Goal: Task Accomplishment & Management: Manage account settings

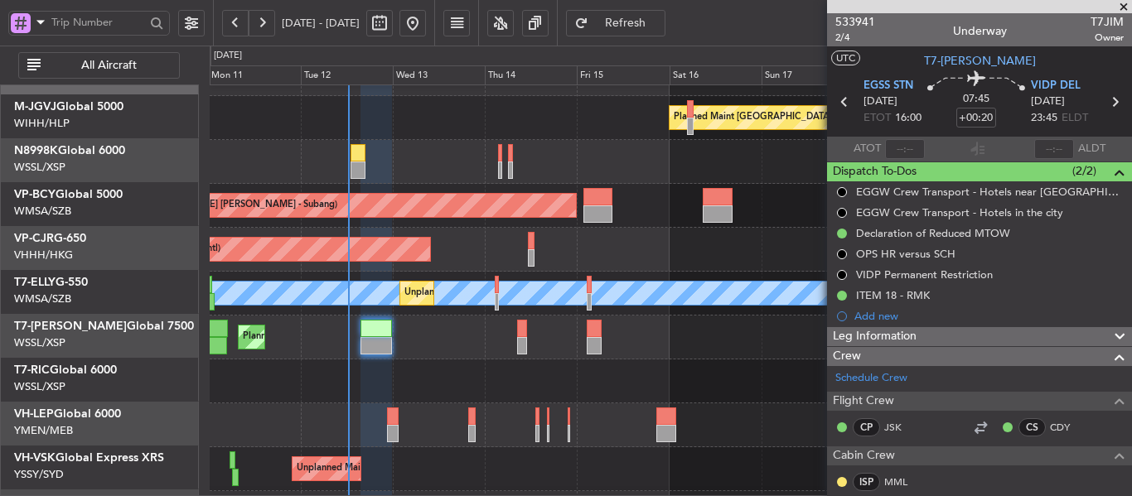
scroll to position [497, 0]
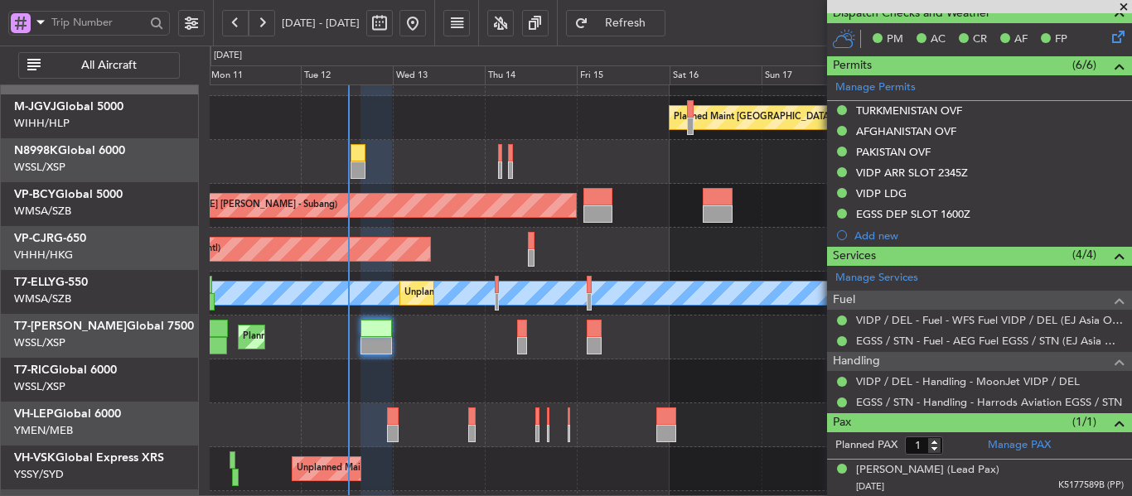
click at [438, 384] on div at bounding box center [670, 382] width 921 height 44
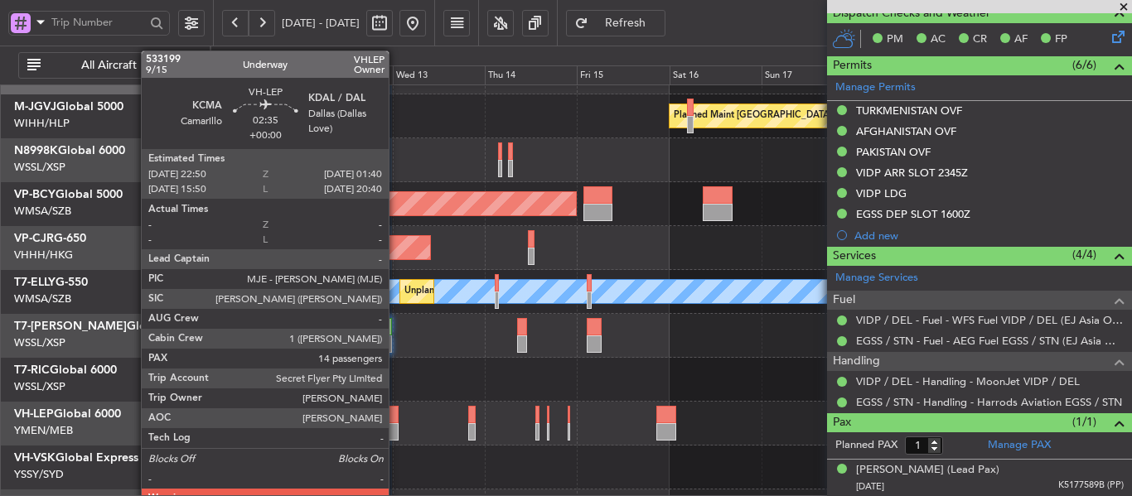
click at [396, 418] on div at bounding box center [393, 414] width 12 height 17
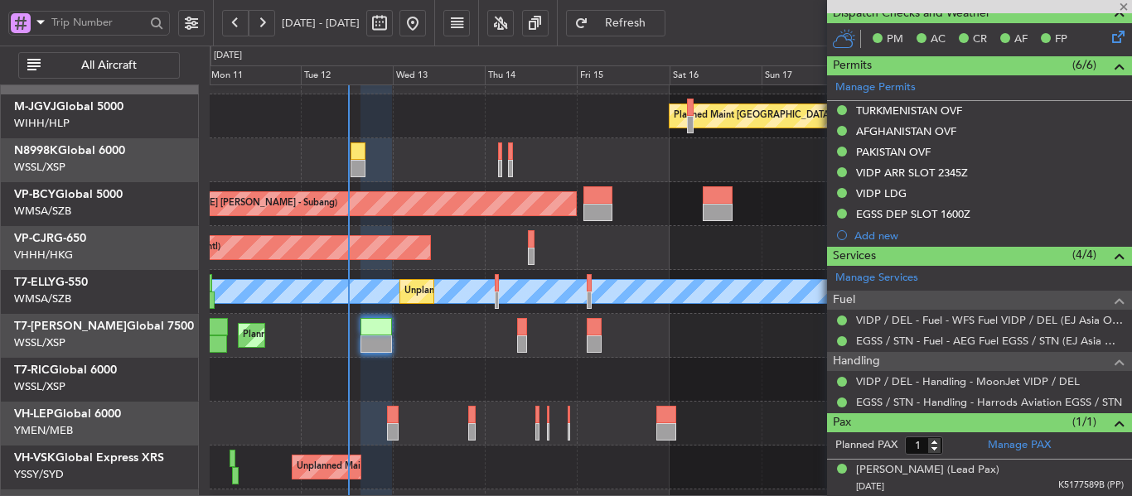
type input "14"
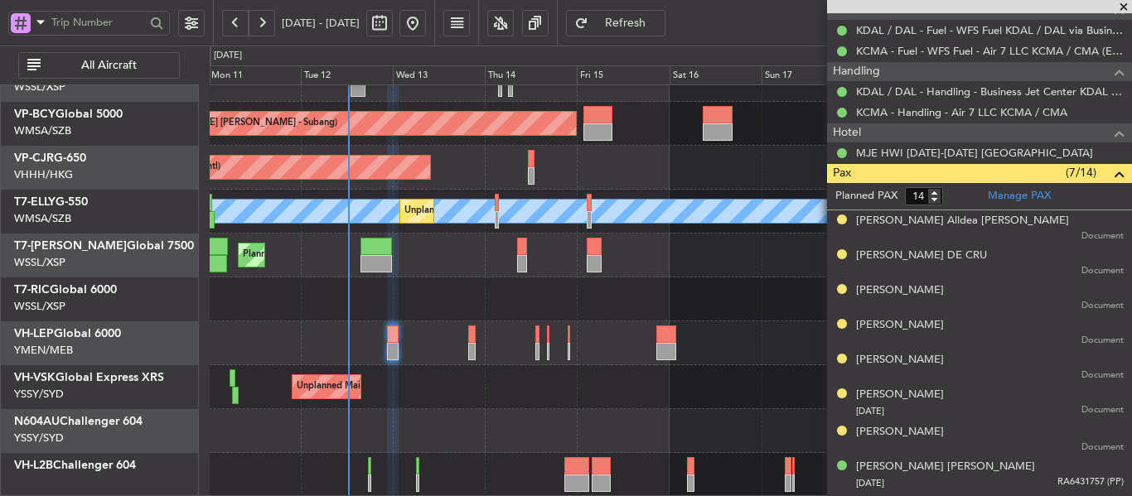
scroll to position [26, 0]
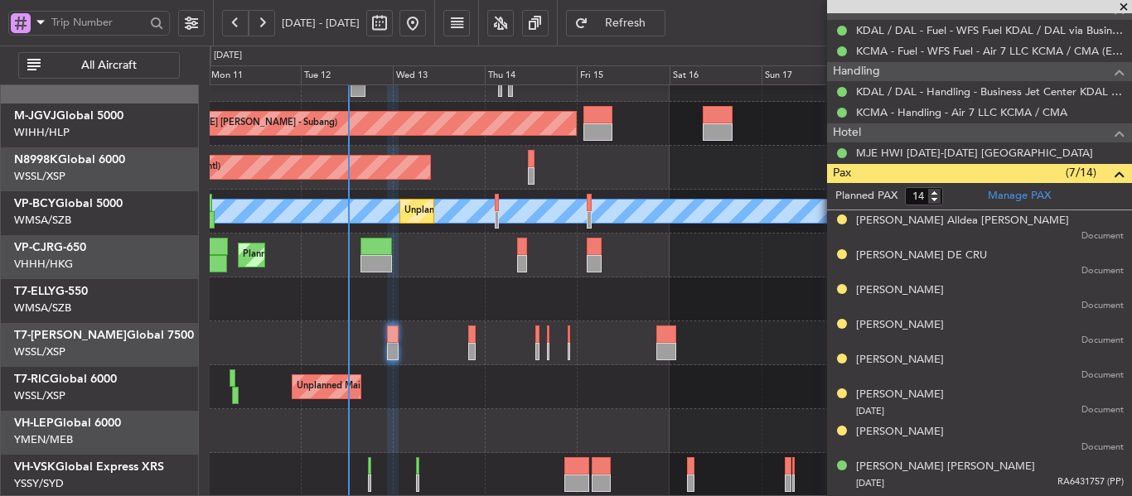
click at [414, 278] on div "Planned Maint [GEOGRAPHIC_DATA] ([GEOGRAPHIC_DATA])" at bounding box center [670, 256] width 921 height 44
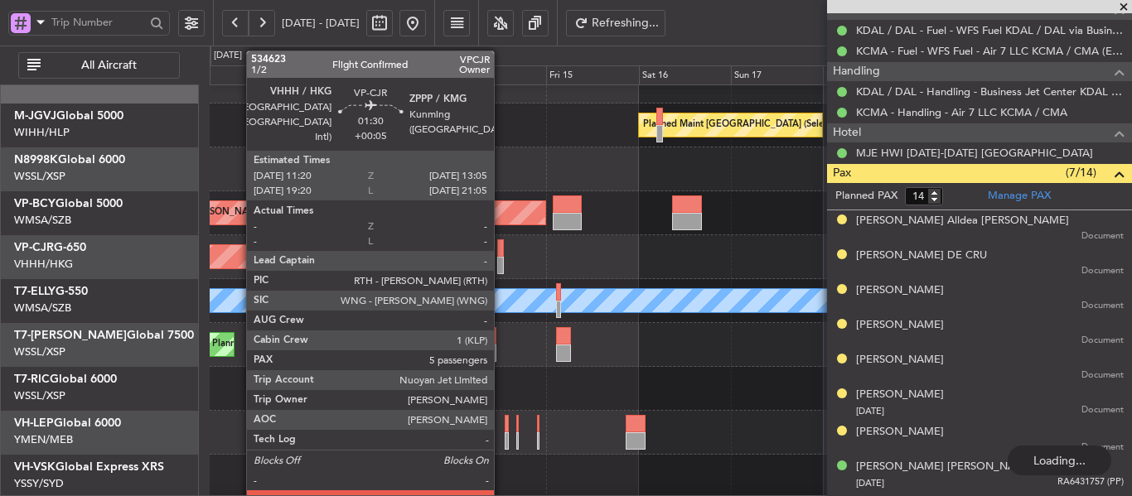
click at [501, 266] on div at bounding box center [500, 265] width 7 height 17
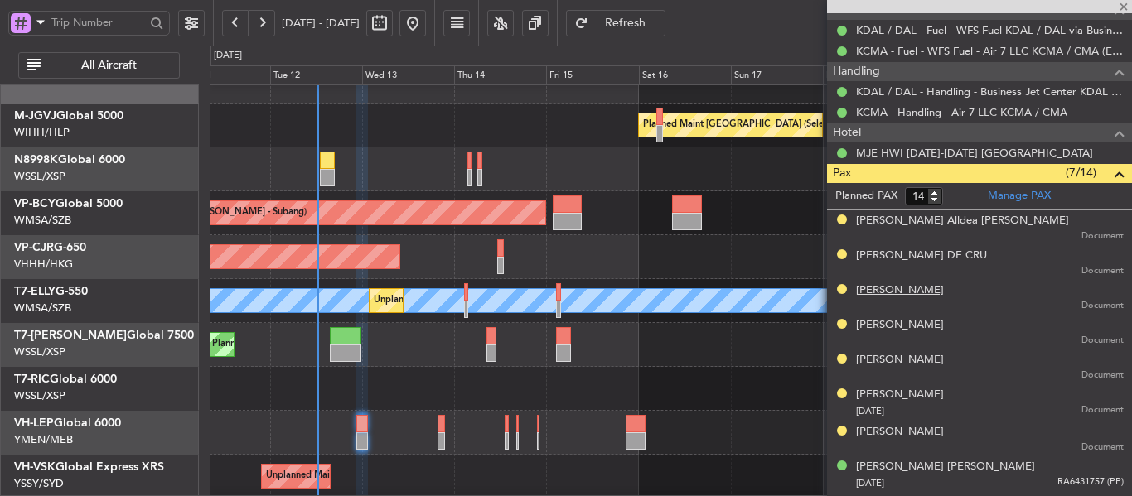
type input "+00:05"
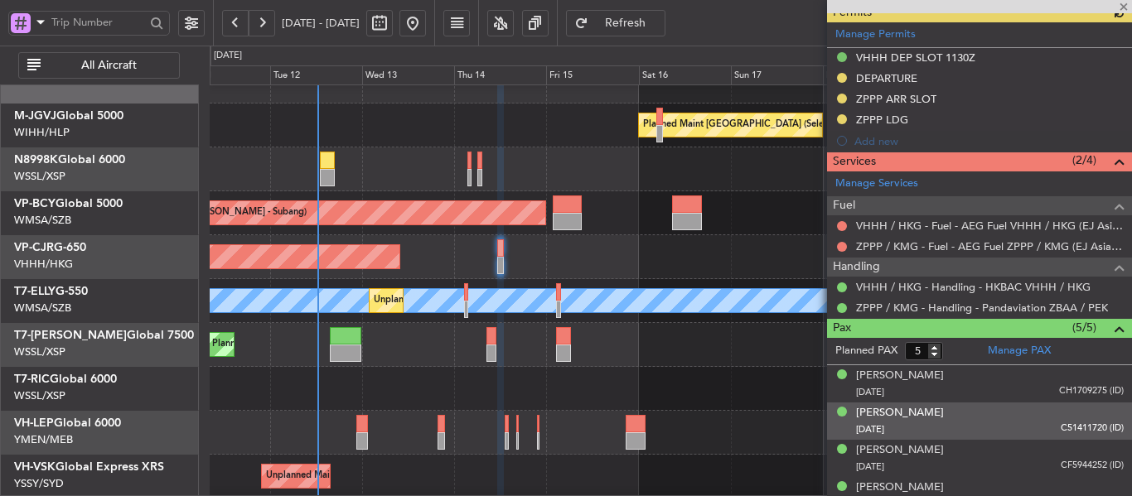
scroll to position [543, 0]
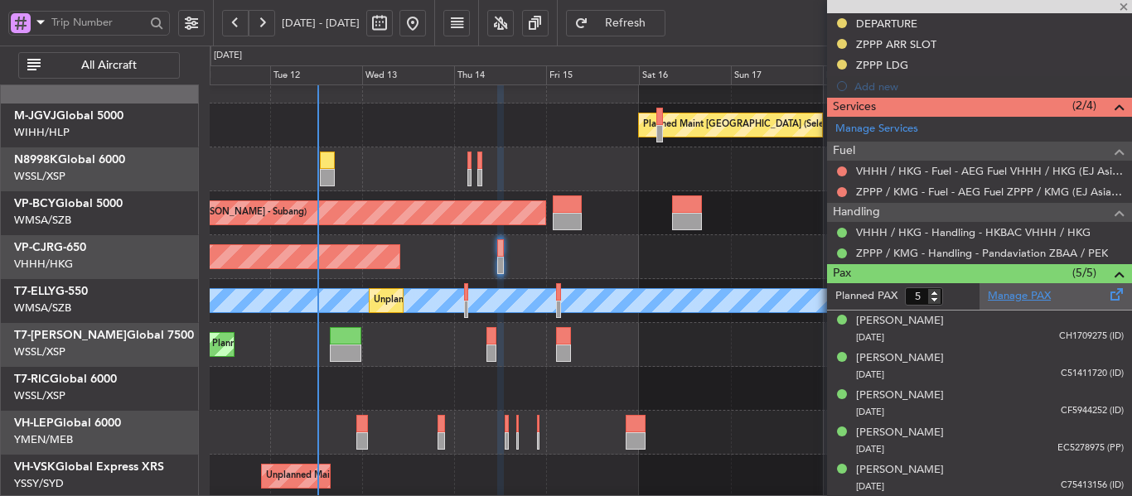
click at [1009, 296] on link "Manage PAX" at bounding box center [1019, 296] width 63 height 17
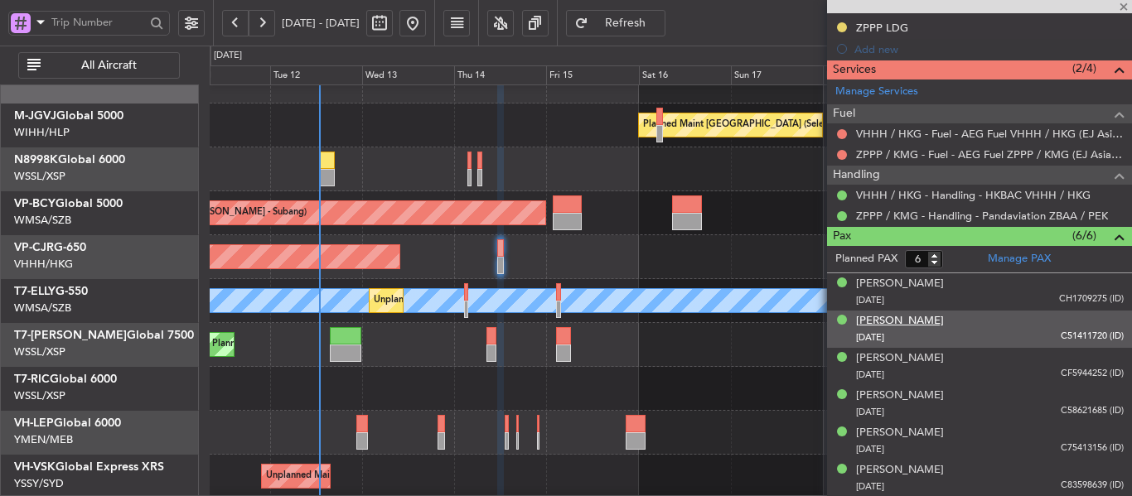
click at [893, 322] on div "[PERSON_NAME]" at bounding box center [900, 321] width 88 height 17
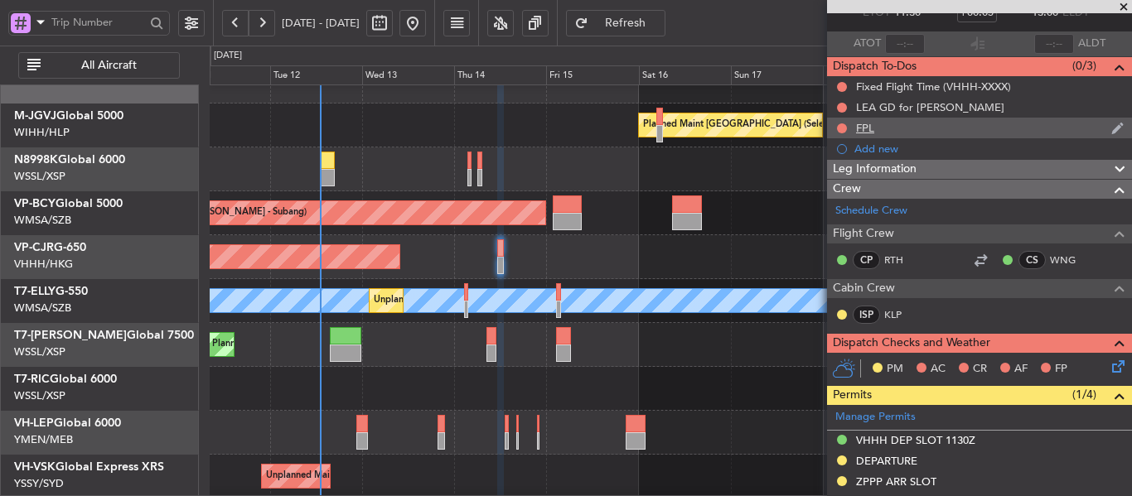
scroll to position [0, 0]
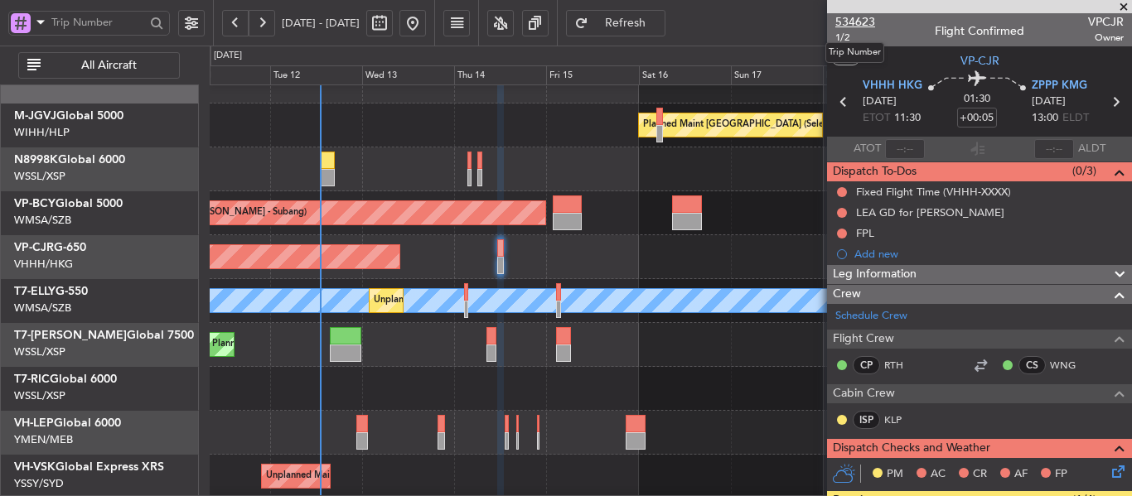
click at [857, 25] on span "534623" at bounding box center [855, 21] width 40 height 17
click at [843, 22] on span "534623" at bounding box center [855, 21] width 40 height 17
click at [1127, 4] on span at bounding box center [1123, 7] width 17 height 15
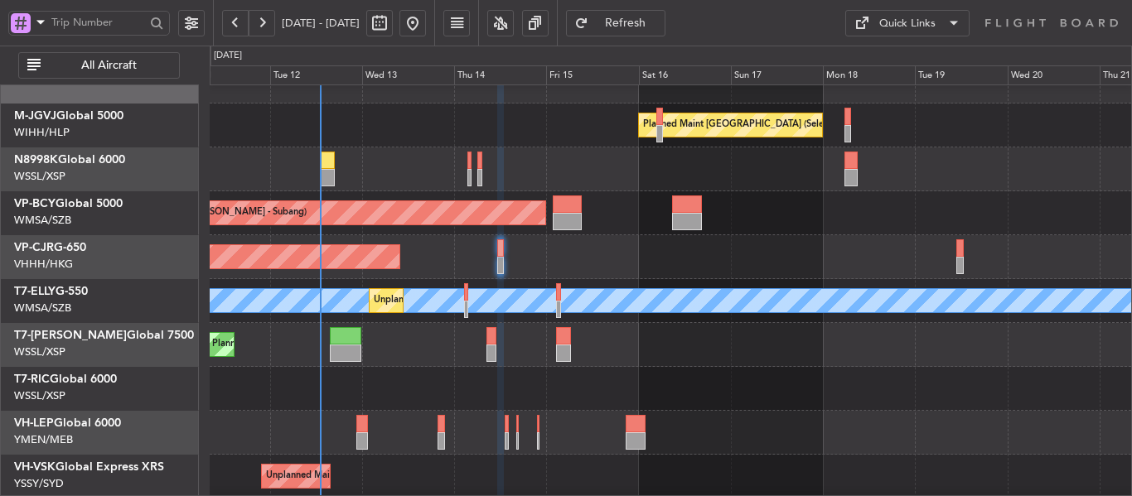
type input "0"
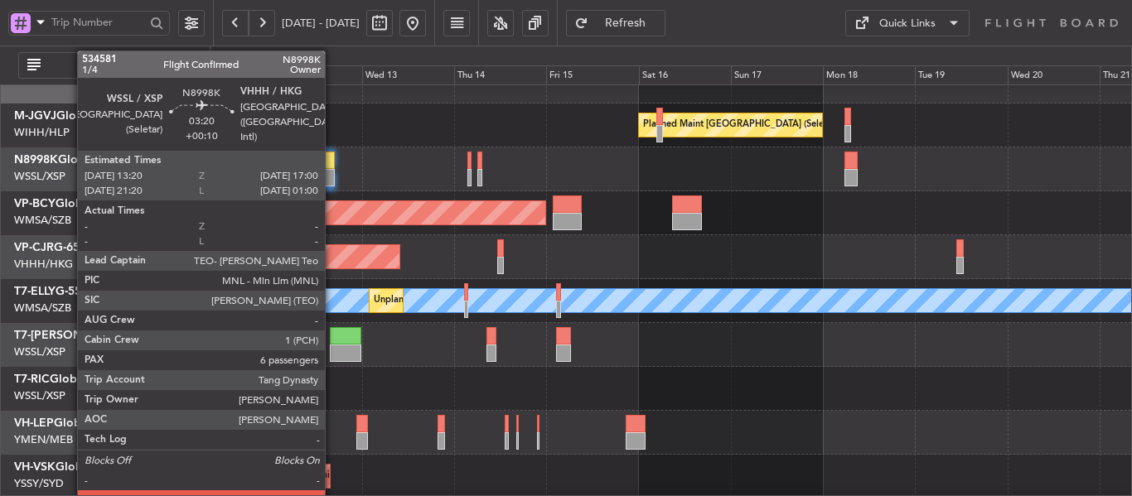
click at [332, 171] on div at bounding box center [327, 177] width 14 height 17
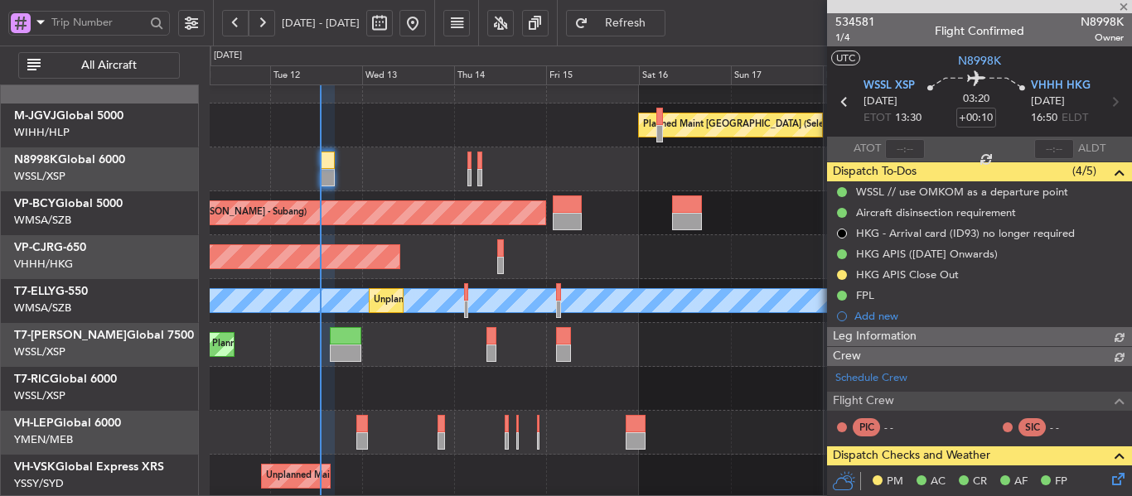
type input "[PERSON_NAME] (BTA)"
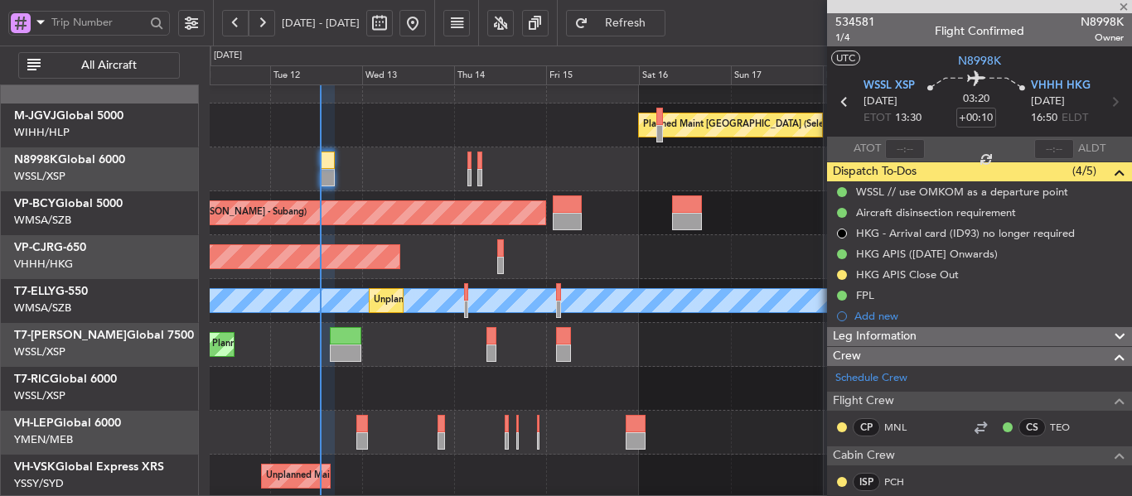
click at [900, 142] on div at bounding box center [905, 149] width 40 height 20
click at [901, 152] on div at bounding box center [905, 149] width 40 height 20
click at [902, 144] on div at bounding box center [905, 149] width 40 height 20
click at [902, 152] on div at bounding box center [905, 149] width 40 height 20
click at [901, 152] on input "text" at bounding box center [905, 149] width 40 height 20
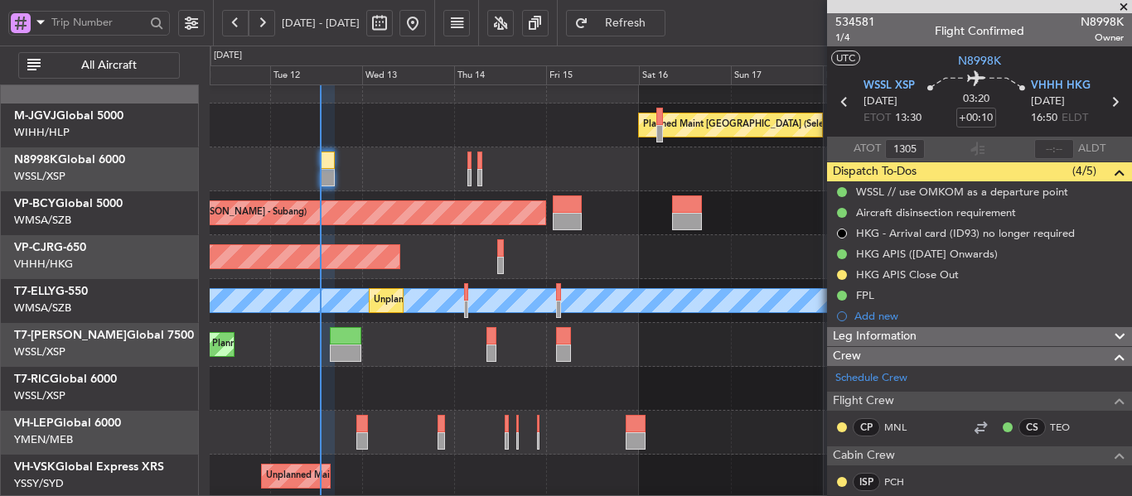
click at [944, 152] on section "ATOT 1305 ALDT" at bounding box center [979, 149] width 305 height 25
type input "13:05"
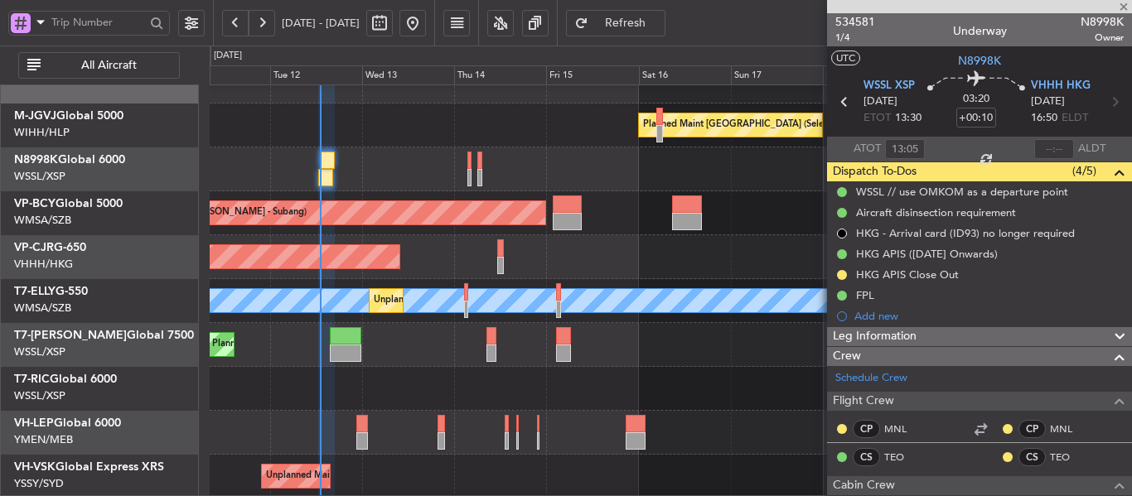
type input "[PERSON_NAME] (BTA)"
click at [1125, 1] on div at bounding box center [979, 6] width 305 height 13
type input "[PERSON_NAME] (BTA)"
click at [1119, 6] on div at bounding box center [979, 6] width 305 height 13
click at [1123, 8] on div at bounding box center [979, 6] width 305 height 13
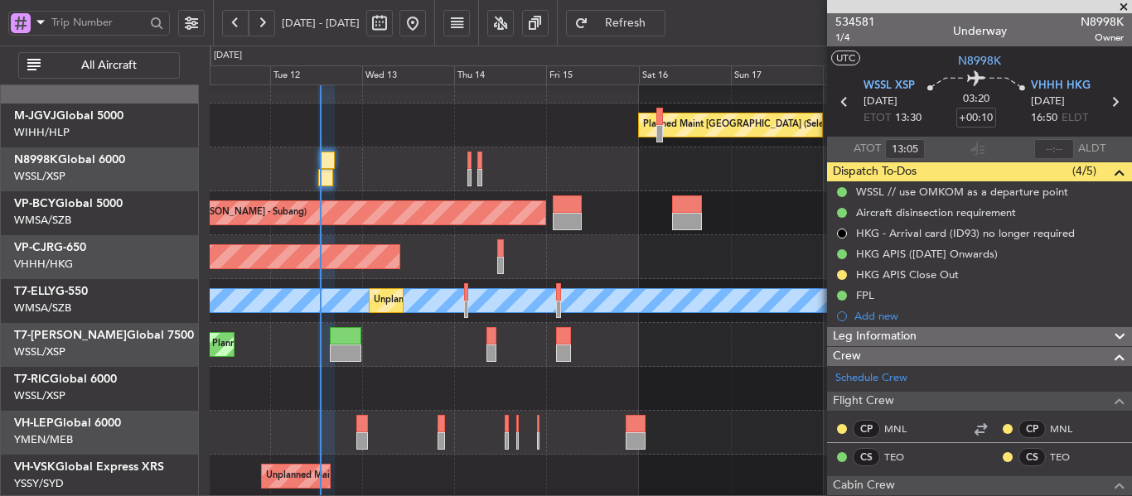
click at [1122, 7] on span at bounding box center [1123, 7] width 17 height 15
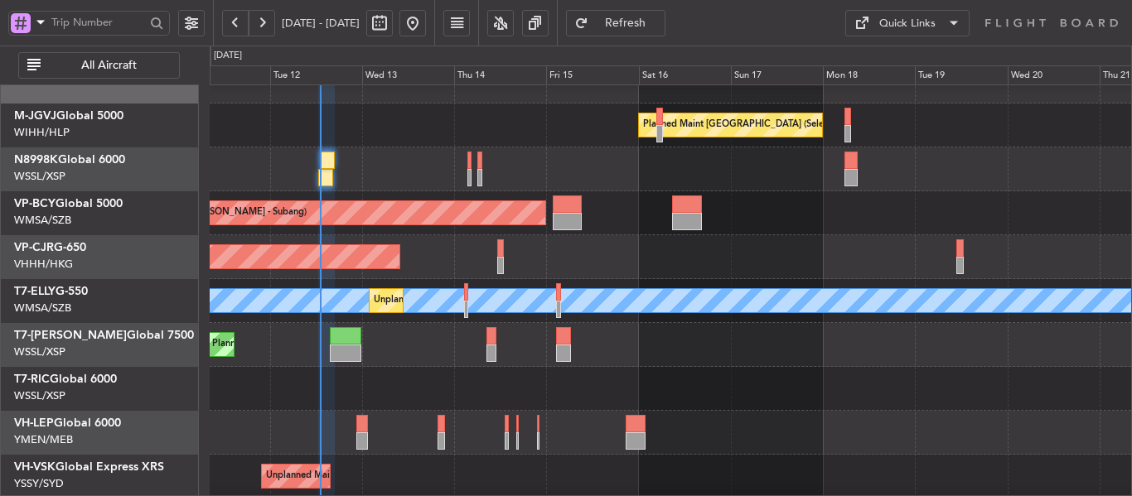
type input "0"
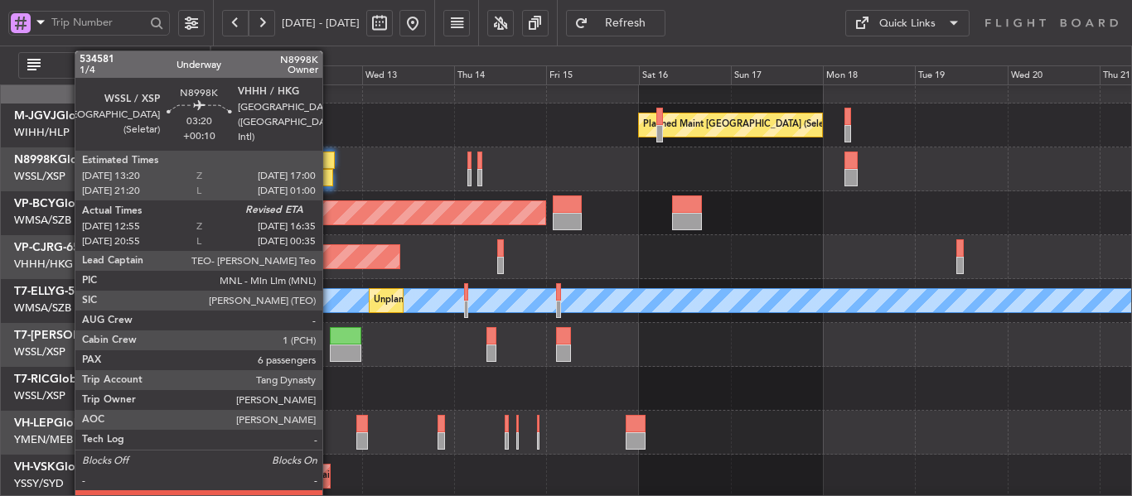
click at [330, 174] on div at bounding box center [325, 177] width 14 height 17
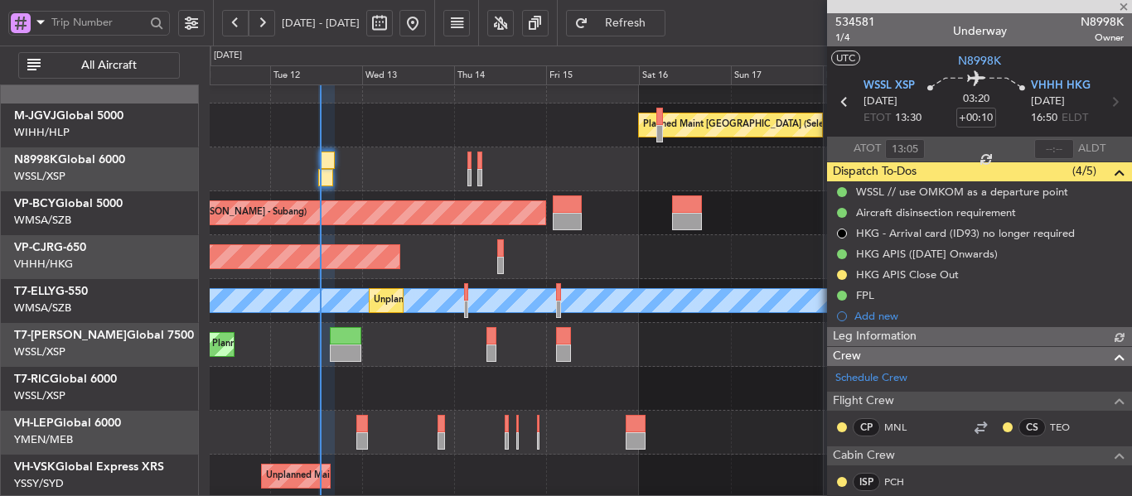
type input "[PERSON_NAME] (BTA)"
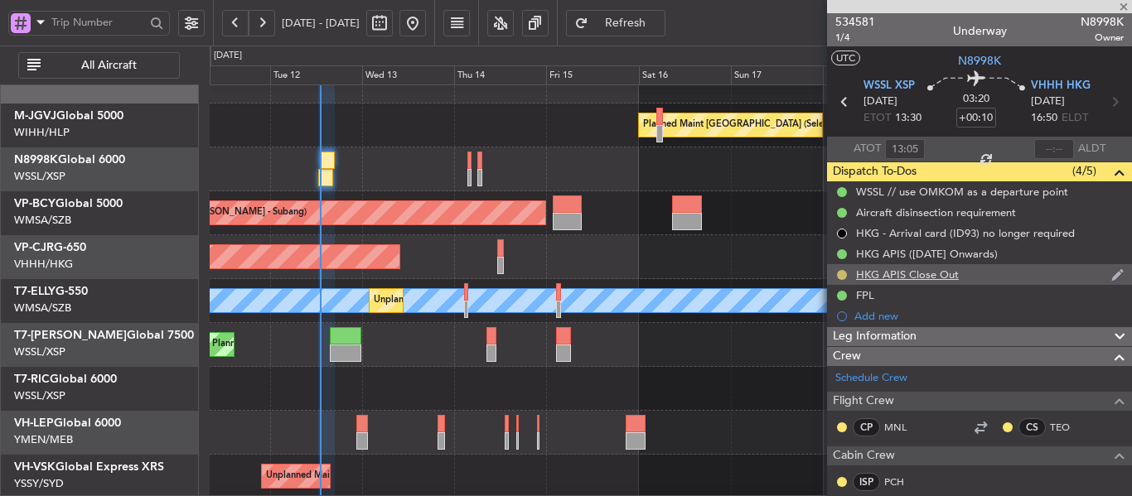
click at [843, 274] on button at bounding box center [842, 275] width 10 height 10
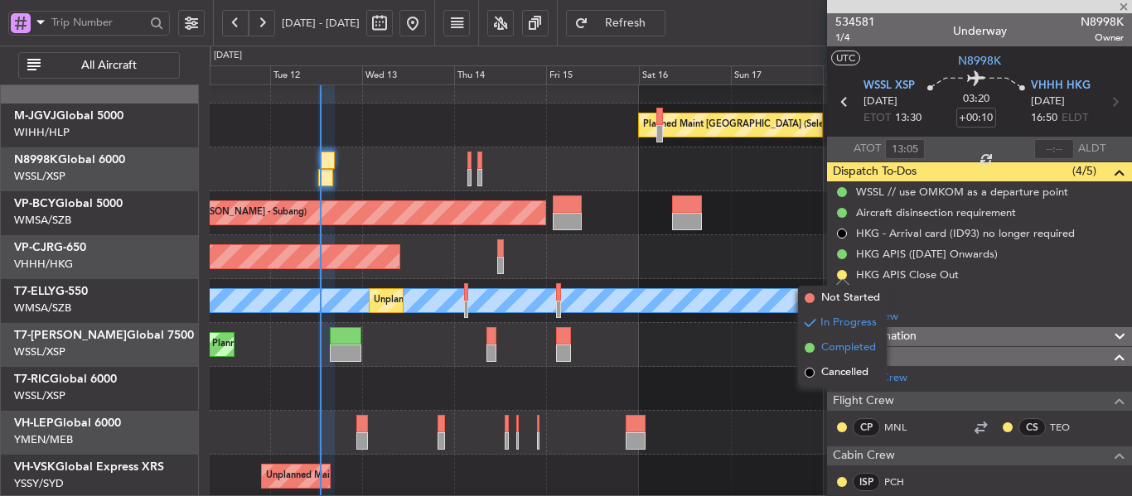
click at [810, 345] on span at bounding box center [810, 348] width 10 height 10
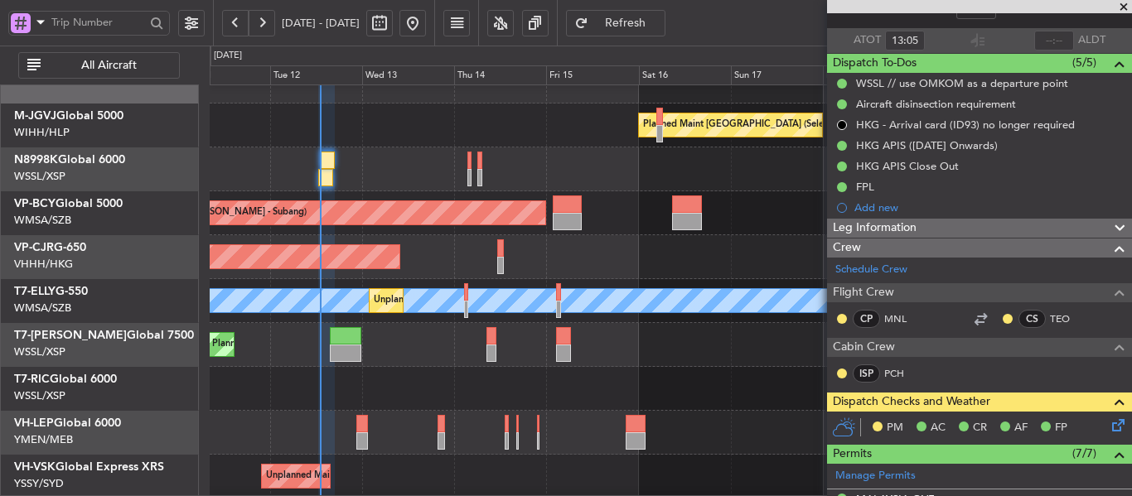
scroll to position [249, 0]
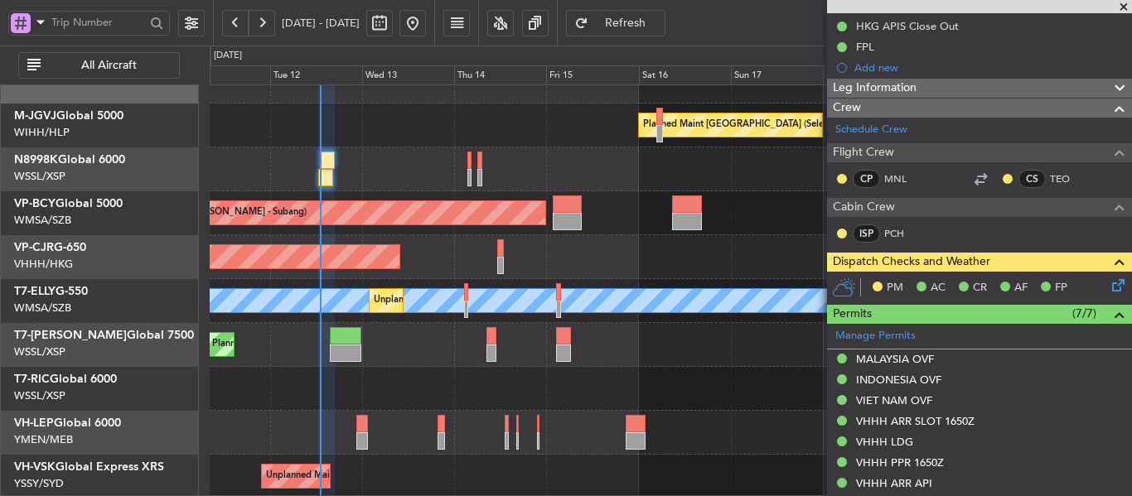
click at [1109, 285] on icon at bounding box center [1115, 282] width 13 height 13
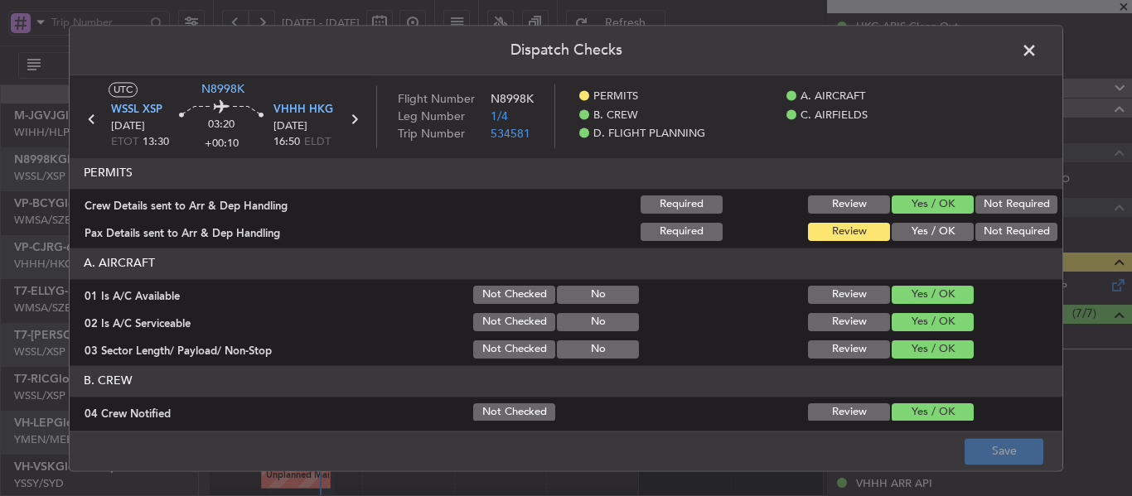
click at [903, 237] on button "Yes / OK" at bounding box center [933, 232] width 82 height 18
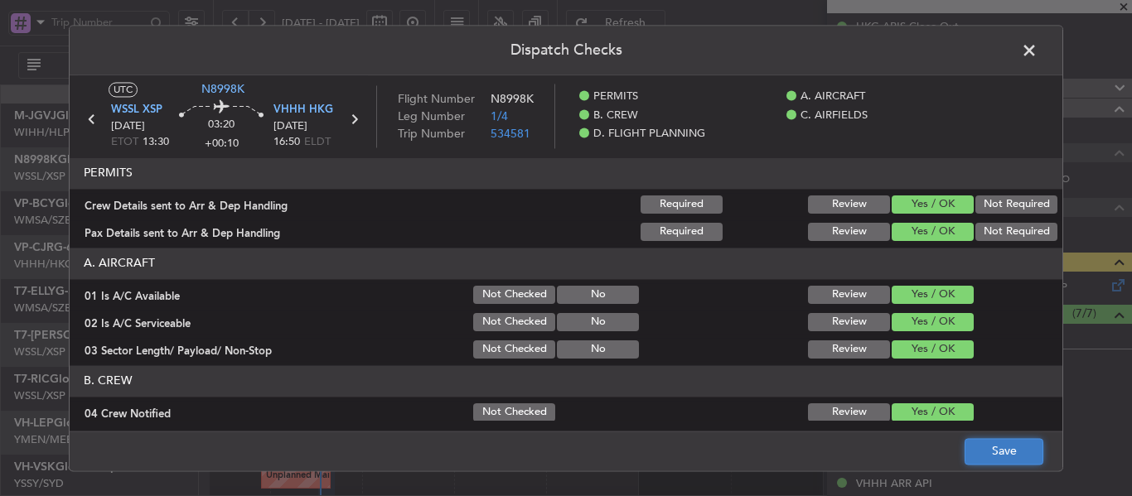
click at [1010, 455] on button "Save" at bounding box center [1004, 451] width 79 height 27
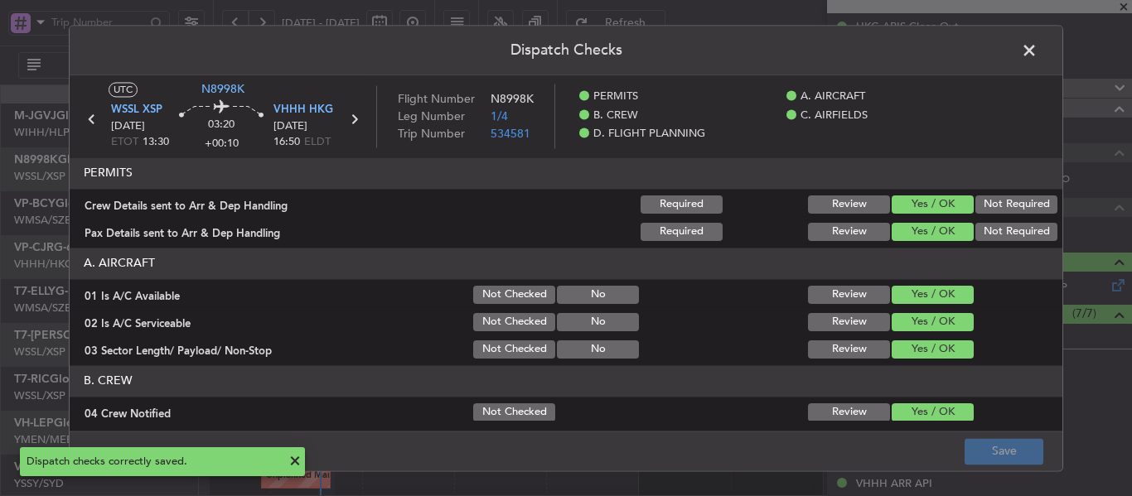
click at [1037, 51] on span at bounding box center [1037, 54] width 0 height 33
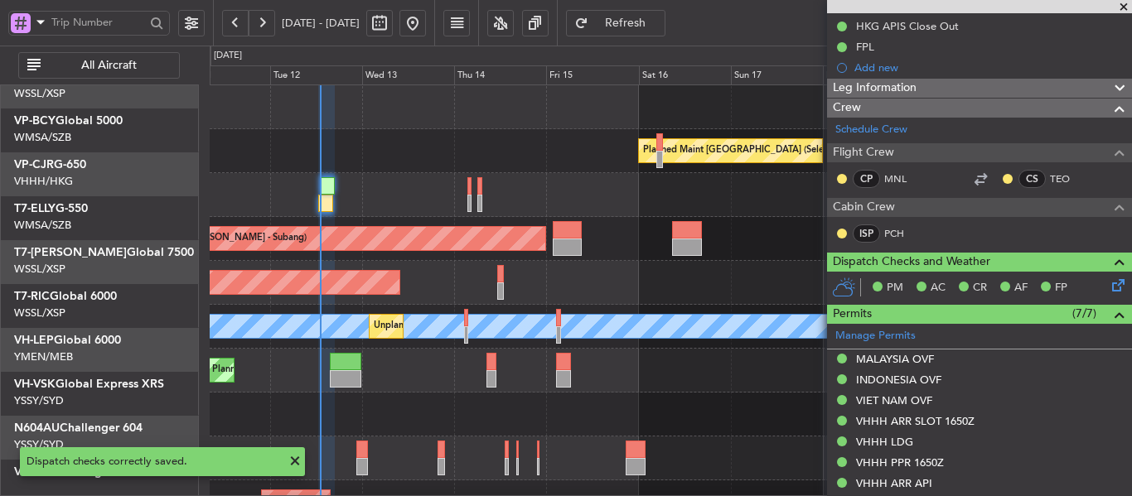
scroll to position [0, 0]
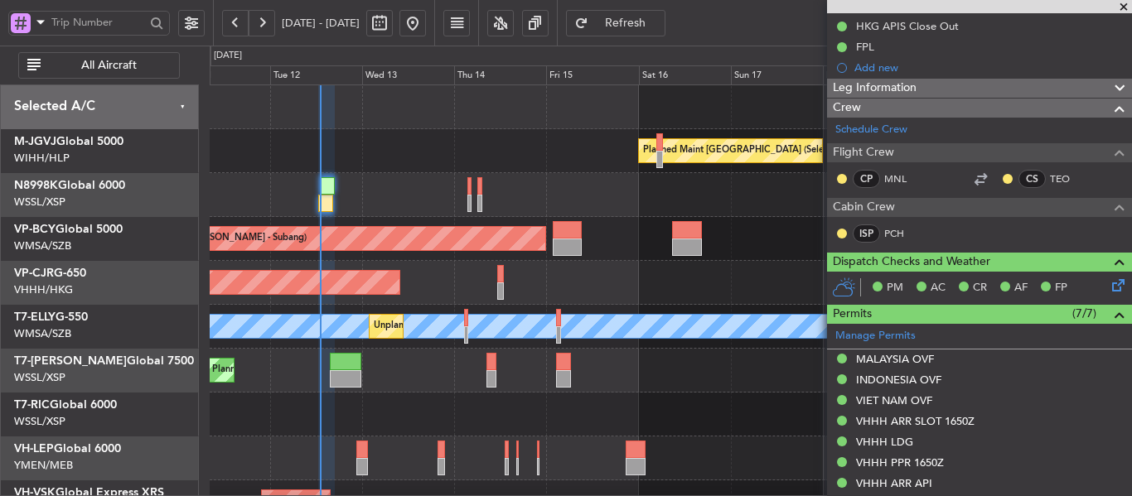
click at [1125, 9] on span at bounding box center [1123, 7] width 17 height 15
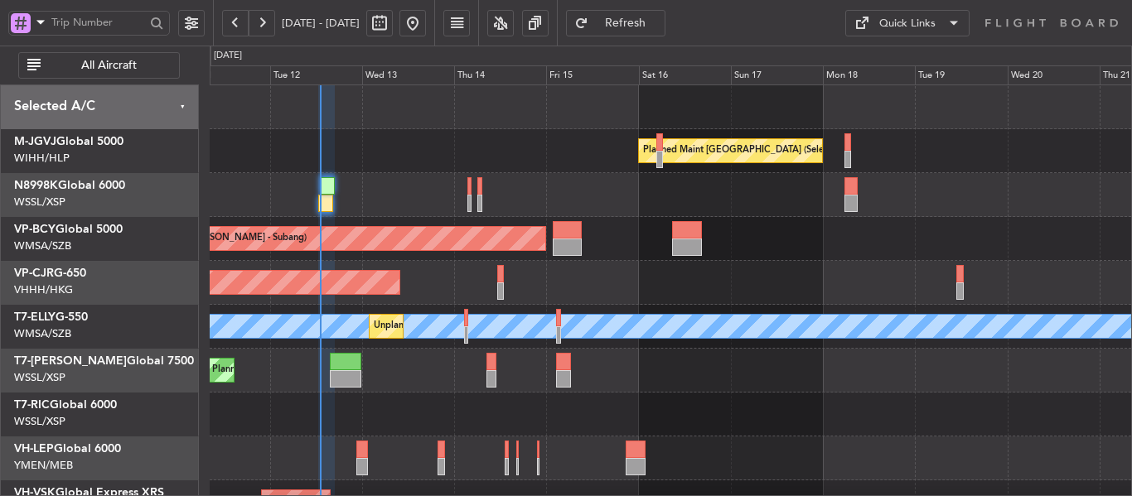
type input "0"
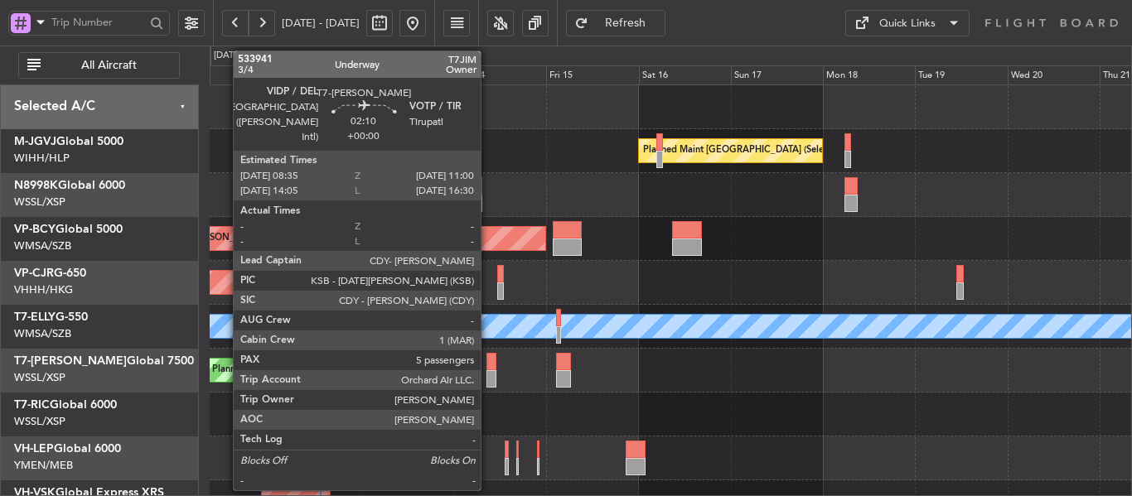
click at [491, 365] on div at bounding box center [491, 361] width 10 height 17
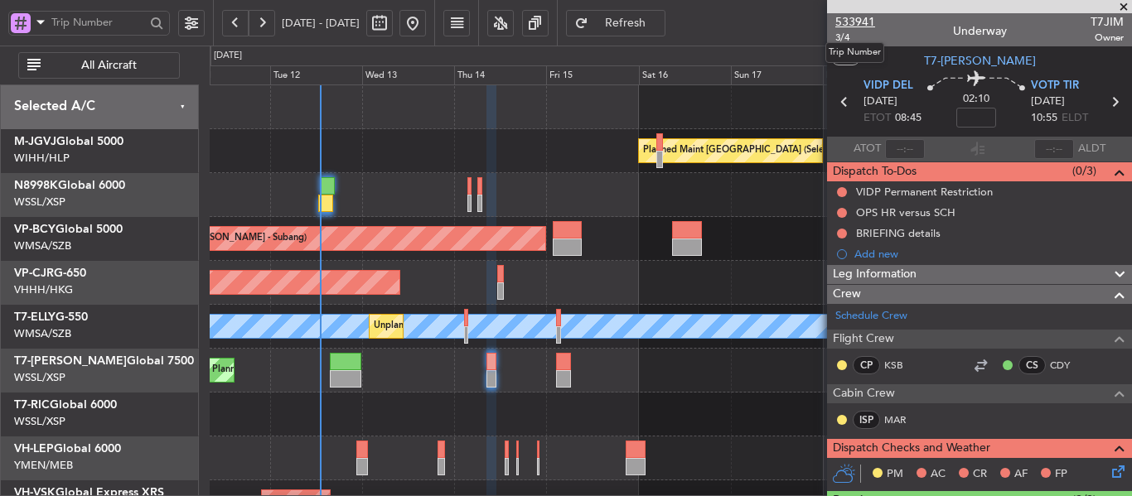
click at [852, 20] on span "533941" at bounding box center [855, 21] width 40 height 17
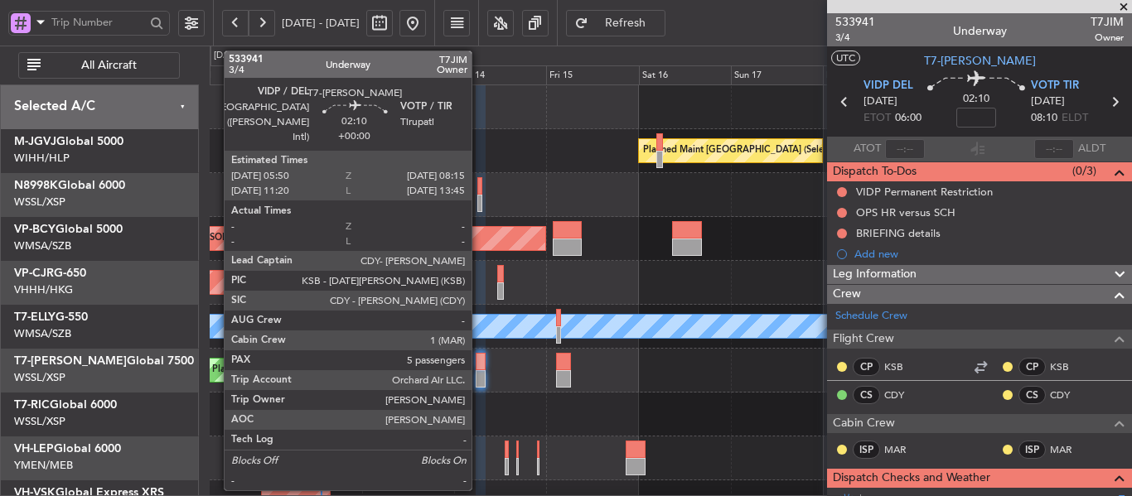
click at [479, 375] on div at bounding box center [481, 378] width 10 height 17
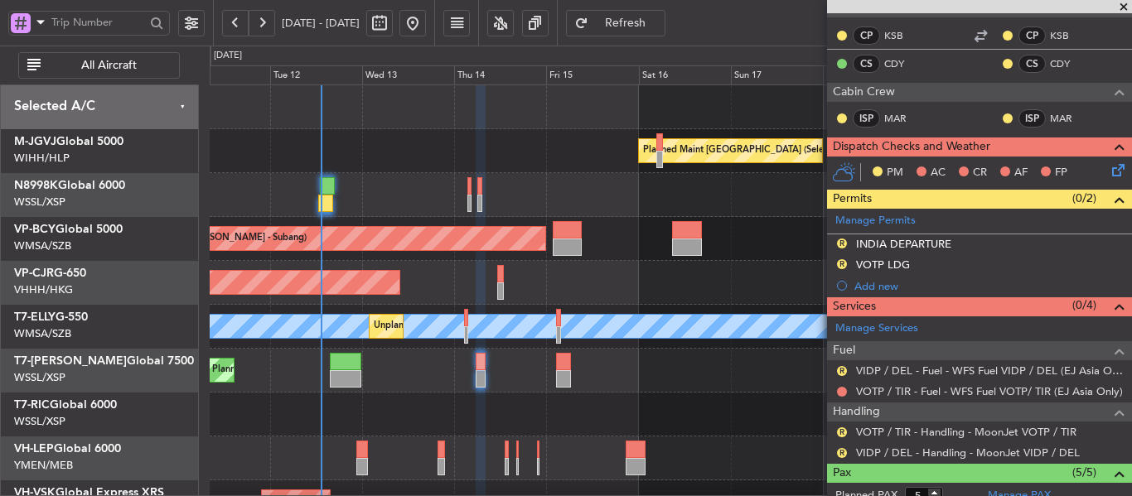
scroll to position [531, 0]
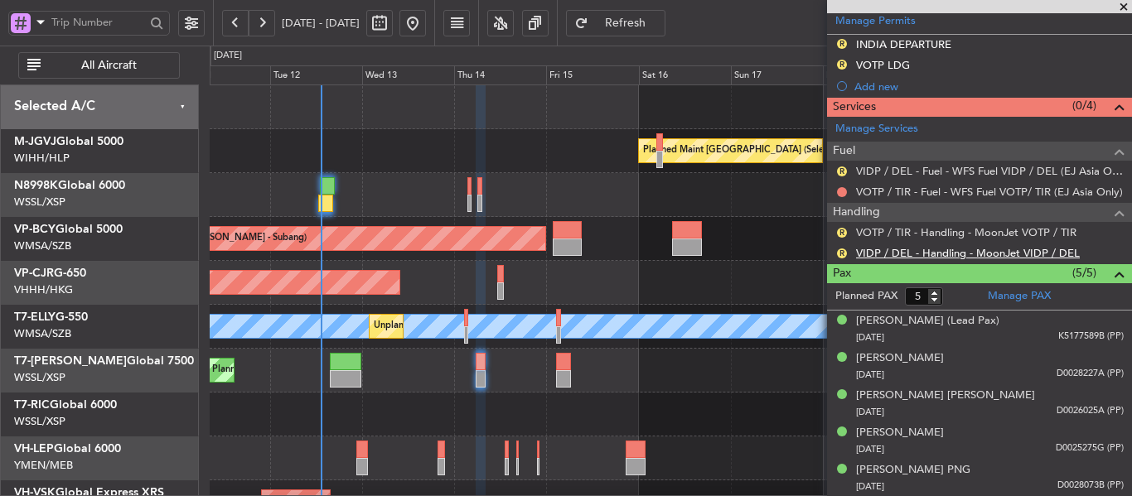
click at [901, 254] on link "VIDP / DEL - Handling - MoonJet VIDP / DEL" at bounding box center [968, 253] width 224 height 14
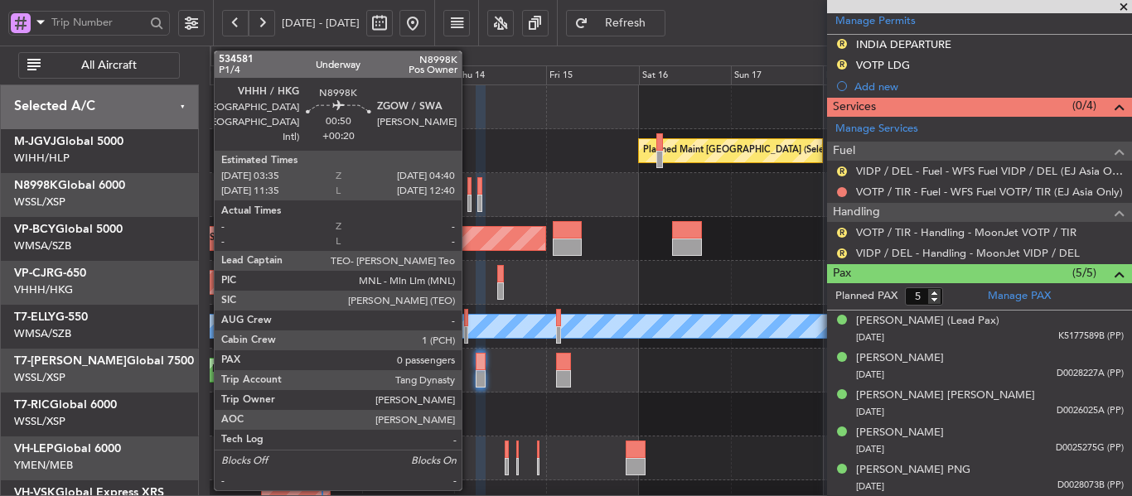
click at [469, 193] on div at bounding box center [469, 185] width 5 height 17
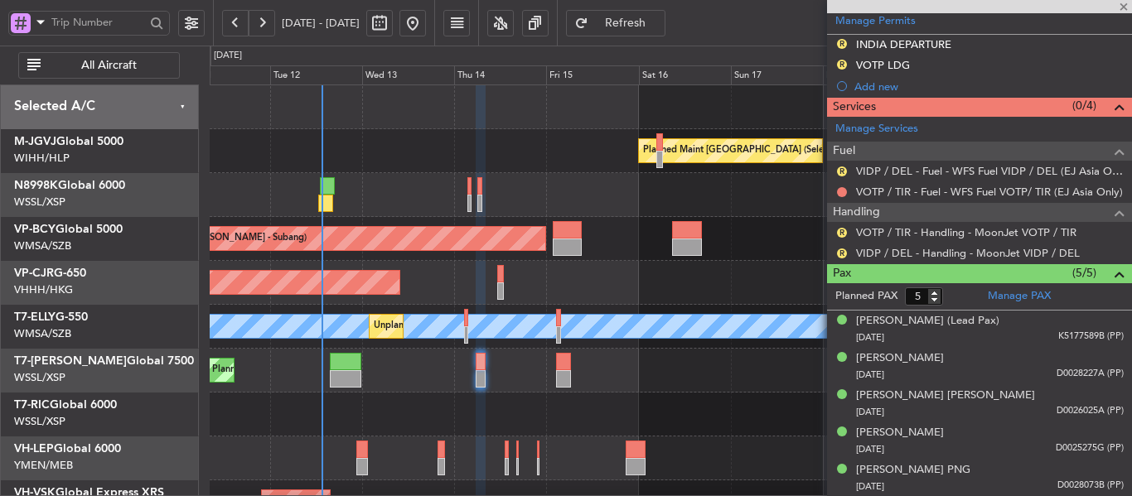
type input "+00:20"
type input "0"
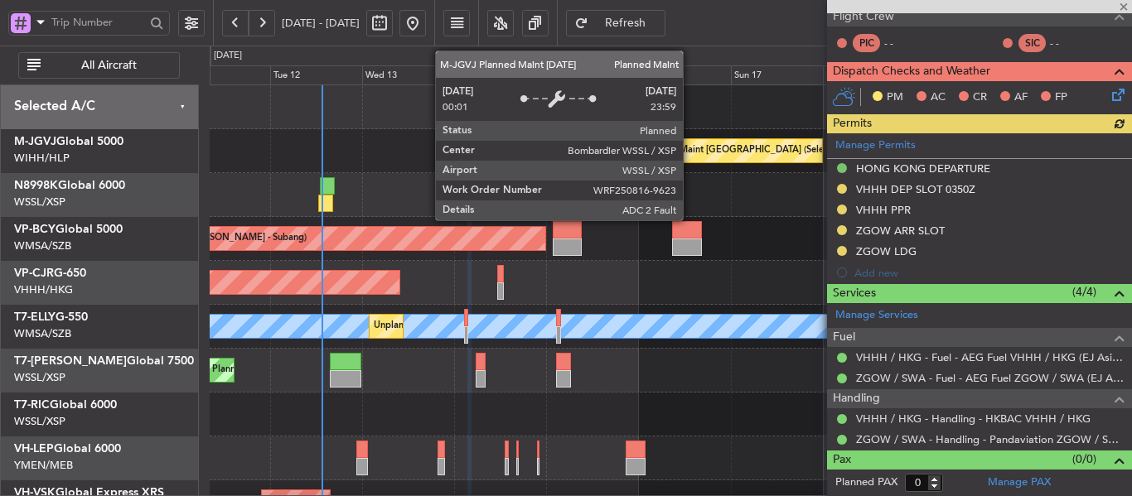
scroll to position [356, 0]
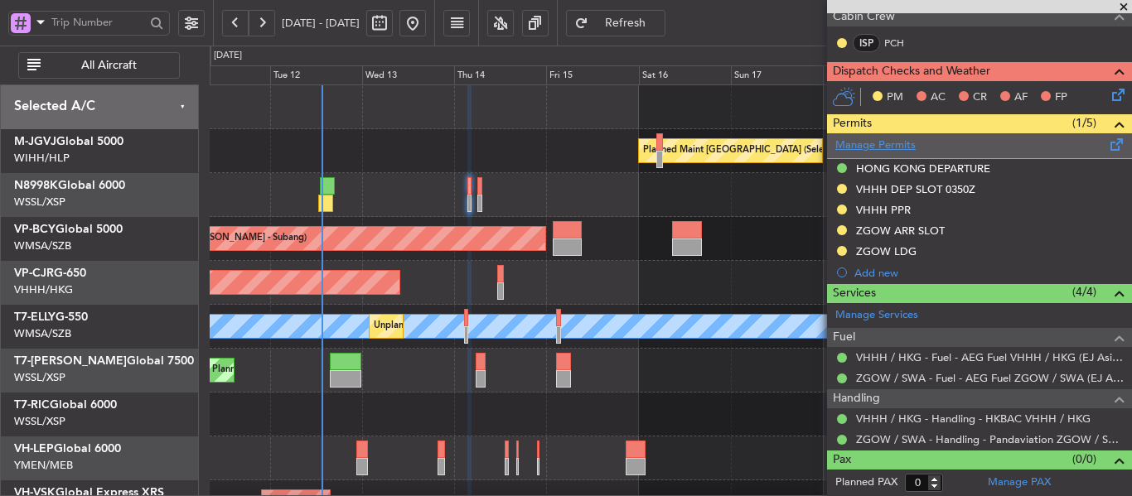
click at [889, 150] on link "Manage Permits" at bounding box center [875, 146] width 80 height 17
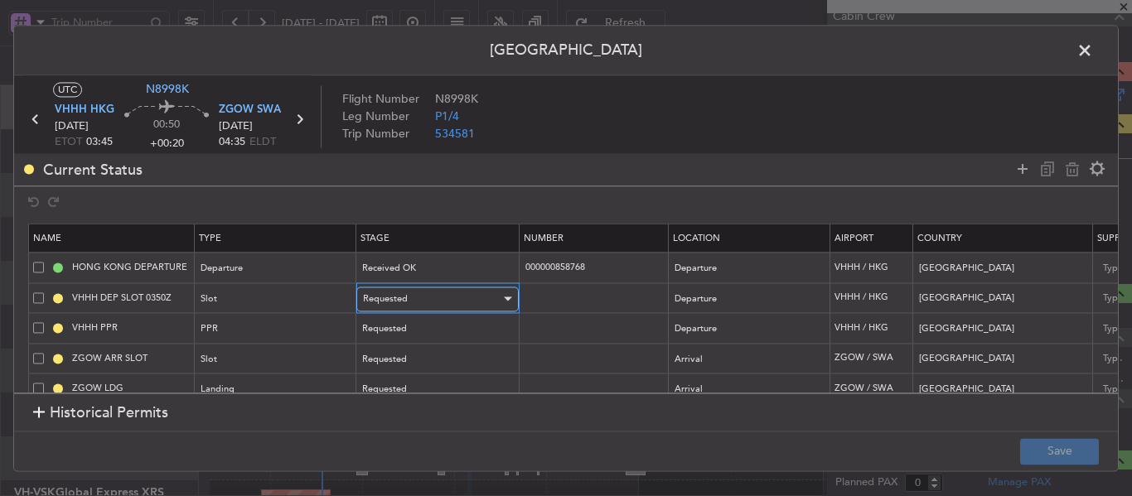
click at [455, 303] on div "Requested" at bounding box center [432, 299] width 138 height 25
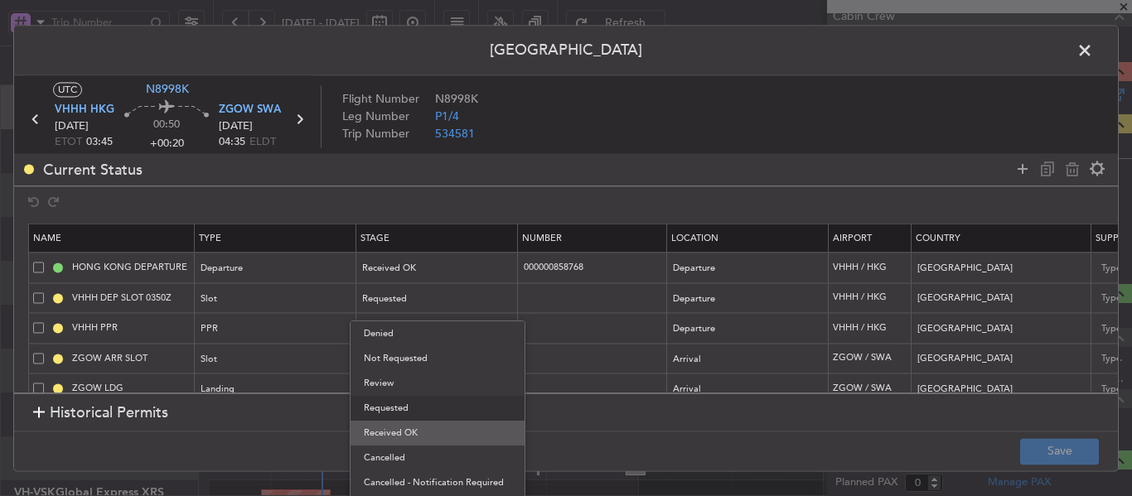
click at [430, 428] on span "Received OK" at bounding box center [437, 433] width 147 height 25
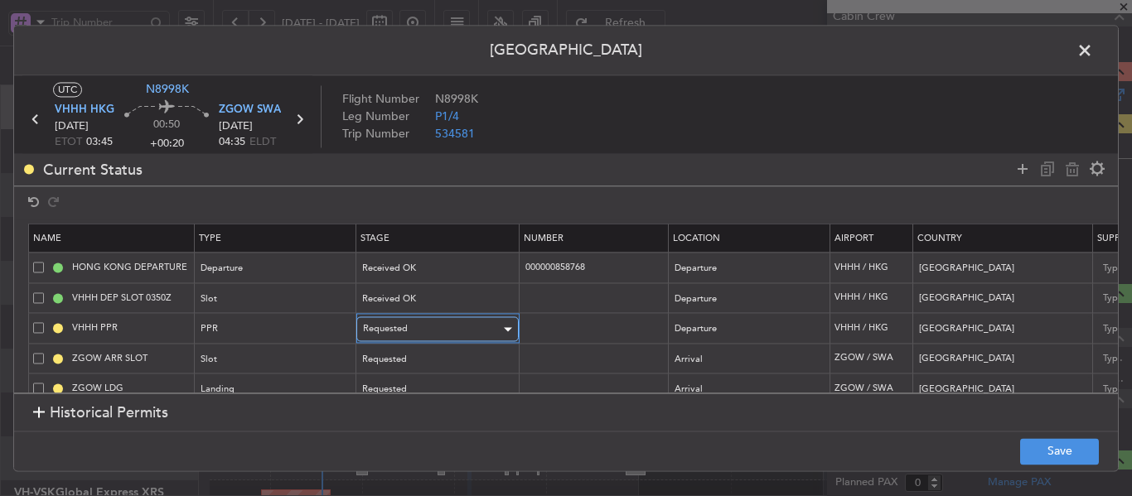
click at [476, 331] on div "Requested" at bounding box center [432, 329] width 138 height 25
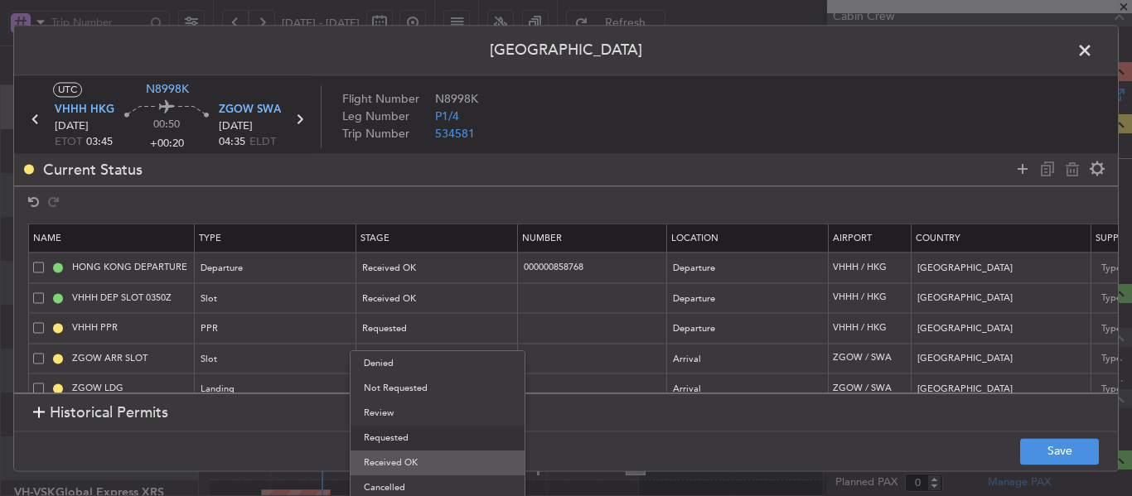
click at [453, 455] on span "Received OK" at bounding box center [437, 463] width 147 height 25
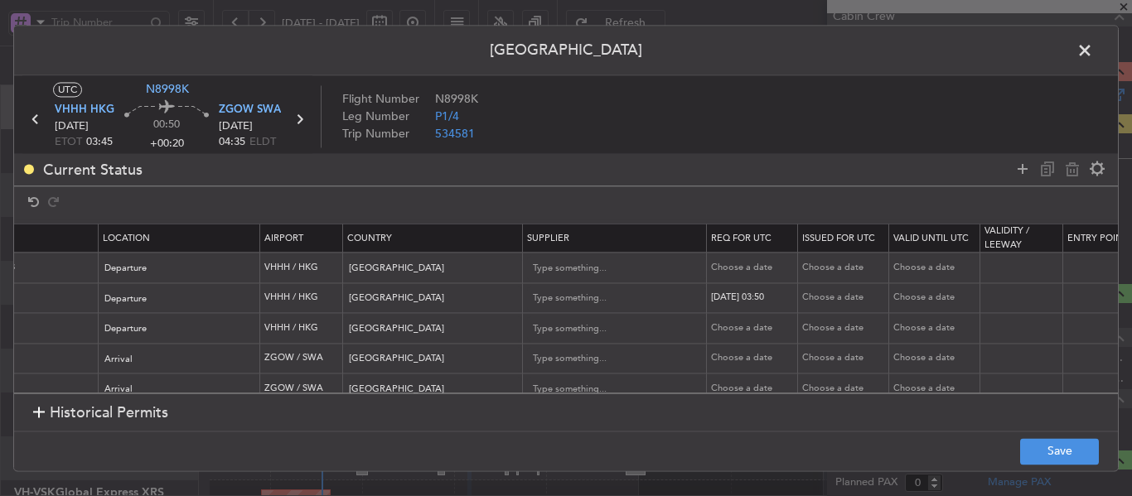
scroll to position [0, 570]
click at [820, 295] on div "Choose a date" at bounding box center [843, 299] width 86 height 14
select select "8"
select select "2025"
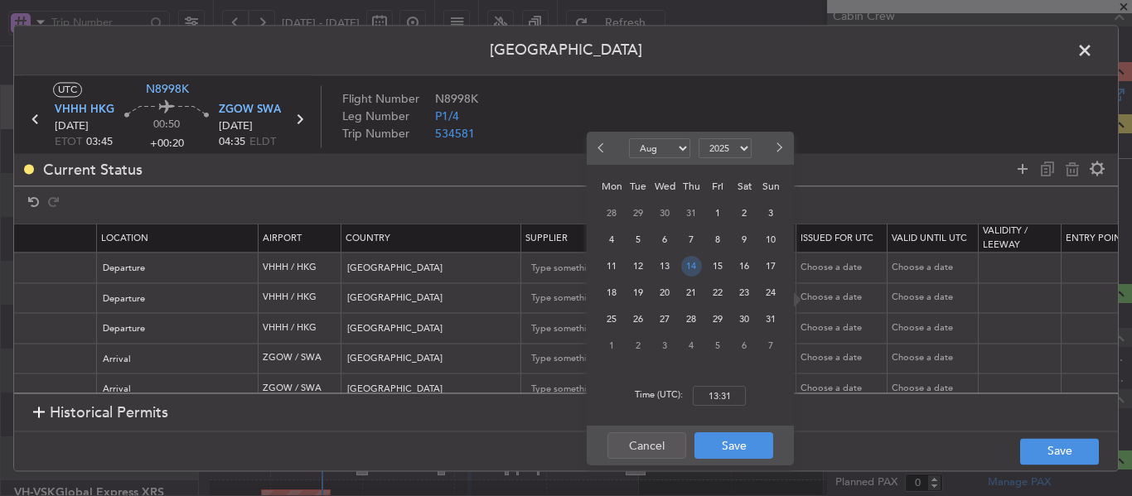
click at [689, 270] on span "14" at bounding box center [691, 266] width 21 height 21
click at [717, 393] on input "00:00" at bounding box center [719, 396] width 53 height 20
type input "03:50"
click at [732, 454] on button "Save" at bounding box center [733, 446] width 79 height 27
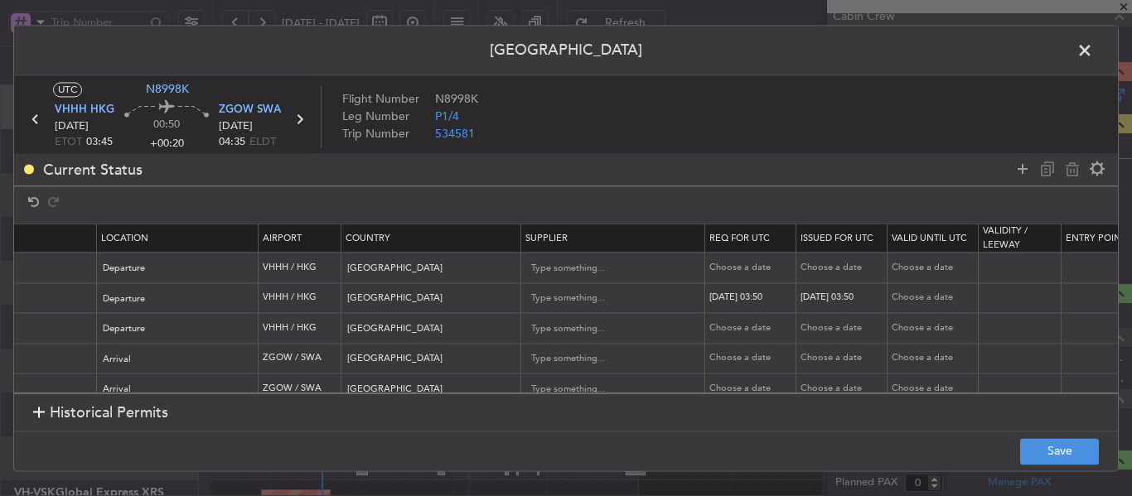
click at [733, 326] on div "Choose a date" at bounding box center [752, 329] width 86 height 14
select select "8"
select select "2025"
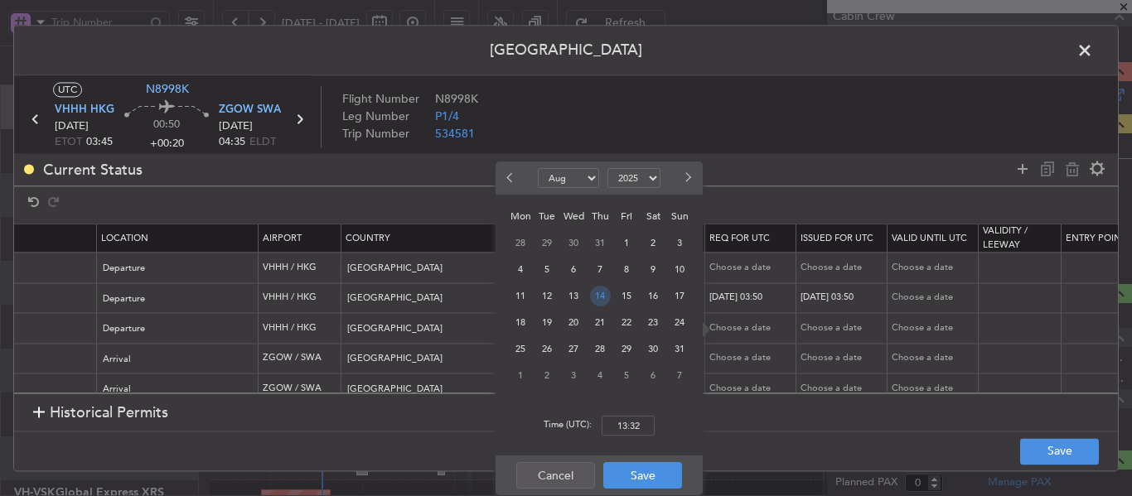
click at [604, 299] on span "14" at bounding box center [600, 296] width 21 height 21
drag, startPoint x: 637, startPoint y: 430, endPoint x: 597, endPoint y: 442, distance: 42.2
click at [637, 428] on input "00:00" at bounding box center [628, 426] width 53 height 20
type input "03:50"
click at [644, 471] on button "Save" at bounding box center [642, 475] width 79 height 27
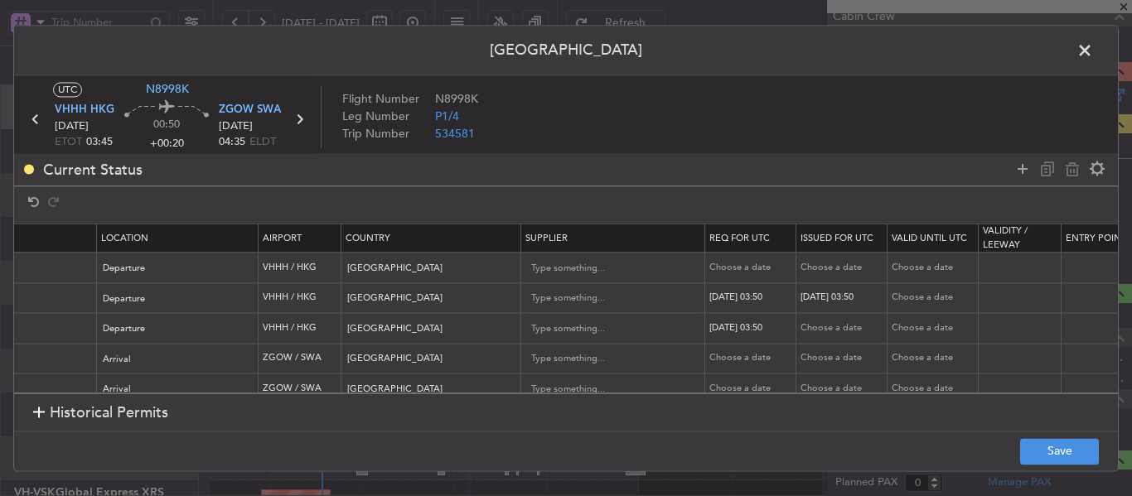
click at [810, 333] on div "Choose a date" at bounding box center [843, 329] width 86 height 14
select select "8"
select select "2025"
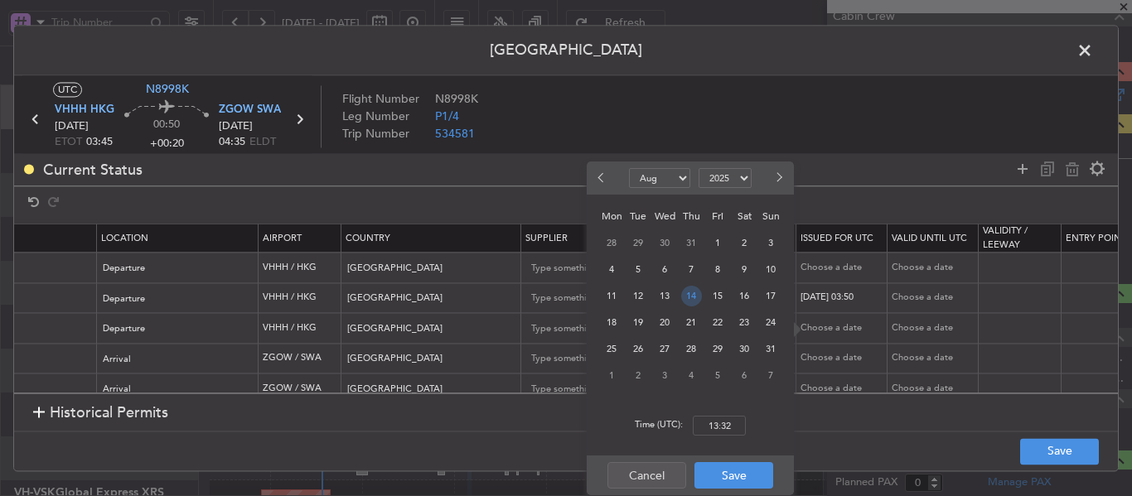
click at [696, 301] on span "14" at bounding box center [691, 296] width 21 height 21
click at [730, 422] on input "00:00" at bounding box center [719, 426] width 53 height 20
type input "03:50"
click at [733, 486] on button "Save" at bounding box center [733, 475] width 79 height 27
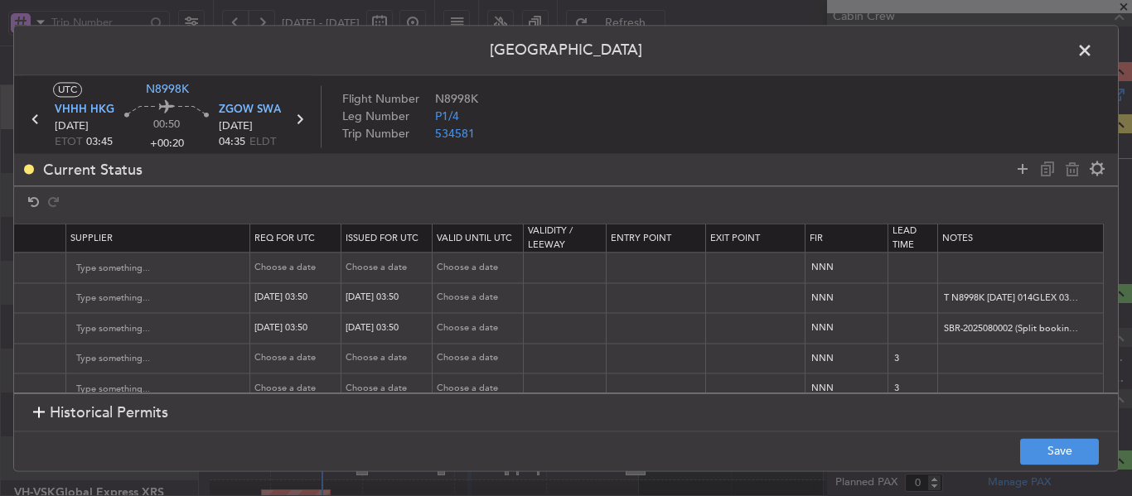
scroll to position [0, 1037]
drag, startPoint x: 929, startPoint y: 296, endPoint x: 1131, endPoint y: 297, distance: 202.2
click at [1131, 297] on div "Permit Center UTC N8998K VHHH HKG [DATE] ETOT 03:45 00:50 +00:20 ZGOW SWA [DATE…" at bounding box center [566, 248] width 1132 height 496
paste input "K N8998K [DATE] 014GLEX 0350ZGOW D / RE.N8998K IDD.VHHHDGN6846000/"
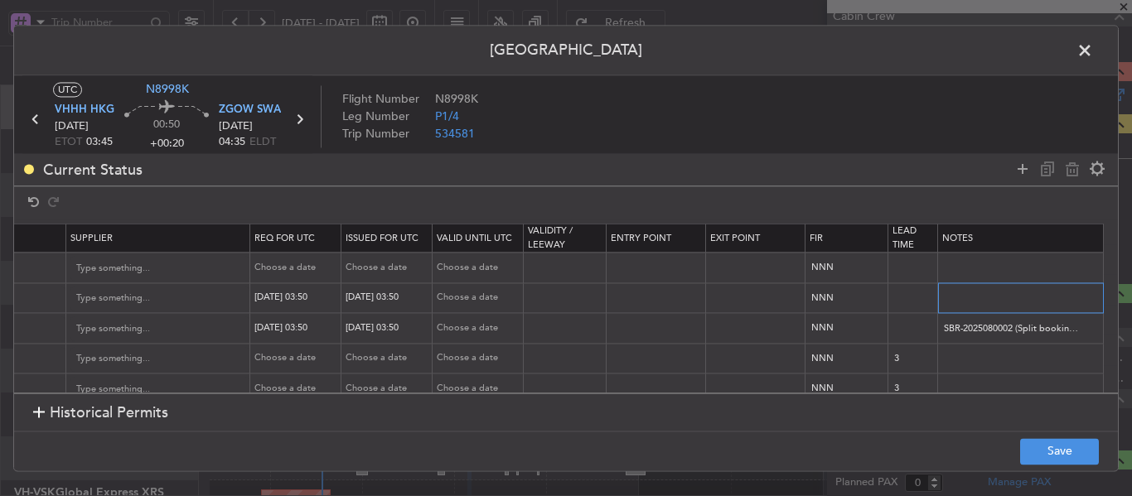
type input "K N8998K [DATE] 014GLEX 0350ZGOW D / RE.N8998K IDD.VHHHDGN6846000/"
drag, startPoint x: 1043, startPoint y: 328, endPoint x: 1129, endPoint y: 329, distance: 86.2
click at [1129, 329] on div "Permit Center UTC N8998K VHHH HKG [DATE] ETOT 03:45 00:50 +00:20 ZGOW SWA [DATE…" at bounding box center [566, 248] width 1132 height 496
click at [1066, 329] on input "SBR-2025080002 (Split booking from 2025003410)" at bounding box center [1020, 329] width 165 height 25
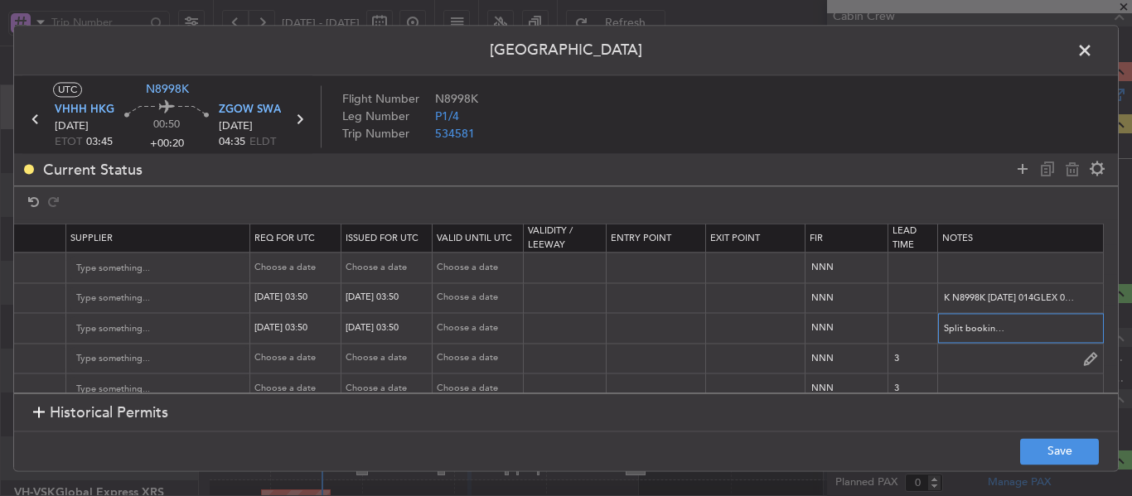
paste input "2025003452"
click at [1012, 331] on input "SBR-2025080002 (Split booking from 2025003410) 2025003452" at bounding box center [1020, 329] width 165 height 25
drag, startPoint x: 1014, startPoint y: 324, endPoint x: 860, endPoint y: 323, distance: 154.1
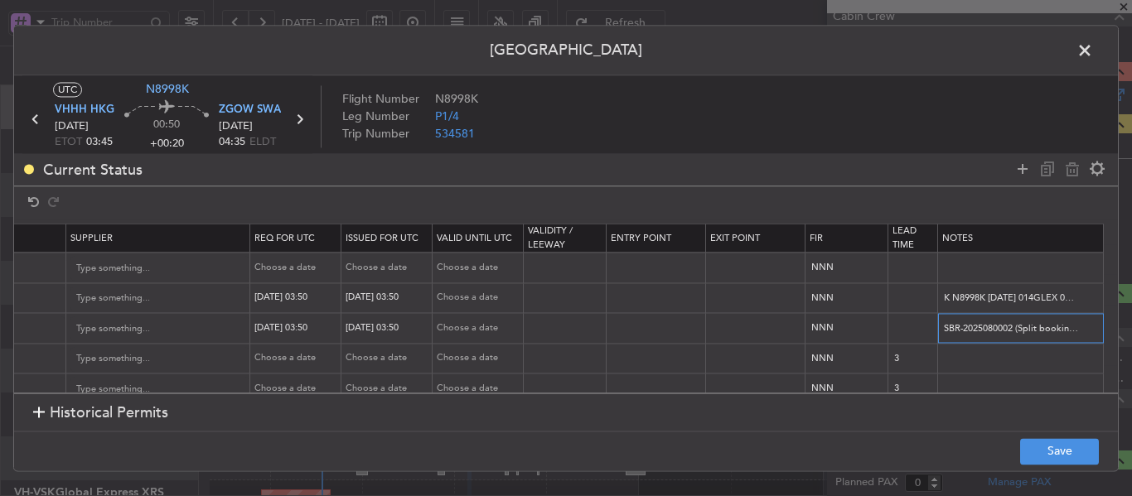
click at [860, 323] on tr "VHHH PPR PPR Received OK Departure VHHH / HKG [GEOGRAPHIC_DATA] [DATE] 03:50 [D…" at bounding box center [61, 328] width 2114 height 31
click at [1037, 328] on input "SBR-2025080002 (Split booking from 2025003410) 2025003452" at bounding box center [1020, 329] width 165 height 25
drag, startPoint x: 1071, startPoint y: 325, endPoint x: 1131, endPoint y: 325, distance: 60.5
click at [1131, 325] on div "Permit Center UTC N8998K VHHH HKG [DATE] ETOT 03:45 00:50 +00:20 ZGOW SWA [DATE…" at bounding box center [566, 248] width 1132 height 496
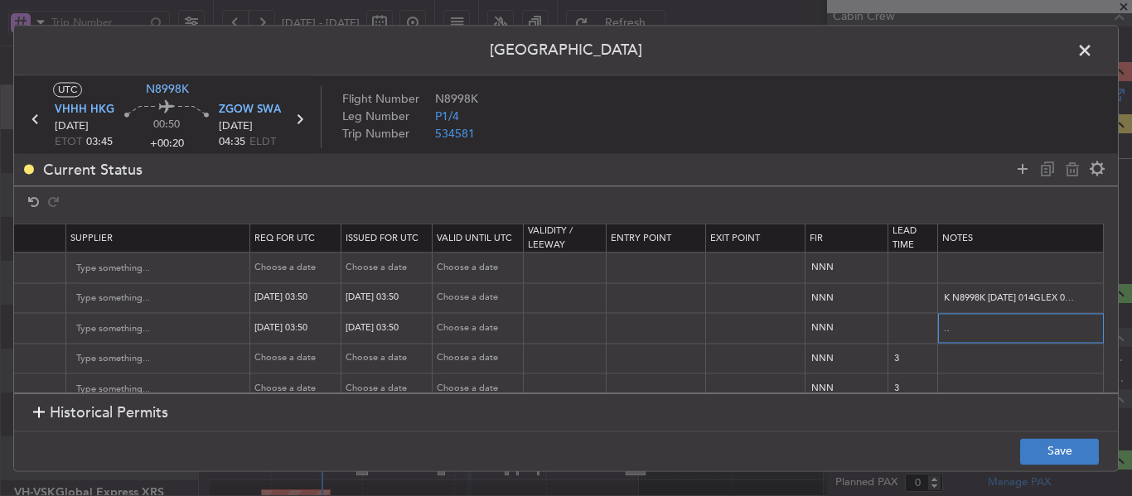
type input "SBR-2025080002 (Split booking from 2025003410) 2025003452"
click at [1057, 456] on button "Save" at bounding box center [1059, 451] width 79 height 27
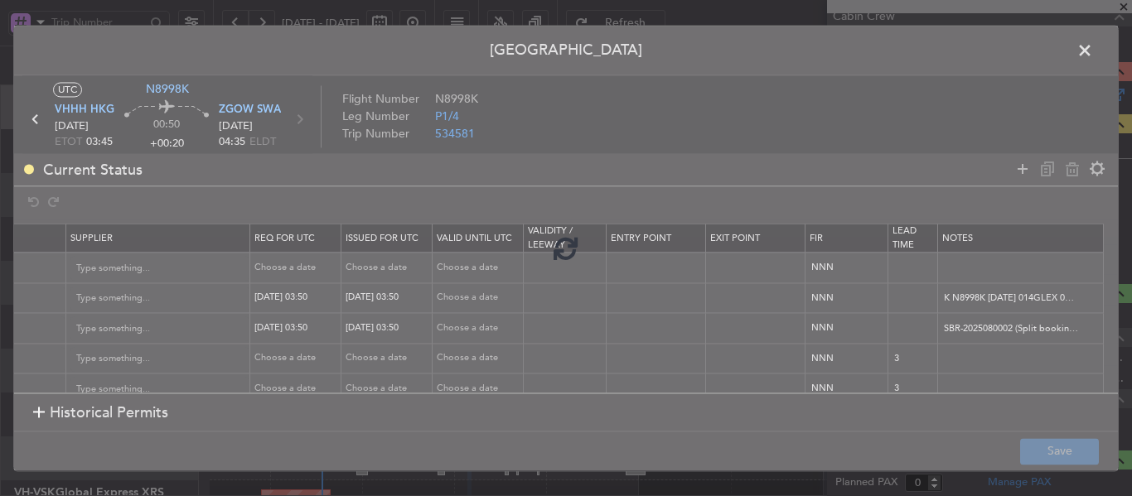
type input "VHHH PPR 0350Z"
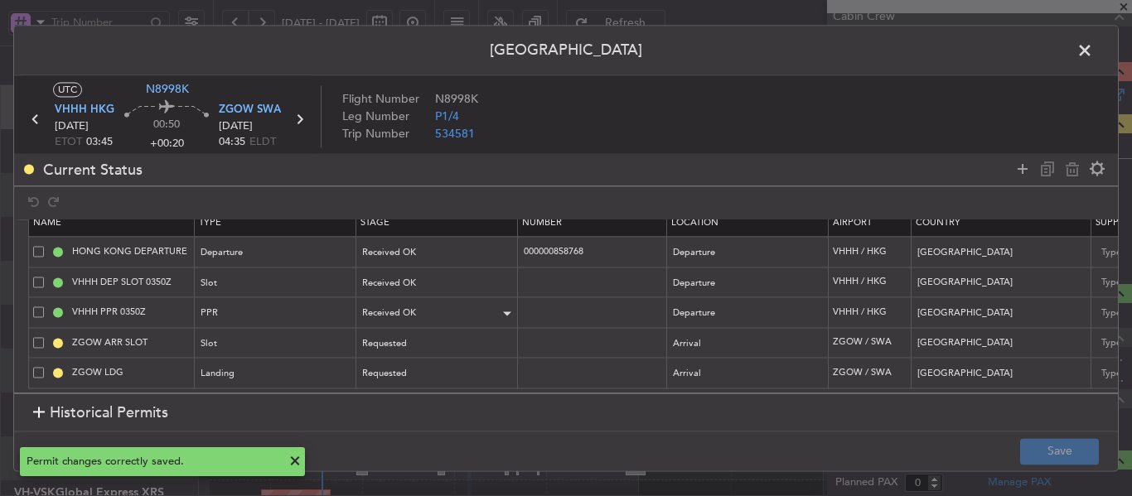
scroll to position [28, 0]
click at [297, 123] on icon at bounding box center [299, 120] width 22 height 22
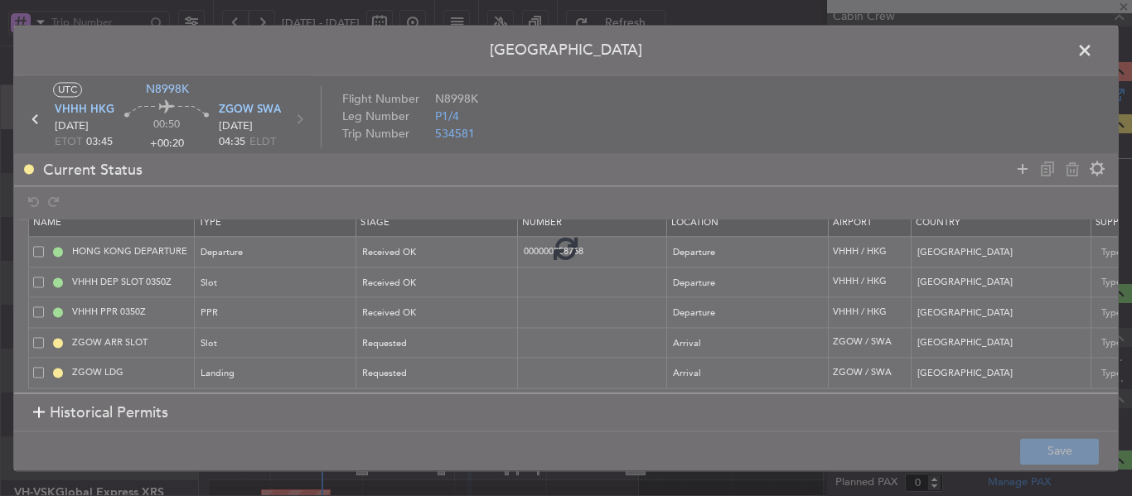
type input "1"
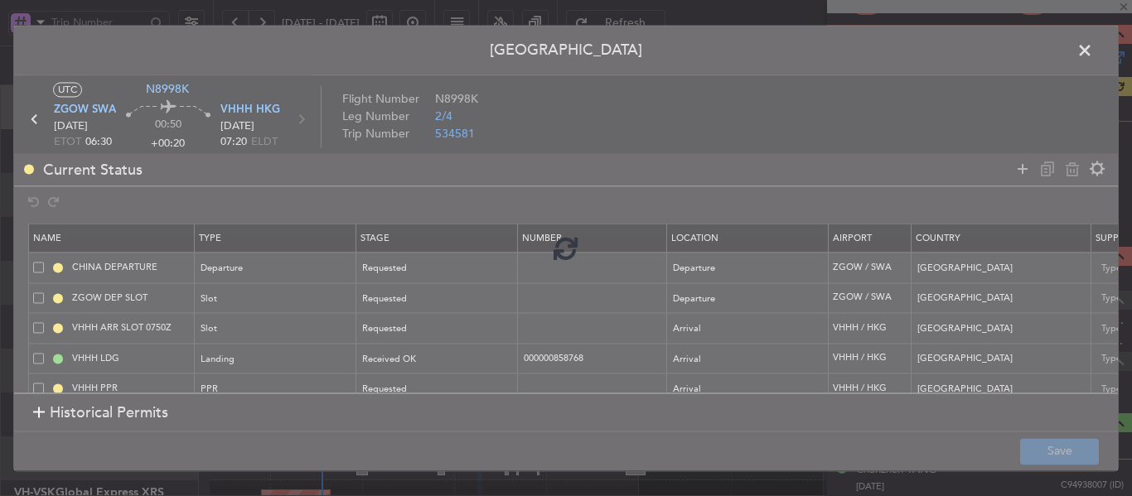
scroll to position [439, 0]
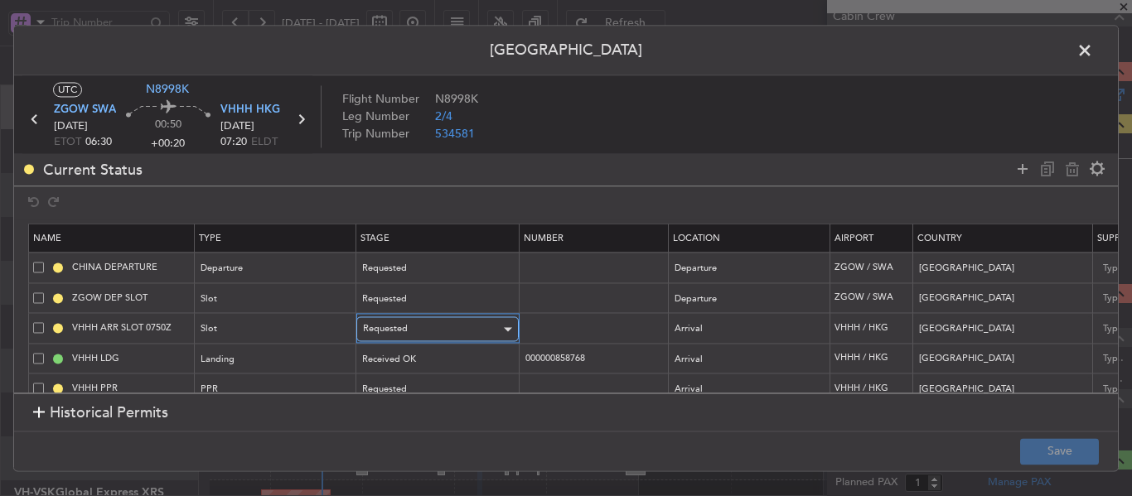
click at [414, 333] on div "Requested" at bounding box center [432, 329] width 138 height 25
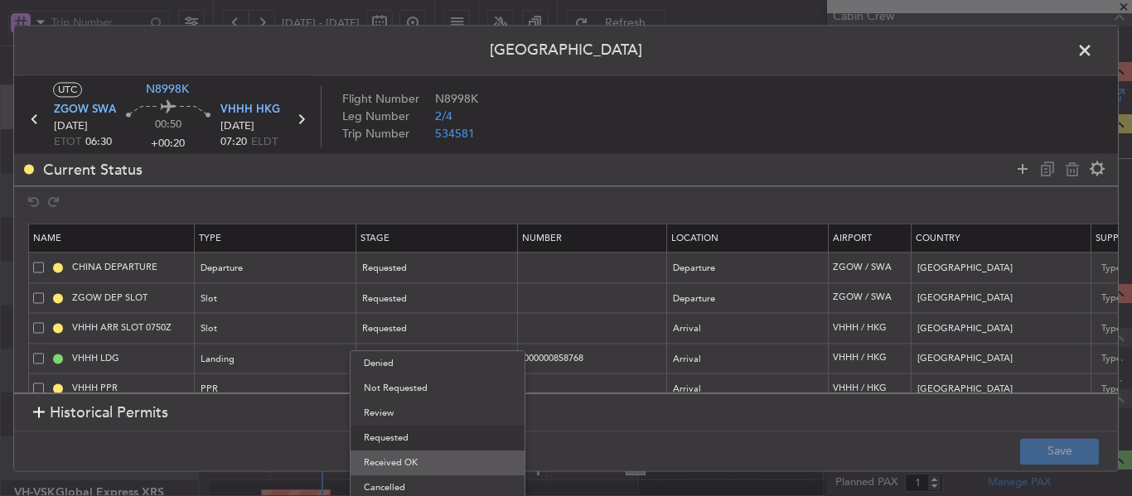
click at [398, 465] on span "Received OK" at bounding box center [437, 463] width 147 height 25
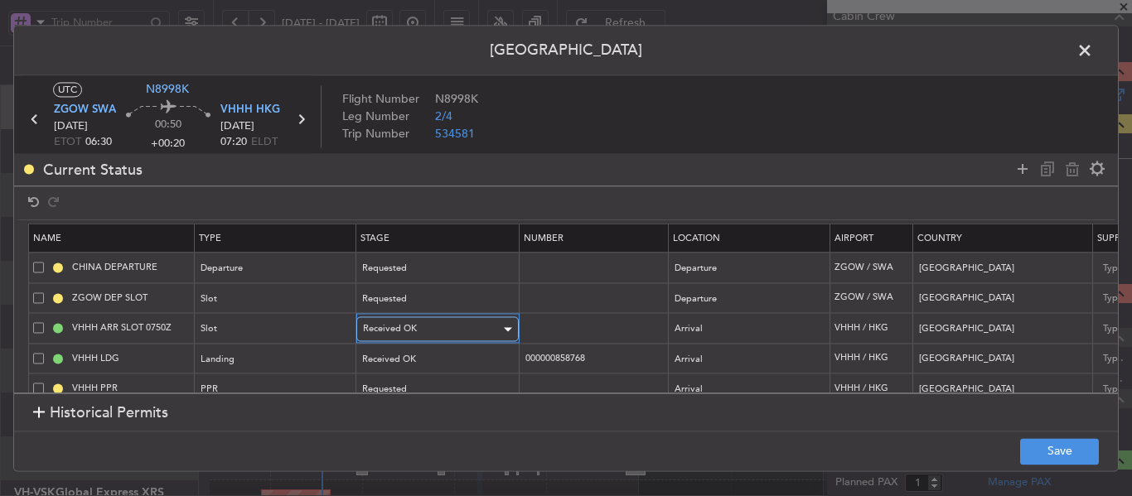
scroll to position [28, 0]
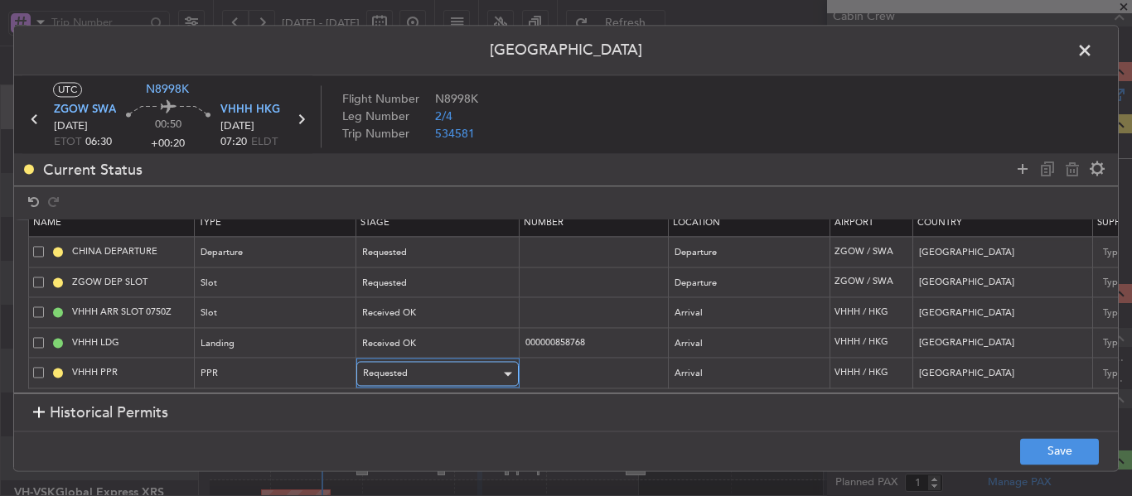
click at [394, 368] on span "Requested" at bounding box center [385, 374] width 45 height 12
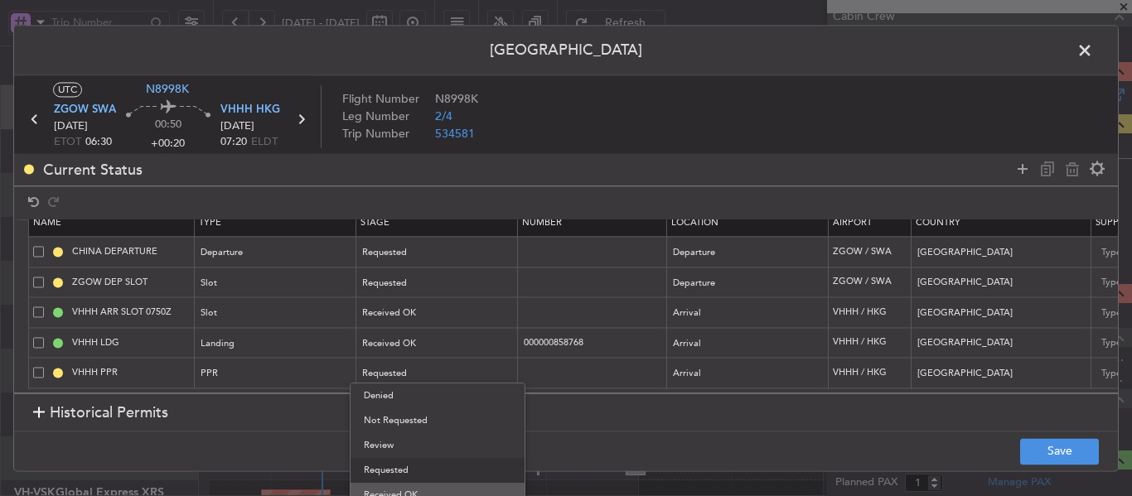
click at [394, 491] on span "Received OK" at bounding box center [437, 495] width 147 height 25
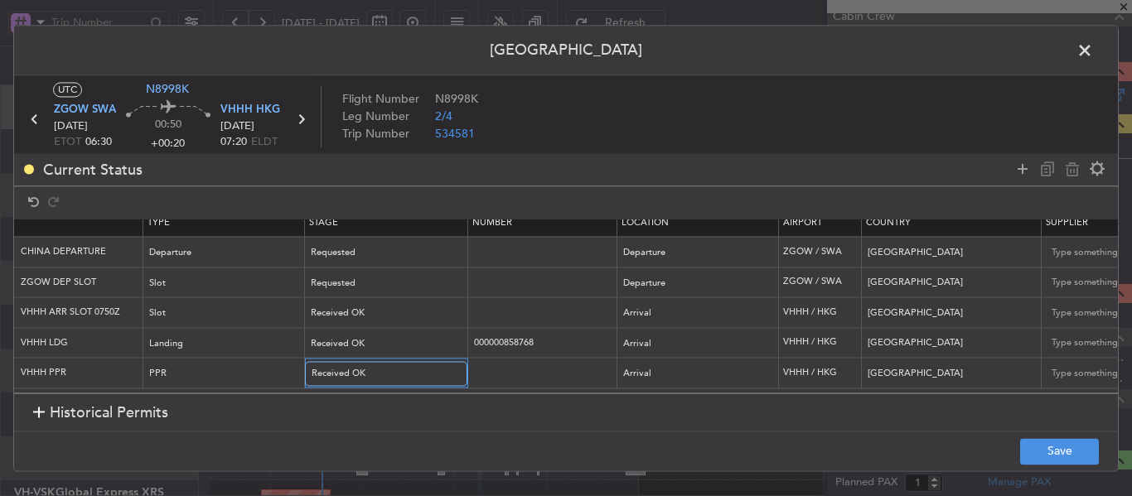
scroll to position [0, 98]
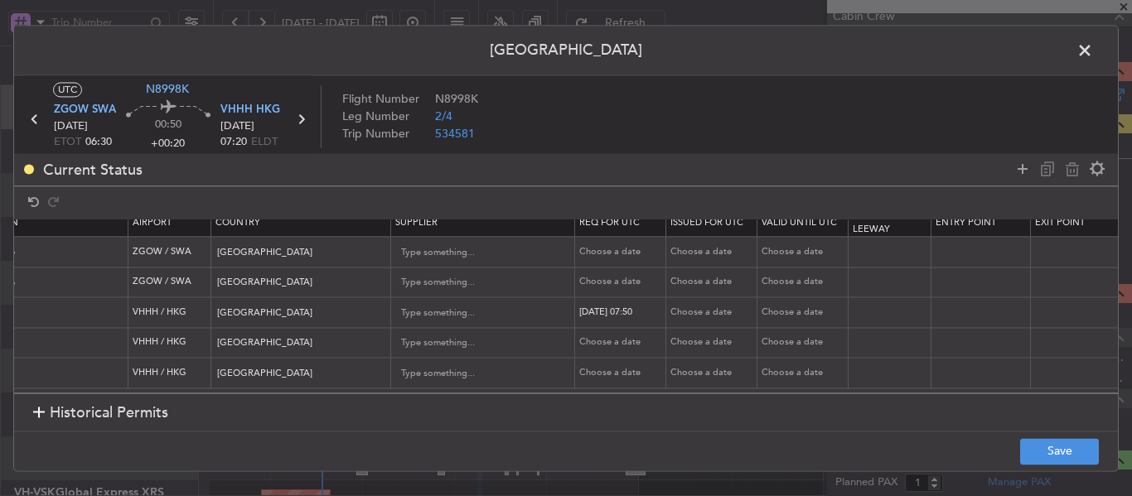
click at [689, 306] on div "Choose a date" at bounding box center [713, 313] width 86 height 14
select select "8"
select select "2025"
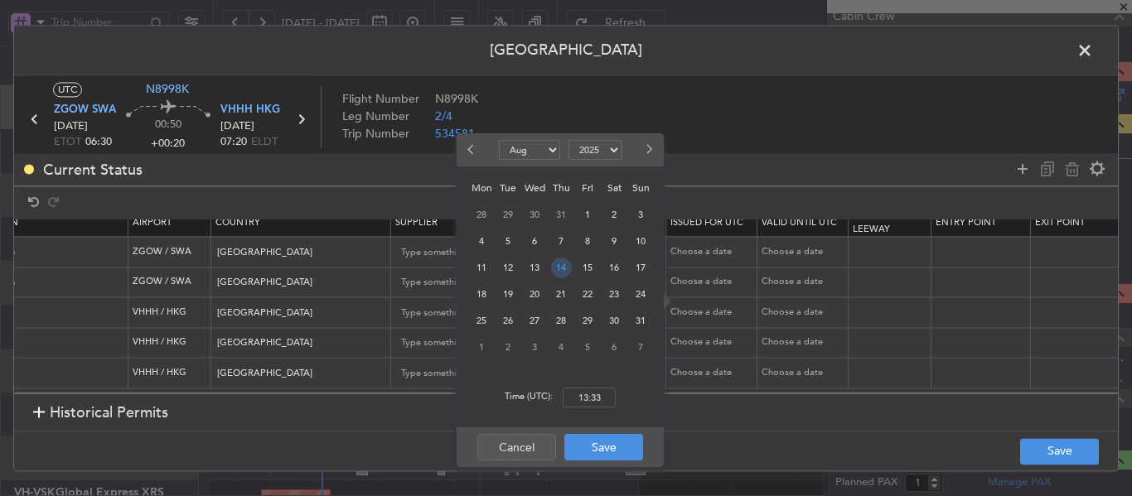
click at [556, 268] on span "14" at bounding box center [561, 268] width 21 height 21
click at [585, 398] on input "00:00" at bounding box center [589, 398] width 53 height 20
type input "07:20"
click at [609, 446] on button "Save" at bounding box center [603, 447] width 79 height 27
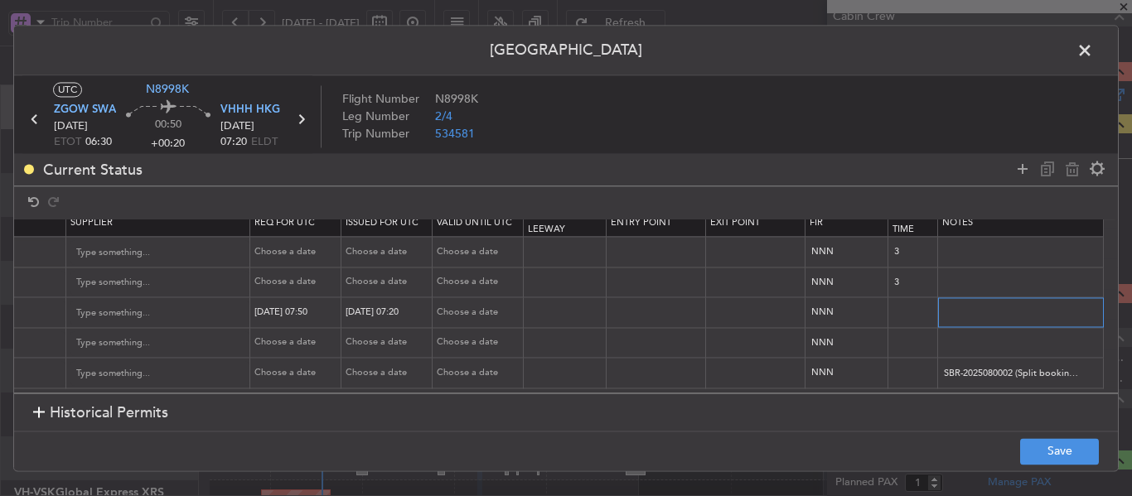
drag, startPoint x: 929, startPoint y: 297, endPoint x: 1131, endPoint y: 312, distance: 202.7
click at [1131, 312] on div "Permit Center UTC N8998K ZGOW SWA [DATE] ETOT 06:30 00:50 +00:20 VHHH HKG [DATE…" at bounding box center [566, 248] width 1132 height 496
paste input "KN8998K [DATE] 014GLEX ZGOW0750 D / RE.N8998K [PERSON_NAME]"
type input "KN8998K [DATE] 014GLEX ZGOW0750 D / RE.N8998K [PERSON_NAME].VHHHAGN6848000/"
click at [278, 366] on div "Choose a date" at bounding box center [297, 373] width 86 height 14
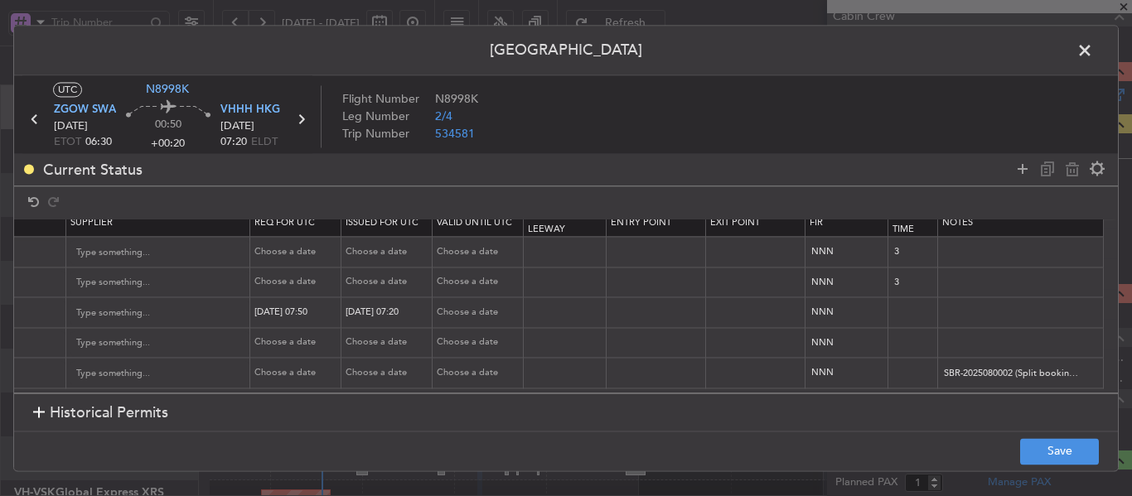
select select "8"
select select "2025"
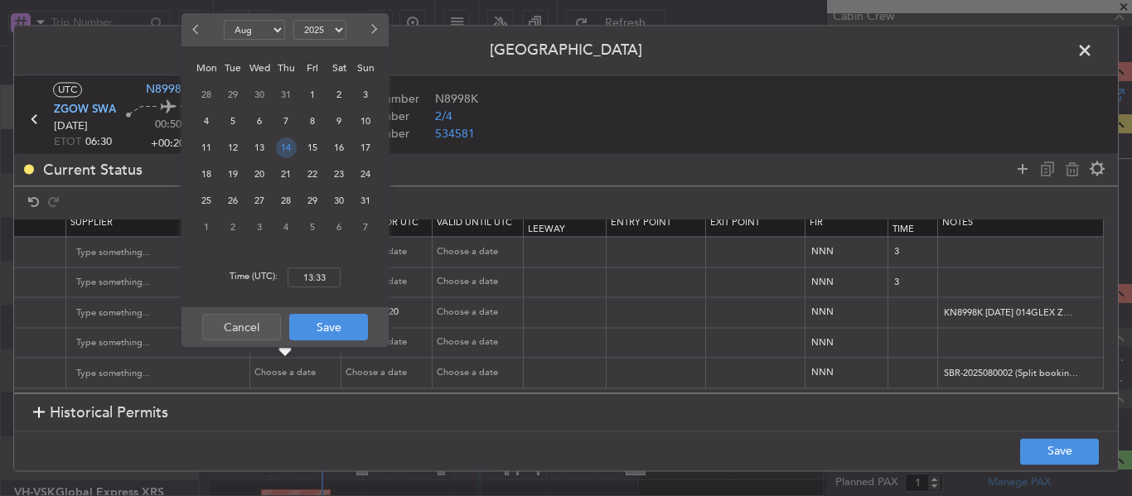
click at [283, 149] on span "14" at bounding box center [286, 148] width 21 height 21
click at [314, 283] on input "00:00" at bounding box center [314, 278] width 53 height 20
type input "07:20"
click at [322, 330] on button "Save" at bounding box center [328, 327] width 79 height 27
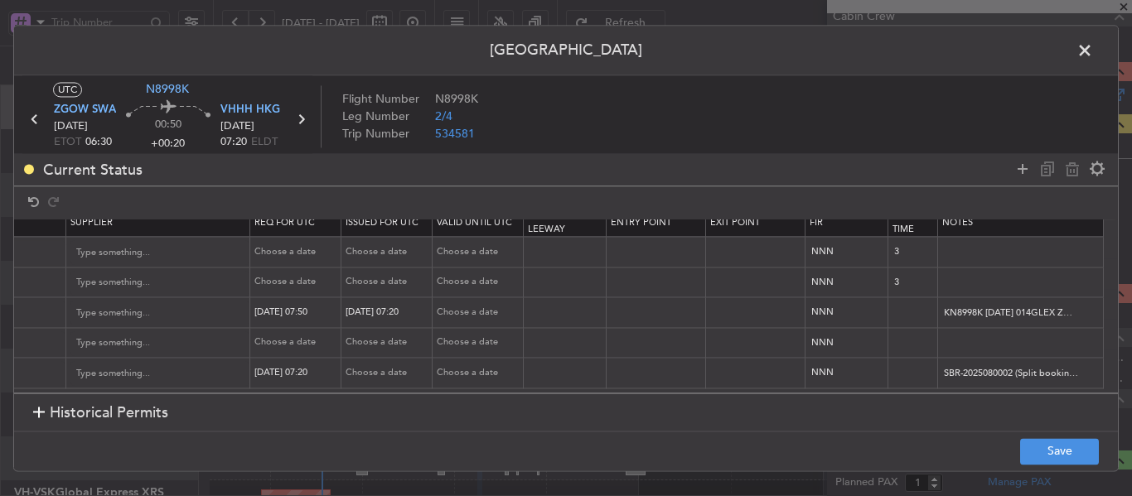
click at [347, 366] on div "Choose a date" at bounding box center [389, 373] width 86 height 14
select select "8"
select select "2025"
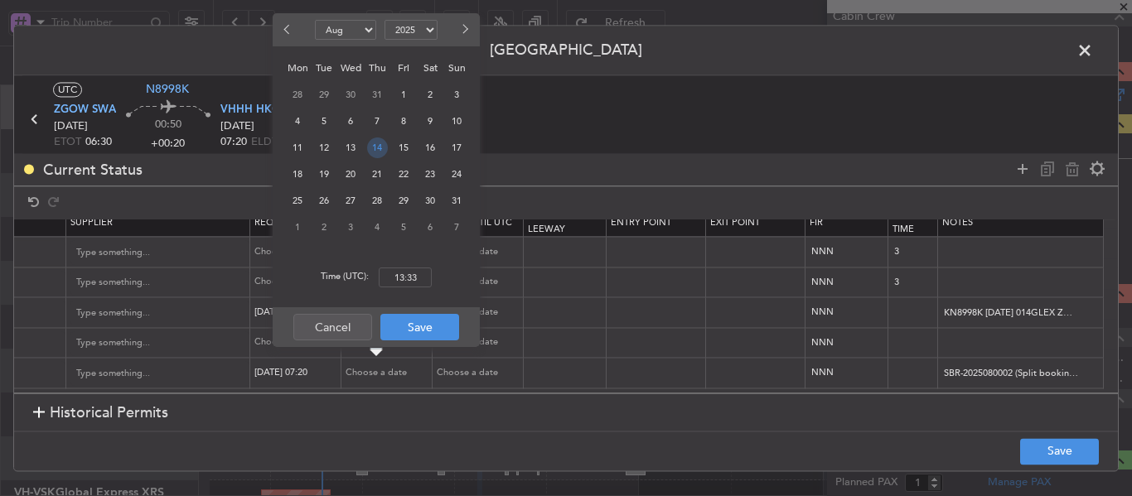
click at [376, 147] on span "14" at bounding box center [377, 148] width 21 height 21
click at [410, 280] on input "00:00" at bounding box center [405, 278] width 53 height 20
type input "07:20"
click at [412, 326] on button "Save" at bounding box center [419, 327] width 79 height 27
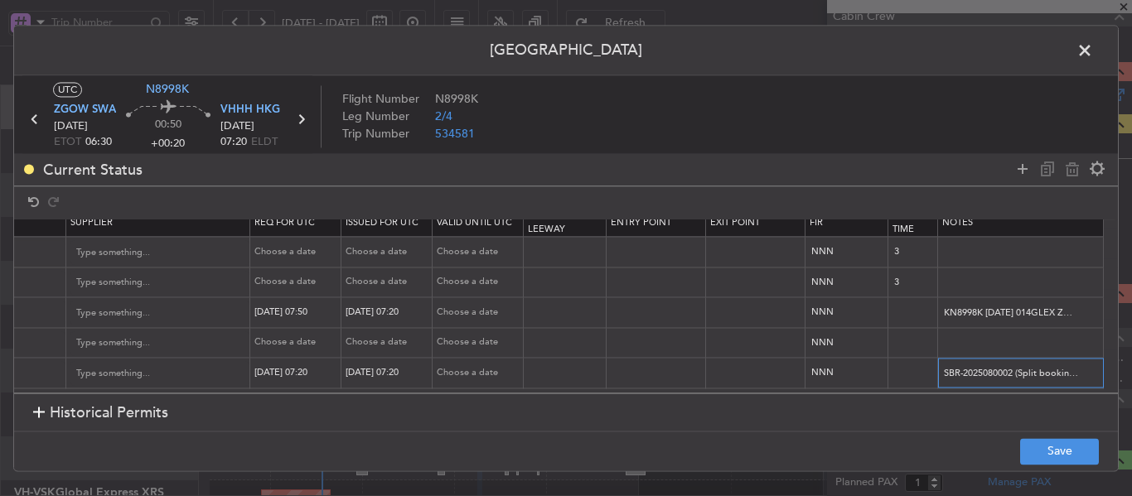
scroll to position [0, 74]
drag, startPoint x: 931, startPoint y: 360, endPoint x: 1131, endPoint y: 365, distance: 199.8
click at [1131, 365] on div "Permit Center UTC N8998K ZGOW SWA [DATE] ETOT 06:30 00:50 +00:20 VHHH HKG [DATE…" at bounding box center [566, 248] width 1132 height 496
paste input "2025003453"
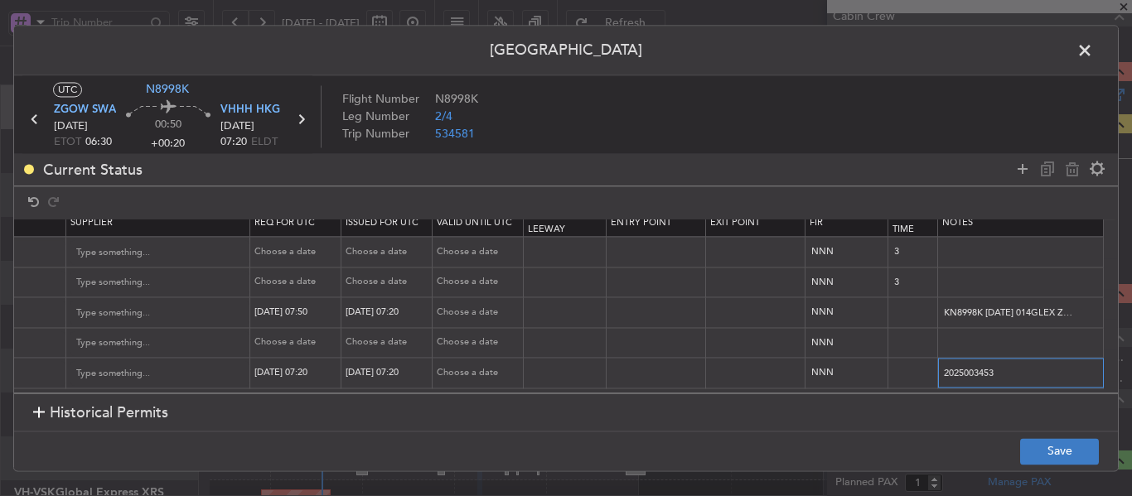
type input "2025003453"
click at [1057, 460] on button "Save" at bounding box center [1059, 451] width 79 height 27
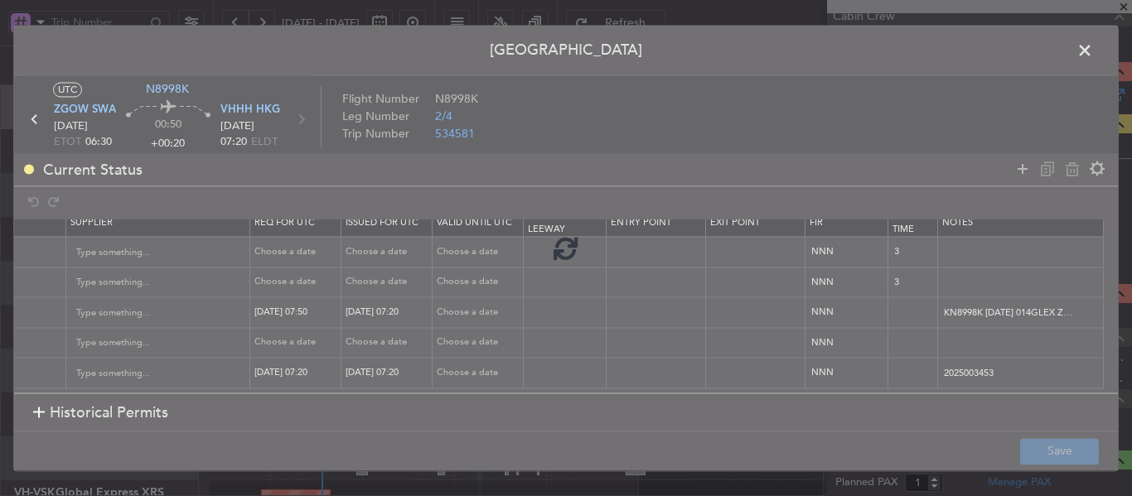
type input "VHHH ARR SLOT 0720Z"
type input "VHHH PPR 0720Z"
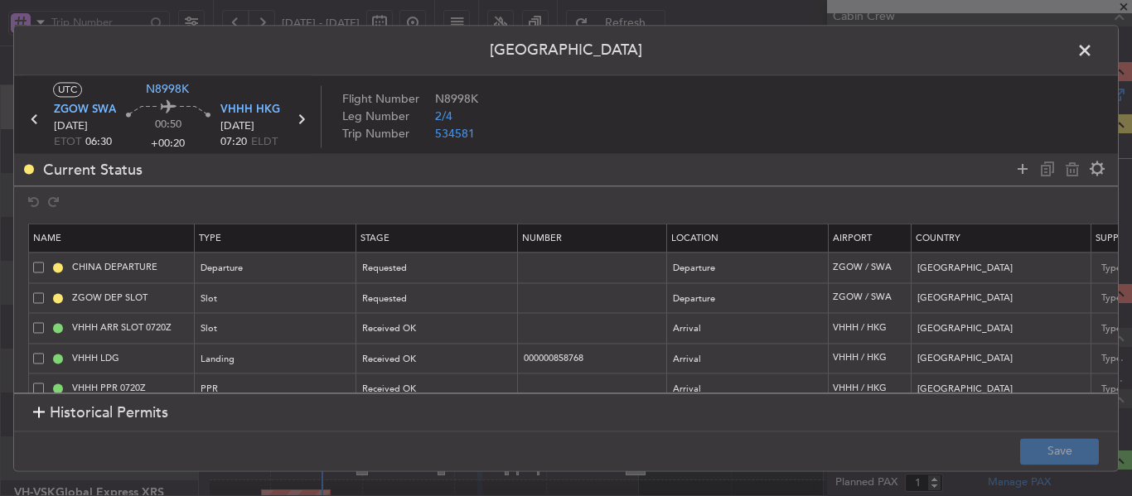
click at [36, 118] on icon at bounding box center [35, 120] width 22 height 22
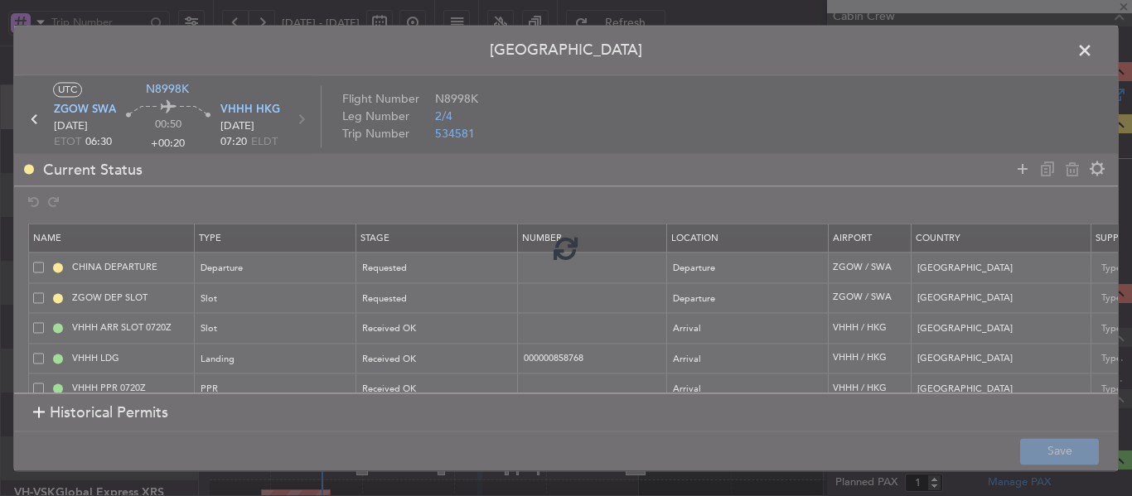
type input "0"
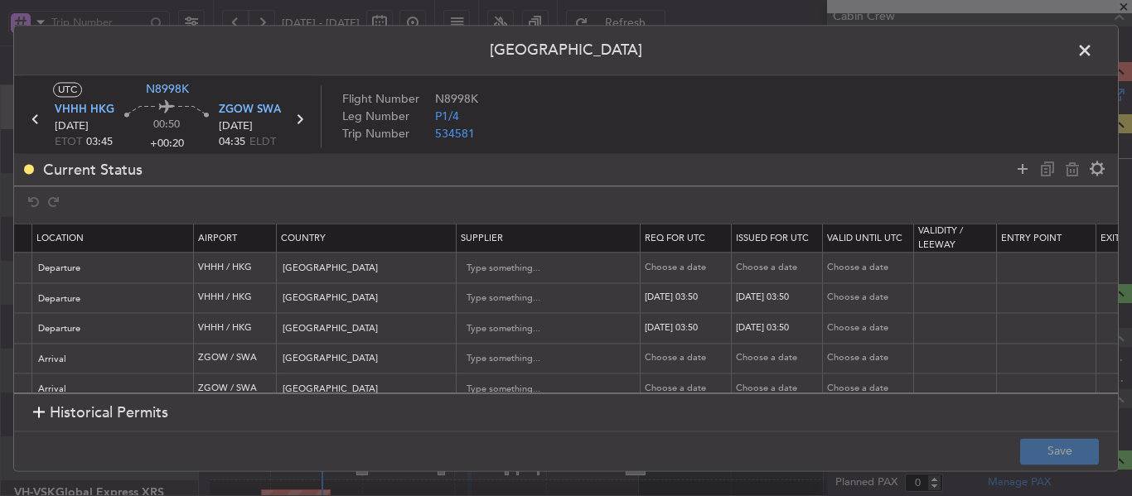
scroll to position [0, 1037]
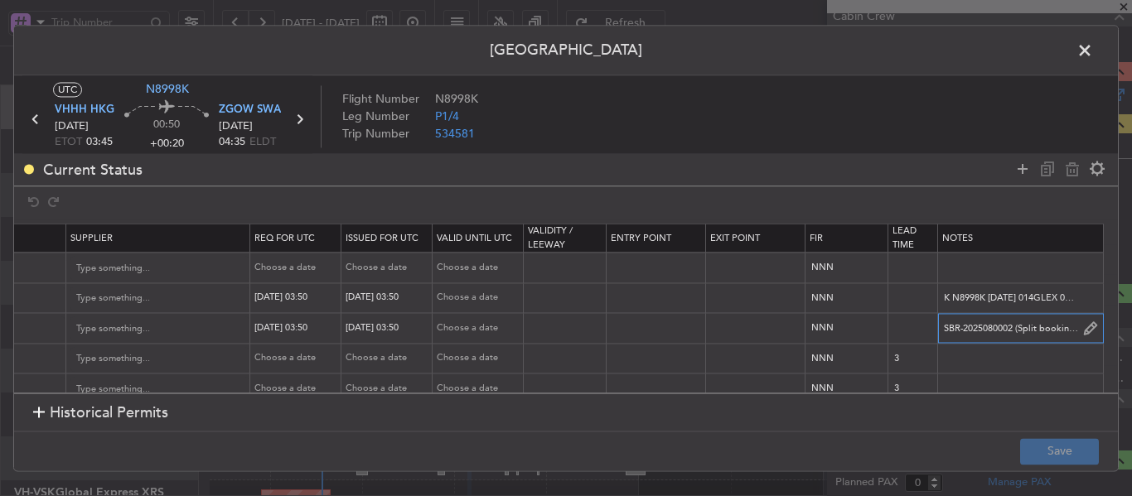
click at [1052, 321] on input "SBR-2025080002 (Split booking from 2025003410) 2025003452" at bounding box center [1020, 329] width 165 height 25
drag, startPoint x: 1062, startPoint y: 331, endPoint x: 1096, endPoint y: 332, distance: 34.0
click at [1096, 332] on tr "VHHH PPR 0350Z PPR Received OK Departure VHHH / HKG [GEOGRAPHIC_DATA] [DATE] 03…" at bounding box center [61, 328] width 2114 height 31
click at [1015, 322] on input "SBR-2025080002 (Split booking from 2025003410) 2025003452" at bounding box center [1020, 329] width 165 height 25
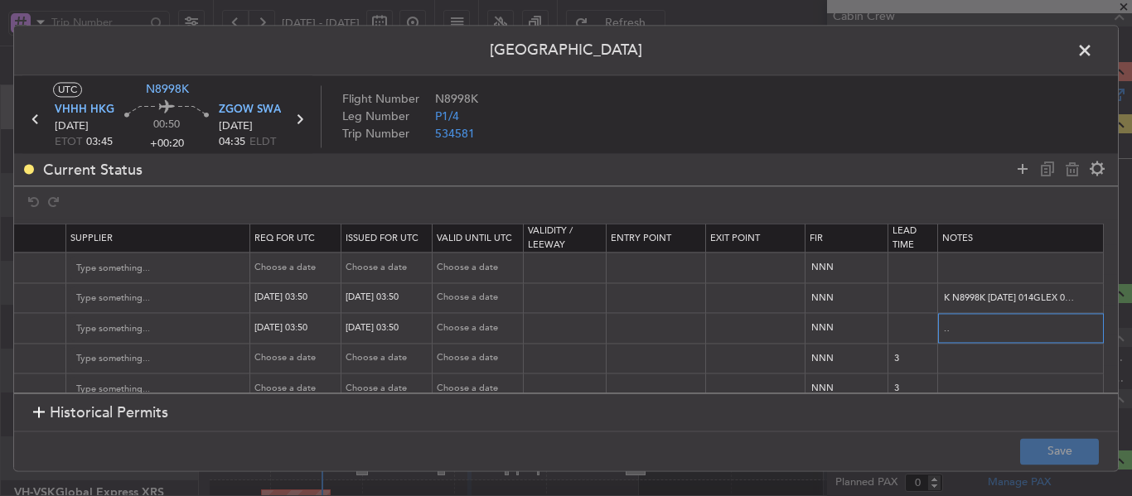
scroll to position [0, 0]
drag, startPoint x: 1015, startPoint y: 328, endPoint x: 778, endPoint y: 328, distance: 237.0
click at [778, 328] on tr "VHHH PPR 0350Z PPR Received OK Departure VHHH / HKG [GEOGRAPHIC_DATA] [DATE] 03…" at bounding box center [61, 328] width 2114 height 31
type input "2025003452"
click at [1047, 459] on button "Save" at bounding box center [1059, 451] width 79 height 27
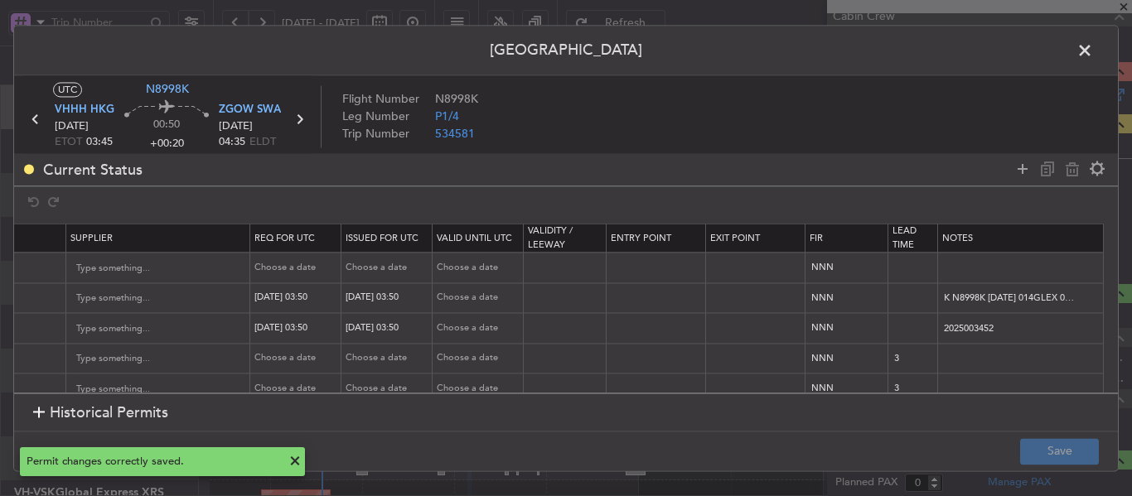
click at [1093, 52] on span at bounding box center [1093, 54] width 0 height 33
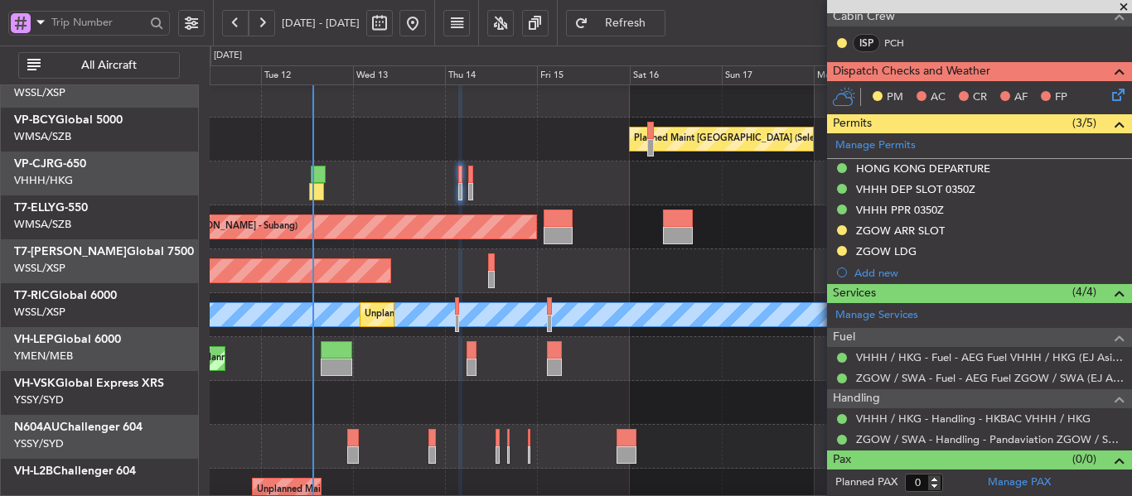
click at [416, 381] on div at bounding box center [670, 403] width 921 height 44
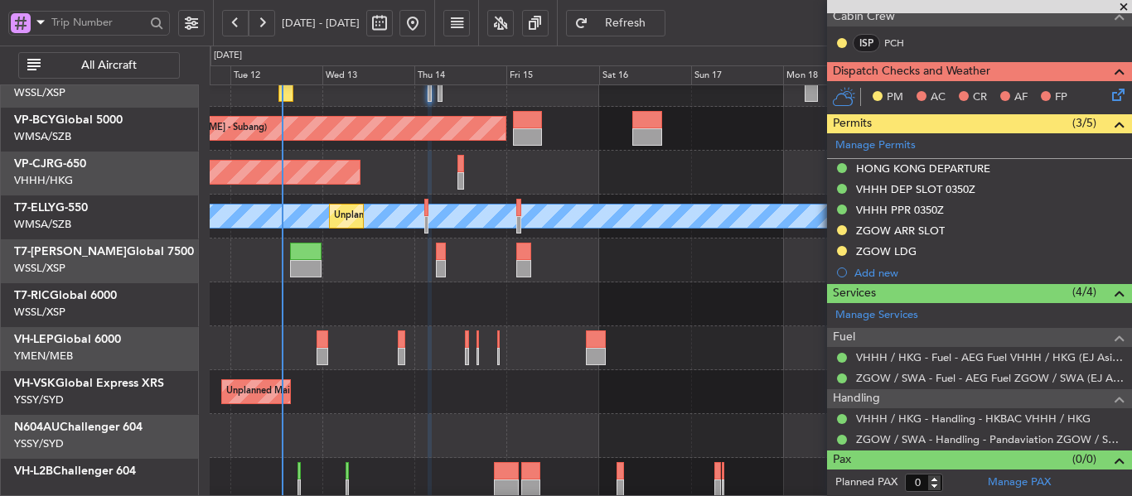
scroll to position [110, 0]
click at [405, 350] on div "Planned Maint [GEOGRAPHIC_DATA] ([GEOGRAPHIC_DATA] International) [PERSON_NAME]…" at bounding box center [670, 348] width 921 height 44
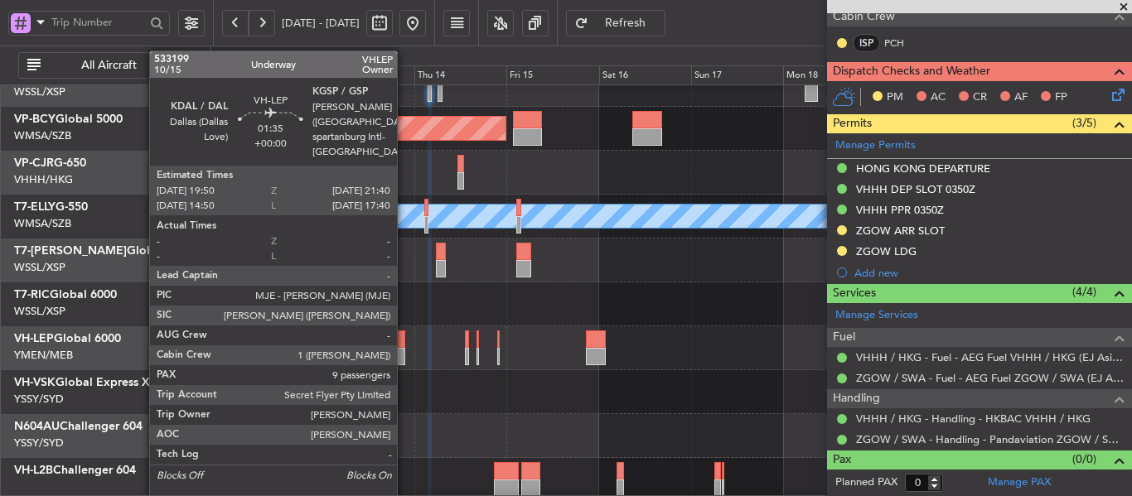
click at [404, 350] on div at bounding box center [401, 356] width 7 height 17
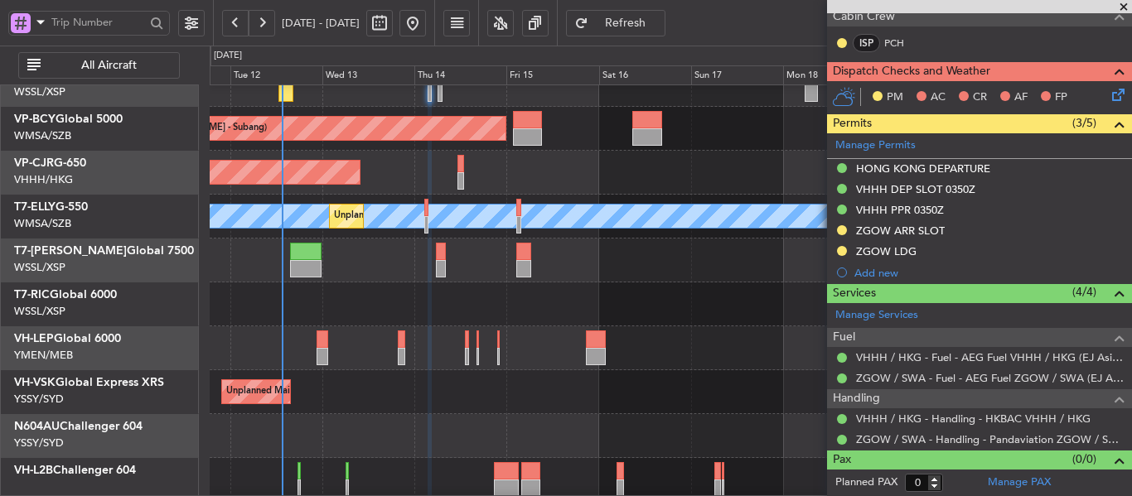
click at [405, 336] on div "Planned Maint [GEOGRAPHIC_DATA] ([GEOGRAPHIC_DATA] International) [PERSON_NAME]…" at bounding box center [670, 348] width 921 height 44
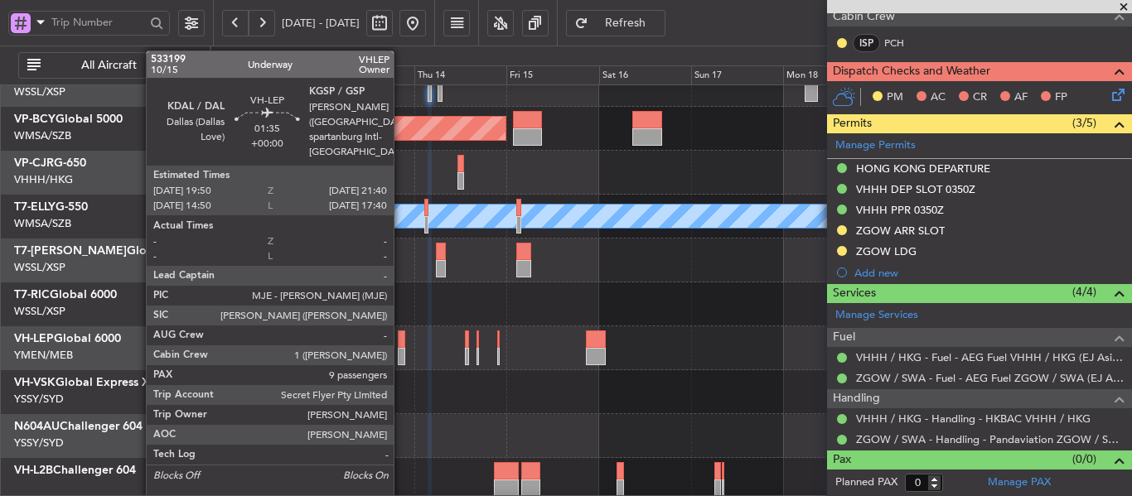
click at [401, 338] on div at bounding box center [401, 339] width 7 height 17
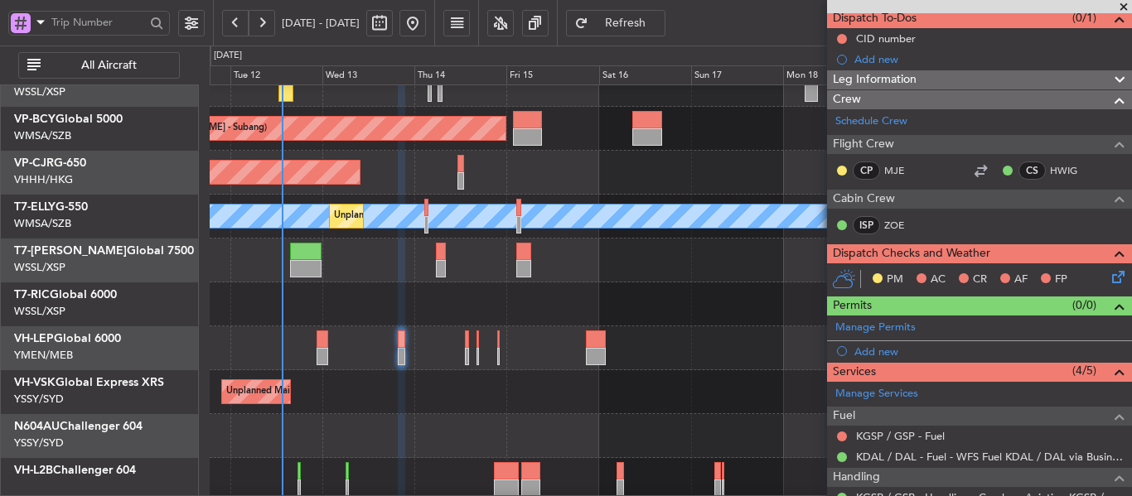
scroll to position [0, 0]
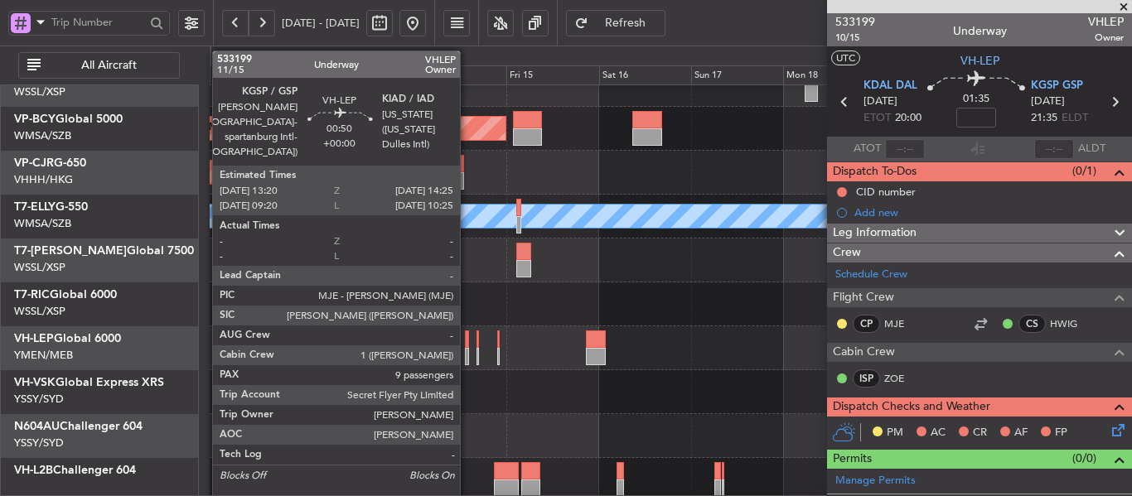
click at [467, 352] on div at bounding box center [467, 356] width 5 height 17
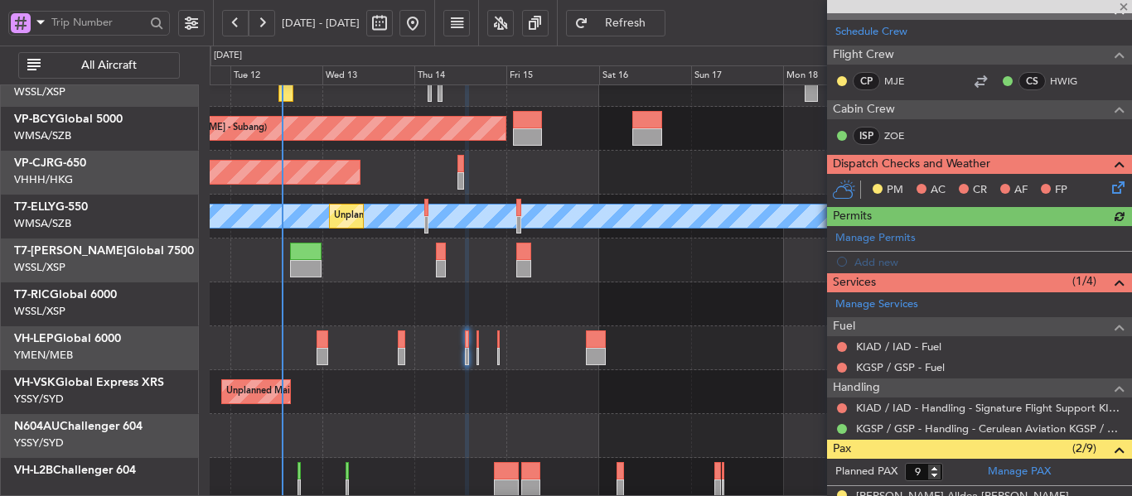
scroll to position [331, 0]
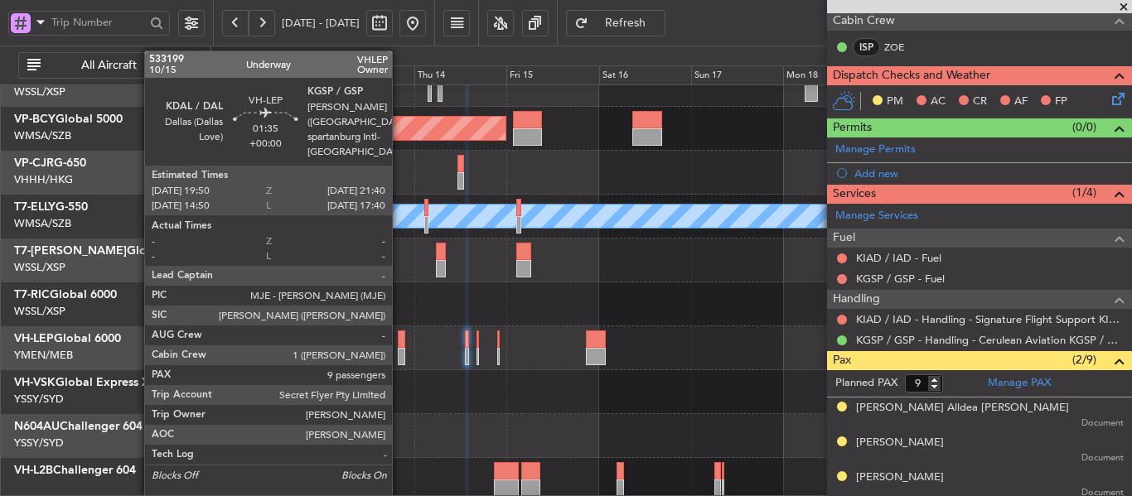
click at [399, 341] on div at bounding box center [401, 339] width 7 height 17
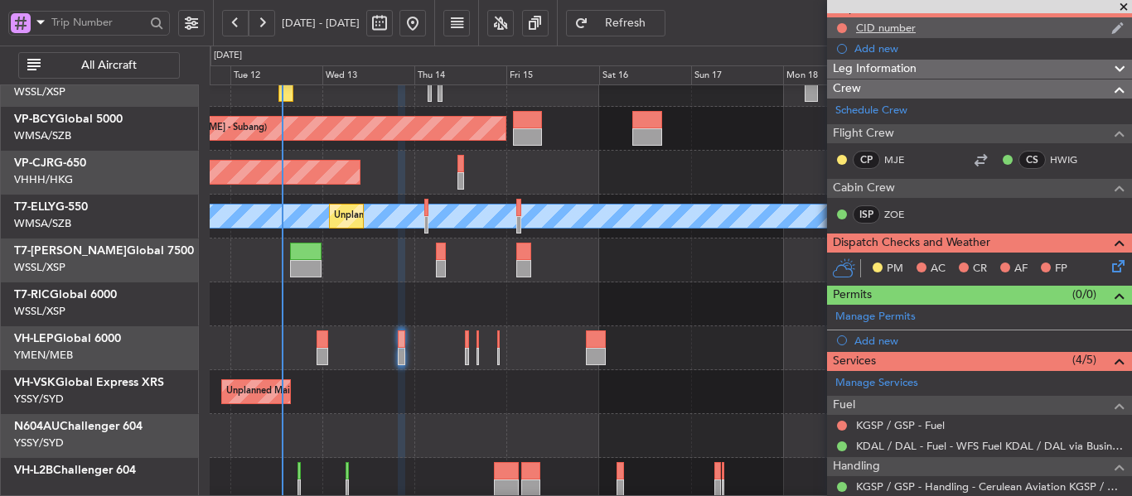
scroll to position [0, 0]
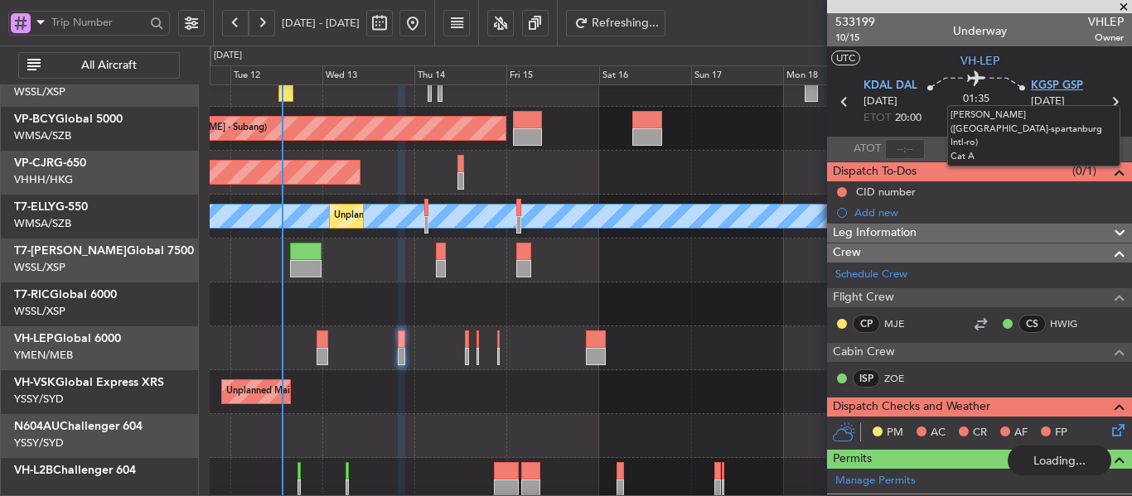
click at [1043, 85] on span "KGSP GSP" at bounding box center [1057, 86] width 52 height 17
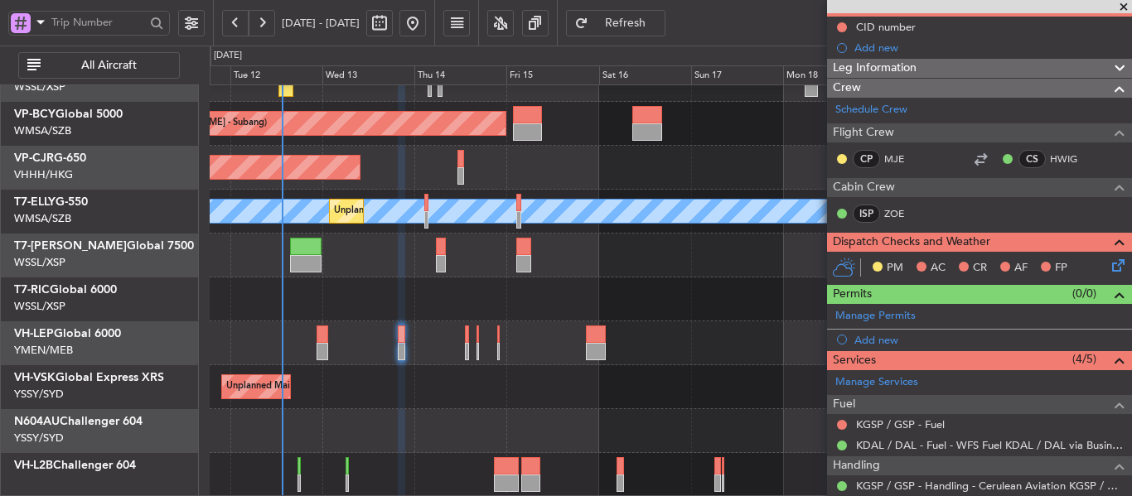
scroll to position [249, 0]
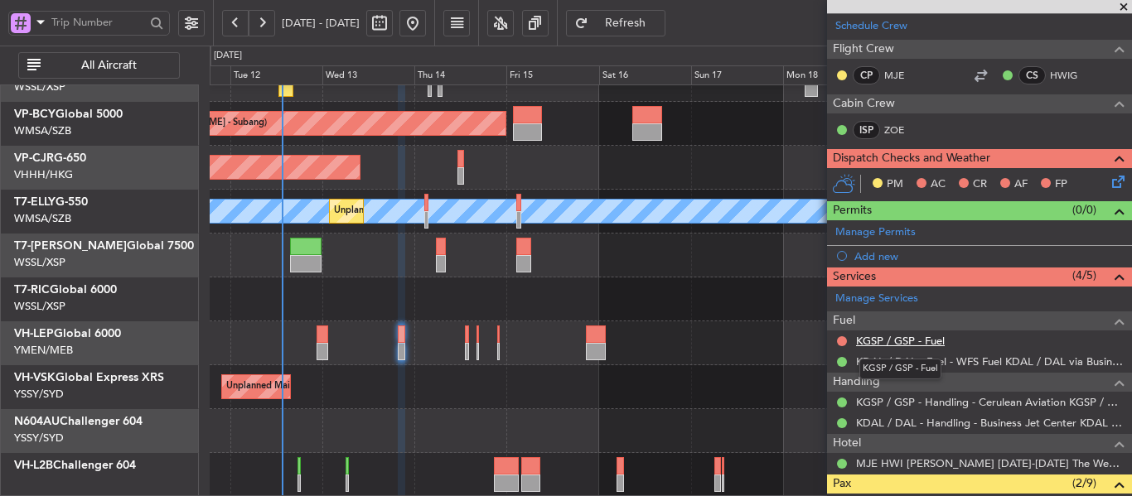
click at [895, 345] on link "KGSP / GSP - Fuel" at bounding box center [900, 341] width 89 height 14
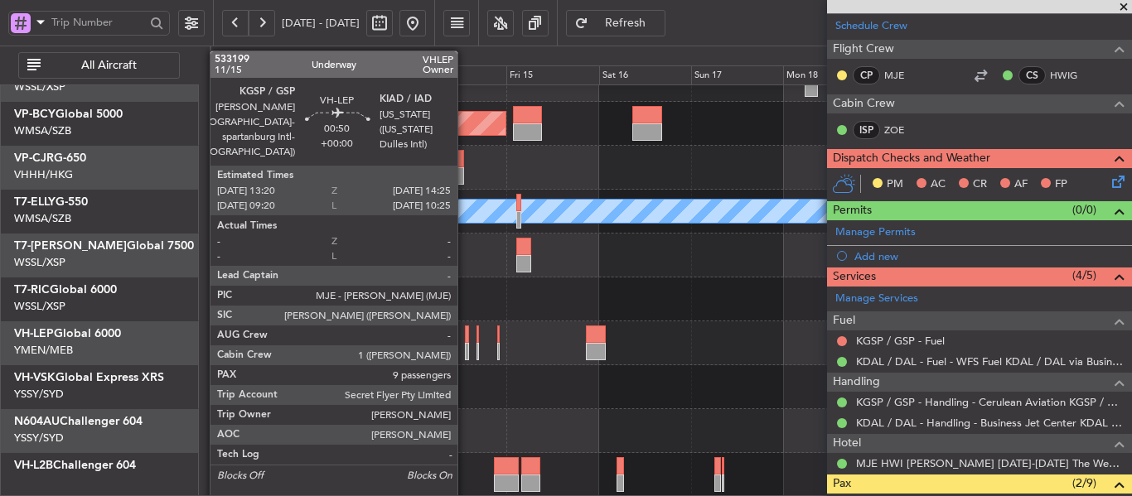
click at [465, 348] on div at bounding box center [467, 351] width 5 height 17
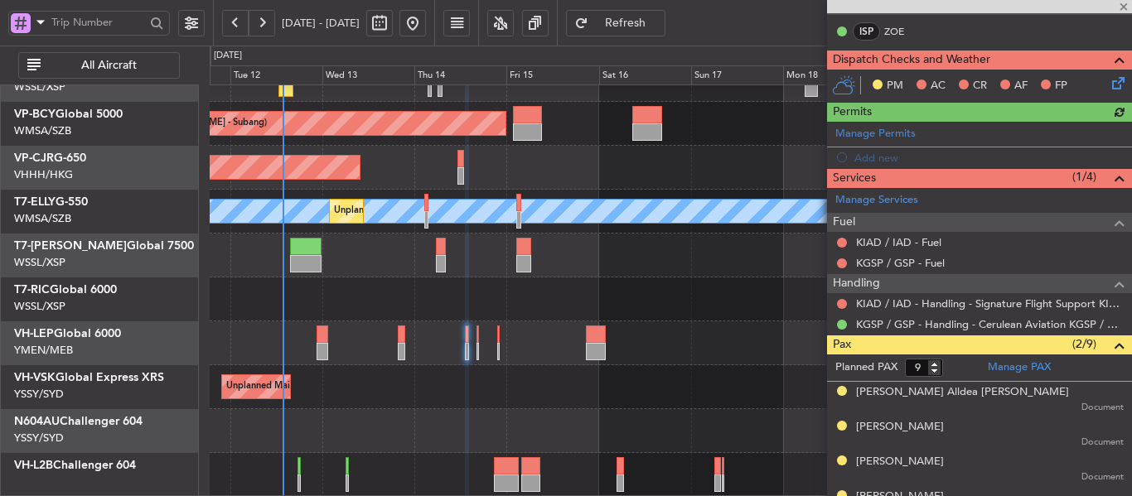
scroll to position [384, 0]
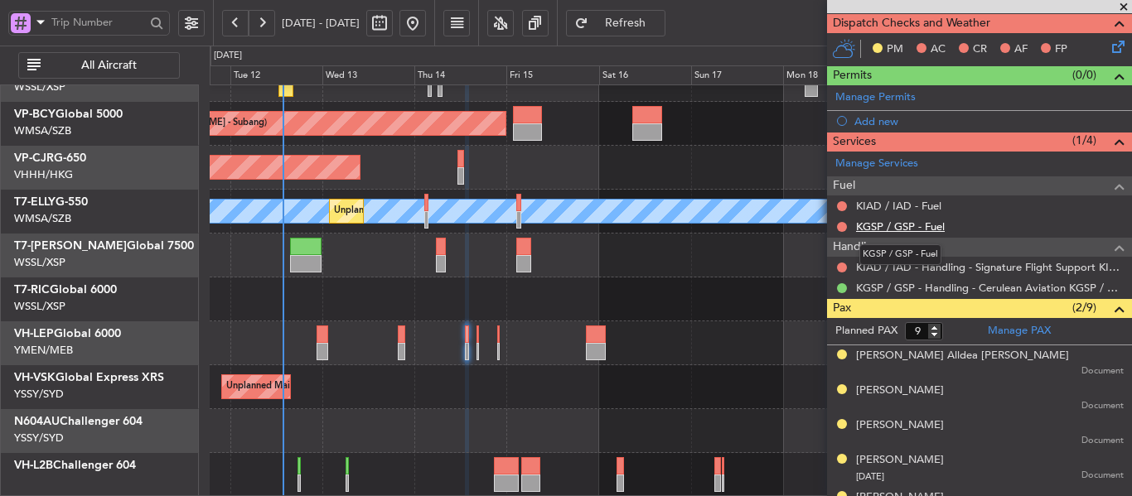
click at [882, 228] on link "KGSP / GSP - Fuel" at bounding box center [900, 227] width 89 height 14
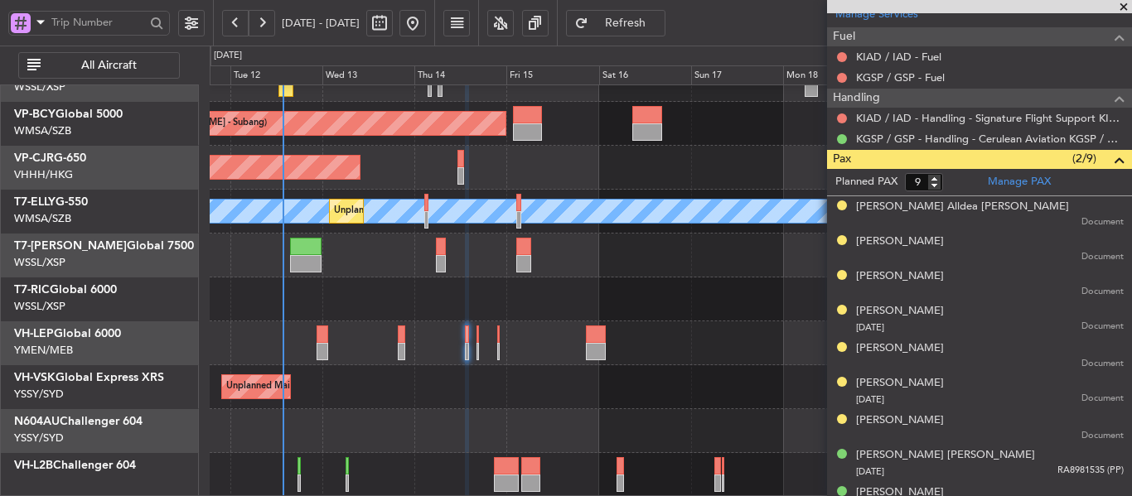
scroll to position [549, 0]
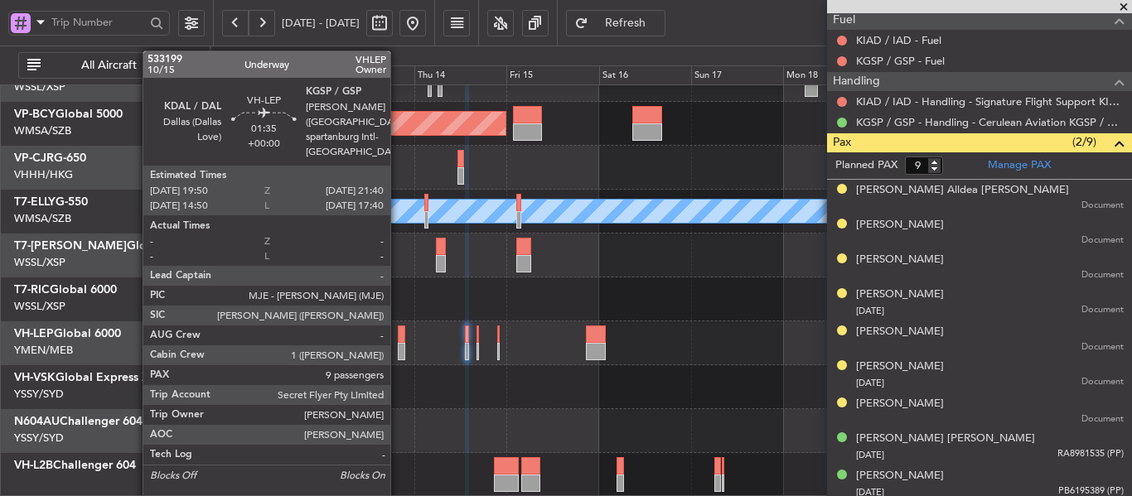
click at [398, 346] on div at bounding box center [401, 351] width 7 height 17
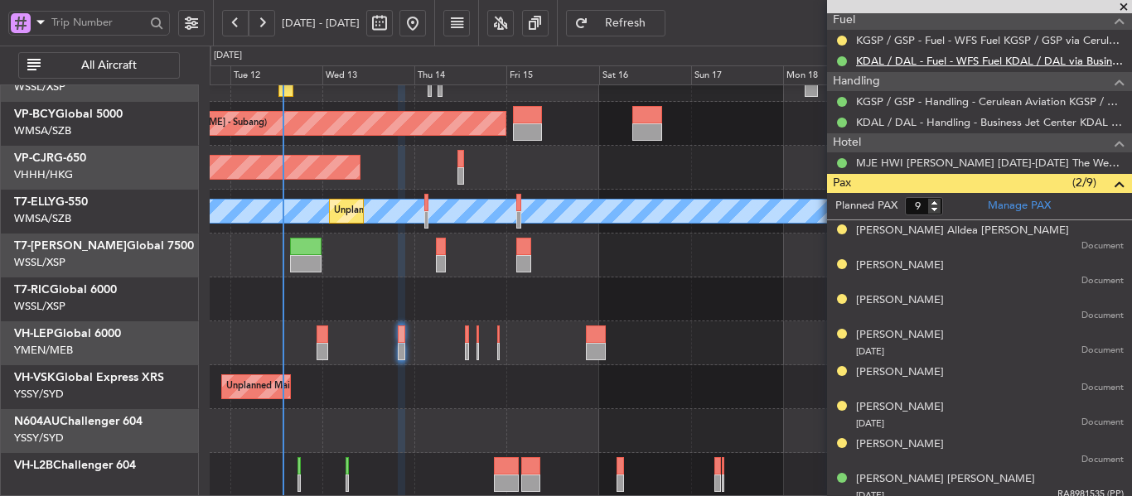
click at [902, 60] on link "KDAL / DAL - Fuel - WFS Fuel KDAL / DAL via Business Jet Center (EJ Asia Only)" at bounding box center [990, 61] width 268 height 14
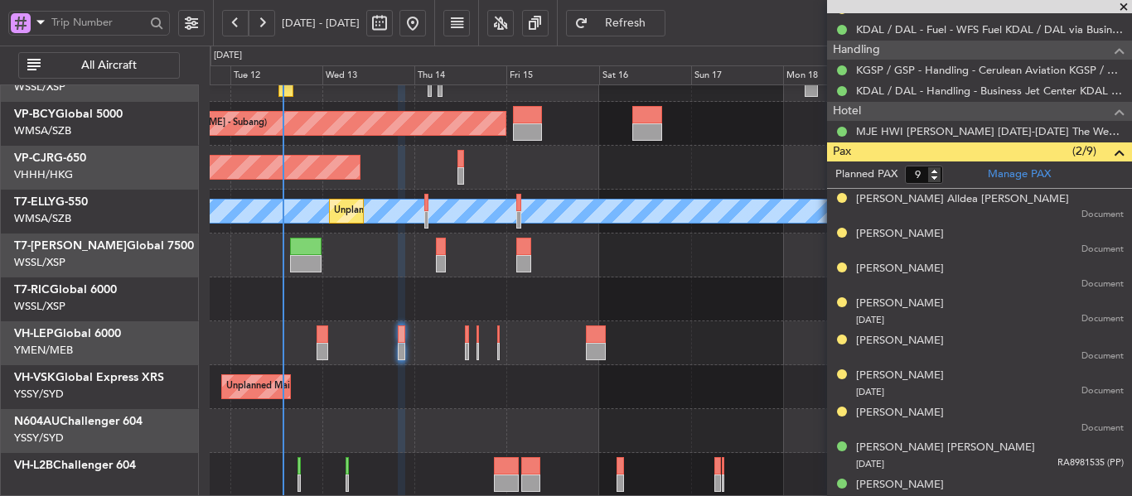
scroll to position [596, 0]
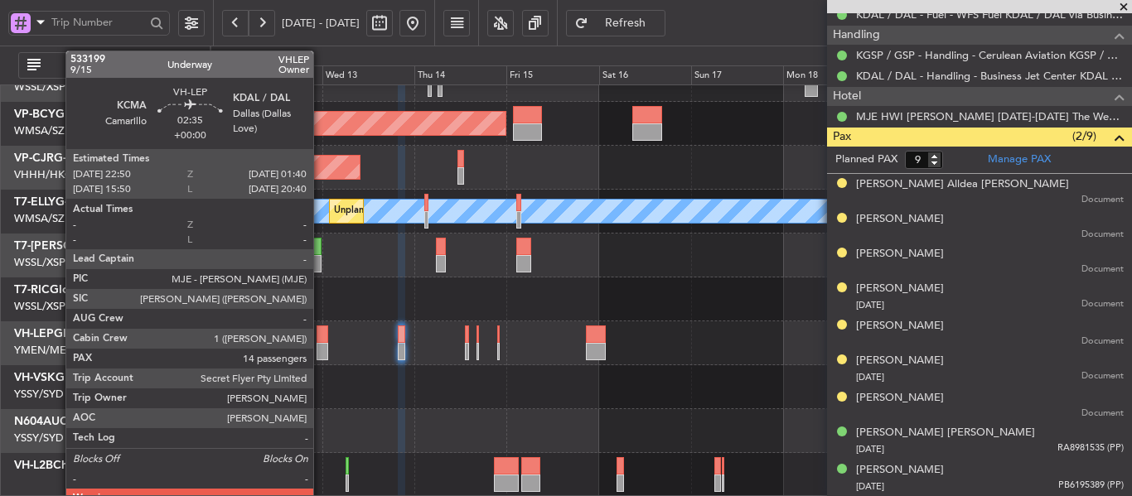
click at [321, 345] on div at bounding box center [323, 351] width 12 height 17
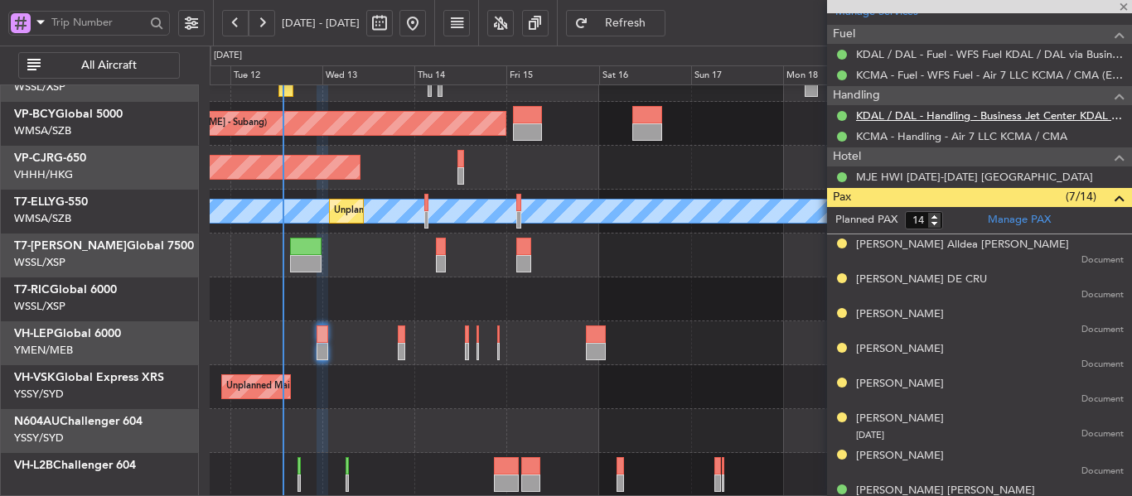
scroll to position [534, 0]
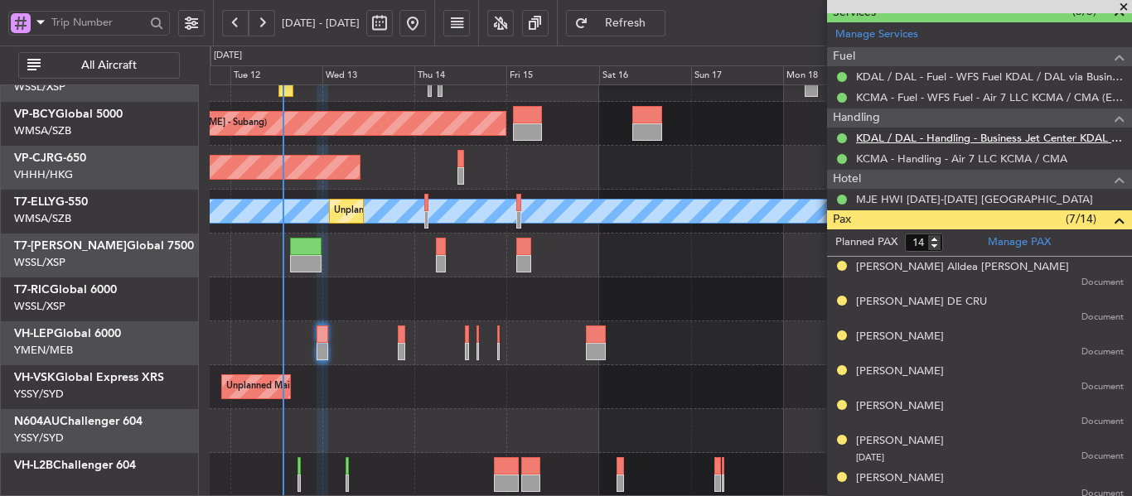
click at [924, 137] on link "KDAL / DAL - Handling - Business Jet Center KDAL / DAL" at bounding box center [990, 138] width 268 height 14
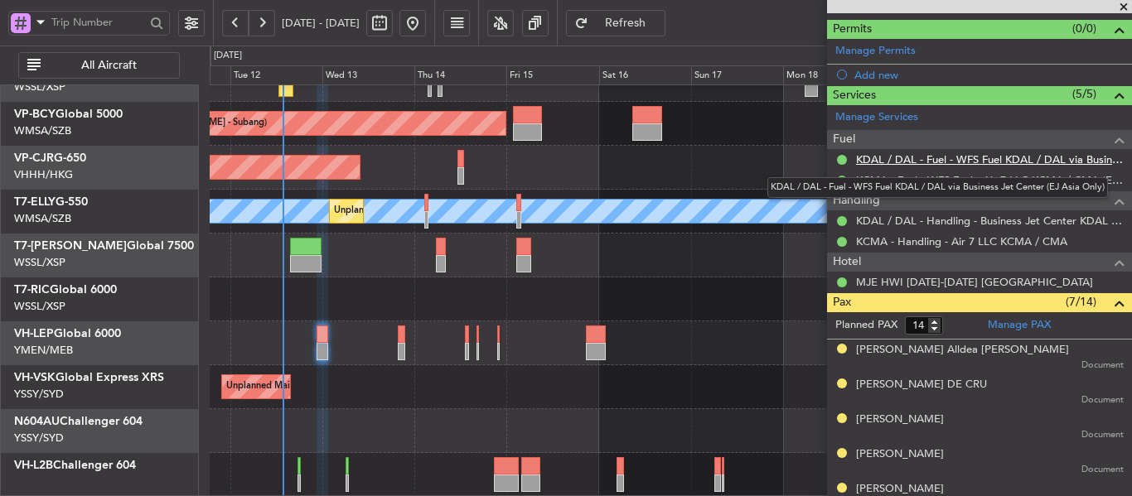
click at [934, 161] on link "KDAL / DAL - Fuel - WFS Fuel KDAL / DAL via Business Jet Center (EJ Asia Only)" at bounding box center [990, 159] width 268 height 14
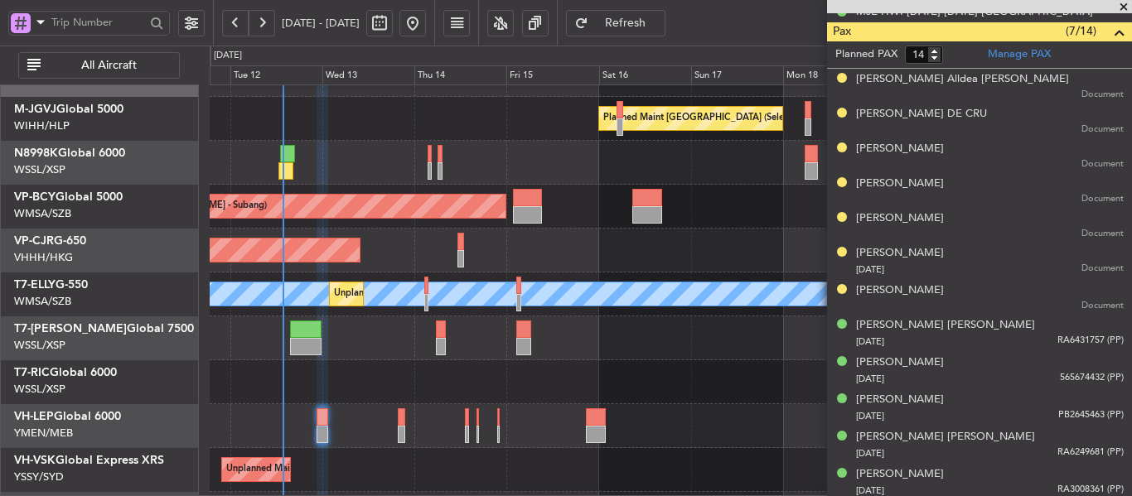
scroll to position [635, 0]
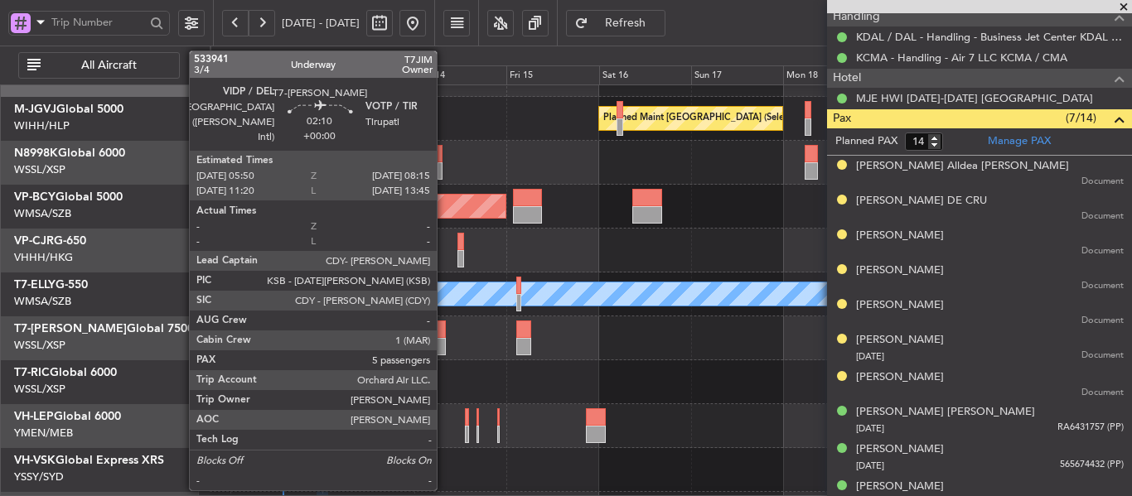
click at [443, 346] on div at bounding box center [441, 346] width 10 height 17
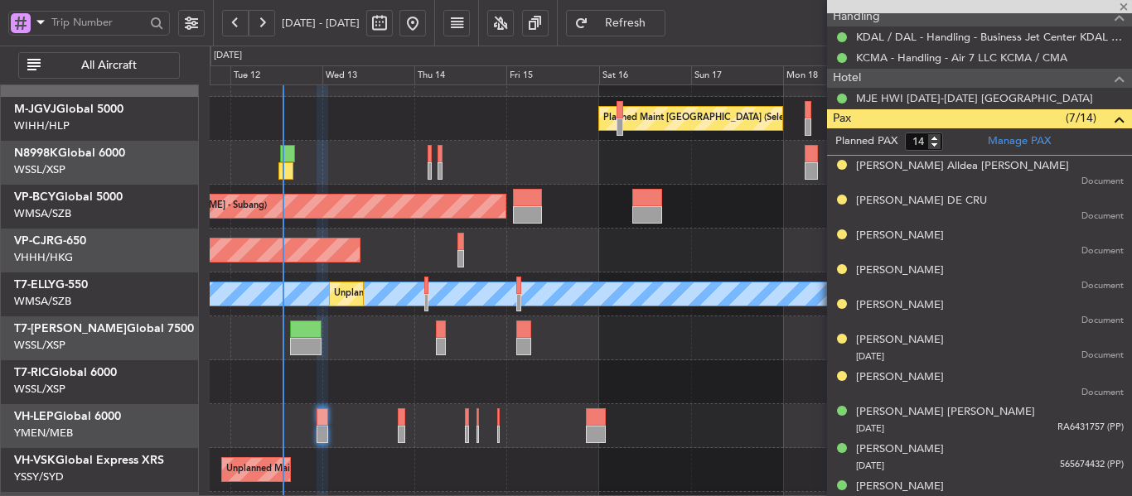
type input "5"
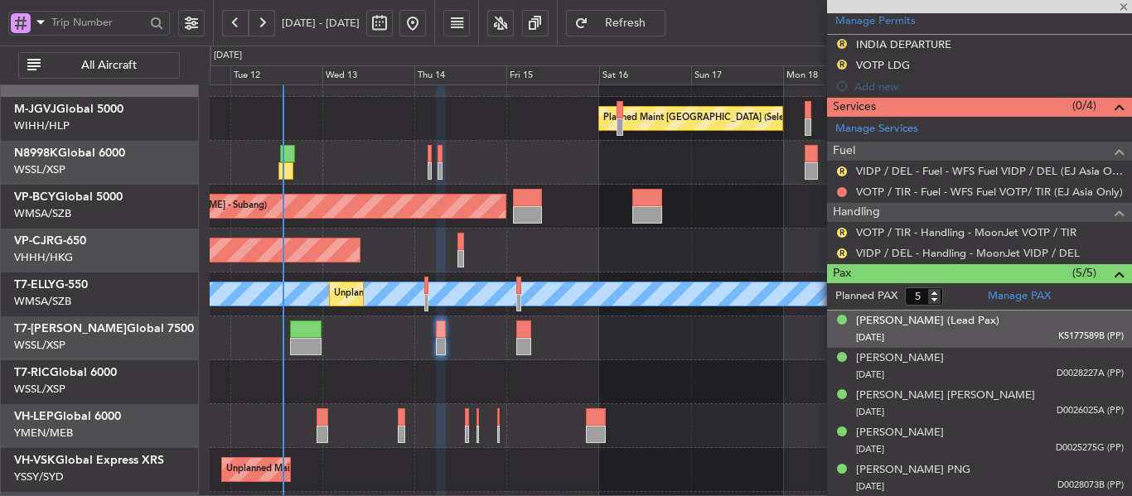
scroll to position [501, 0]
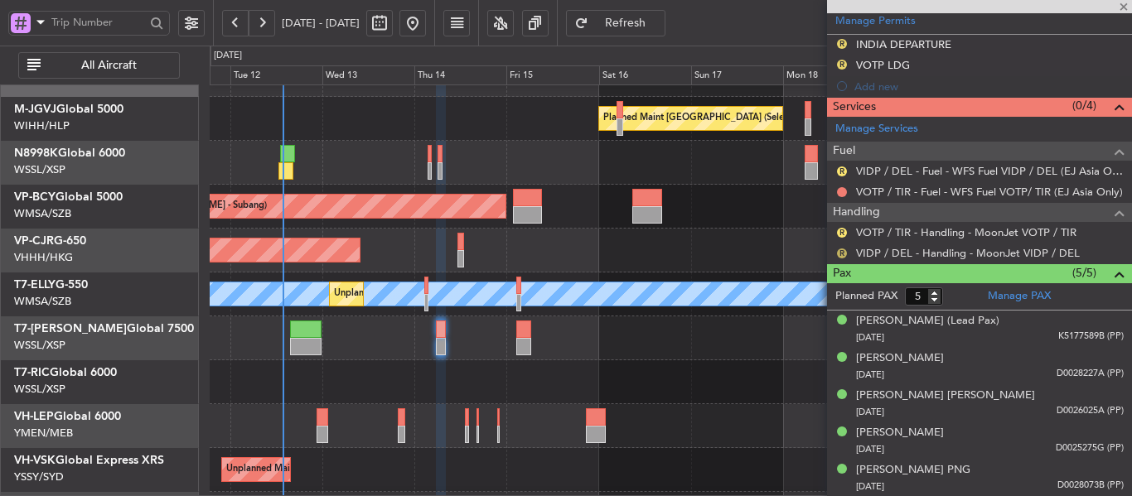
click at [844, 254] on button "R" at bounding box center [842, 254] width 10 height 10
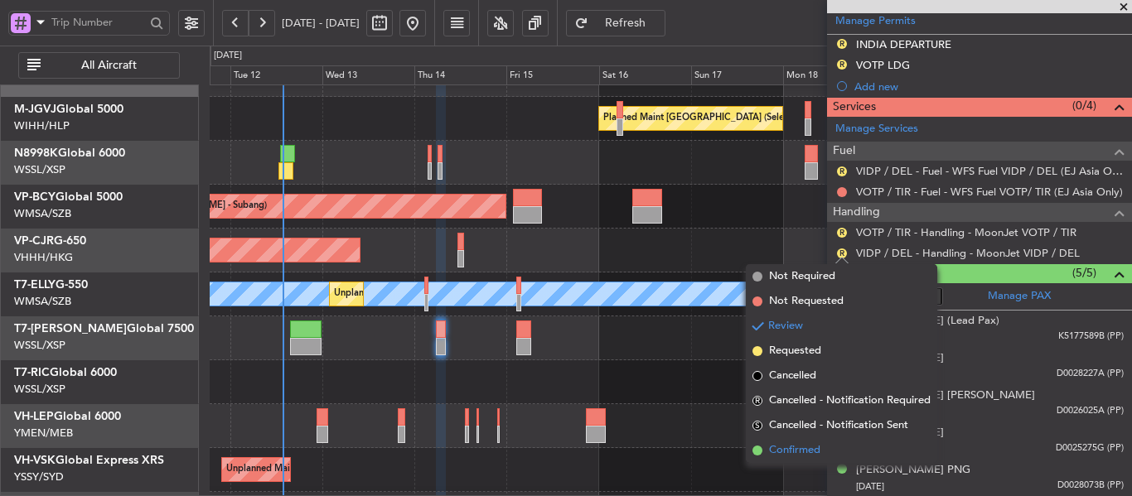
click at [756, 449] on span at bounding box center [757, 451] width 10 height 10
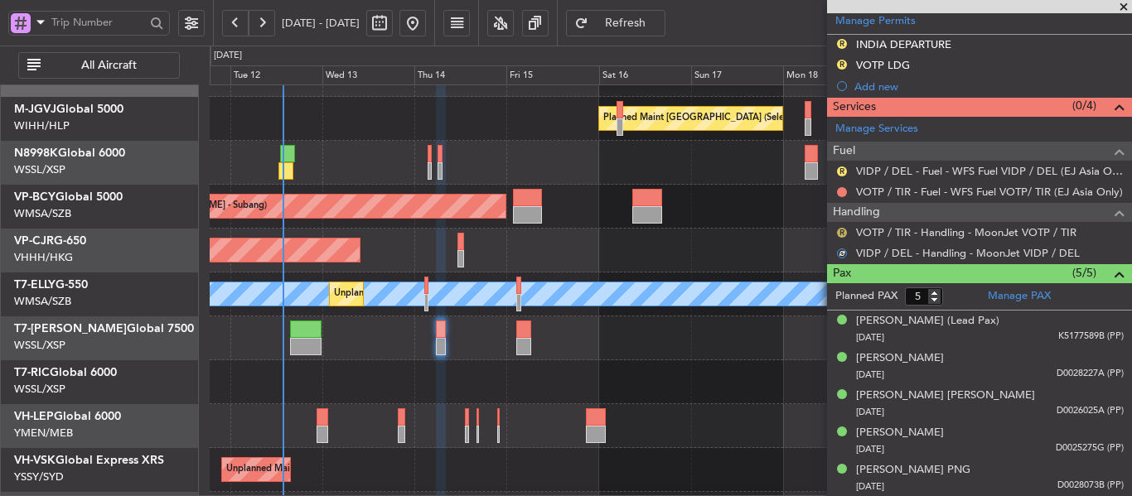
click at [839, 235] on button "R" at bounding box center [842, 233] width 10 height 10
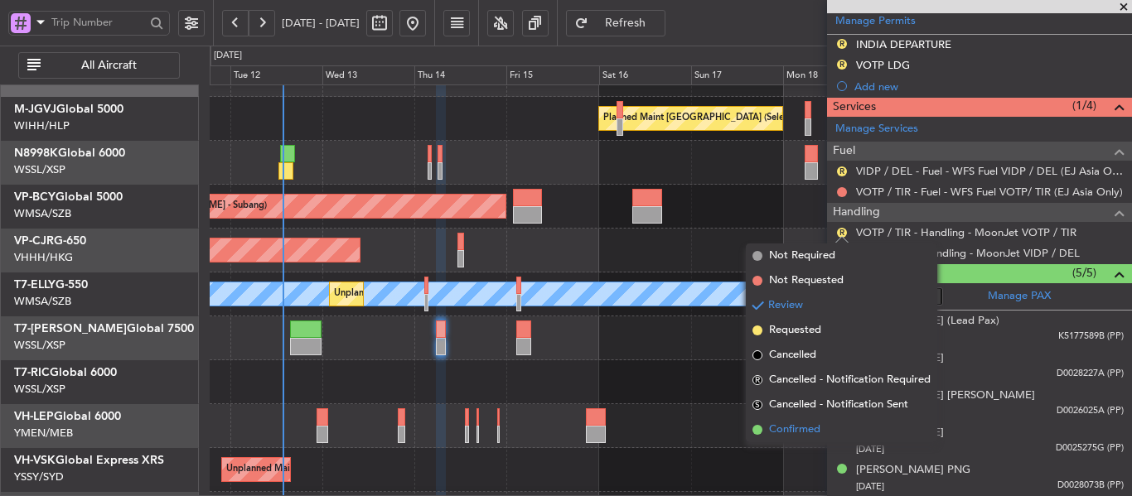
click at [755, 428] on span at bounding box center [757, 430] width 10 height 10
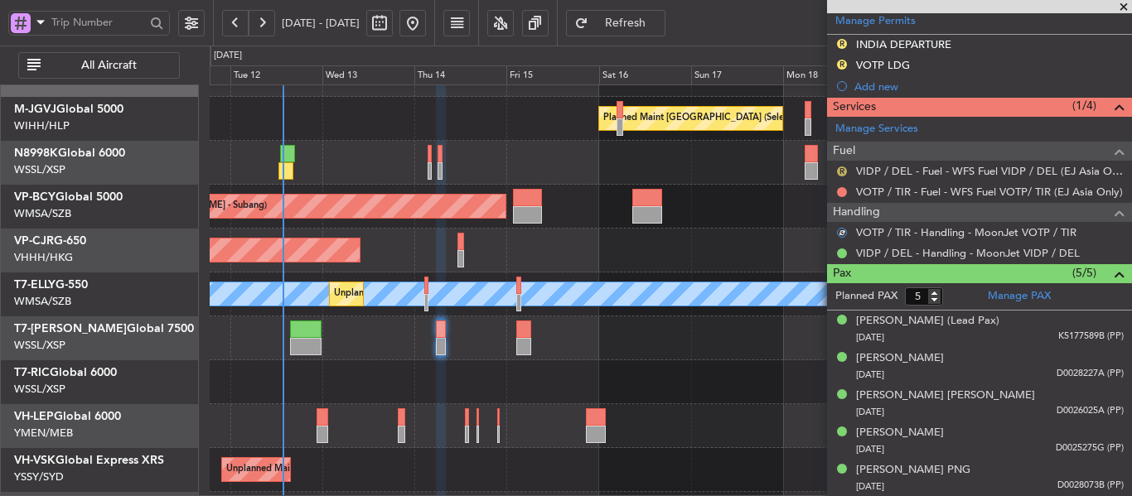
click at [839, 169] on button "R" at bounding box center [842, 172] width 10 height 10
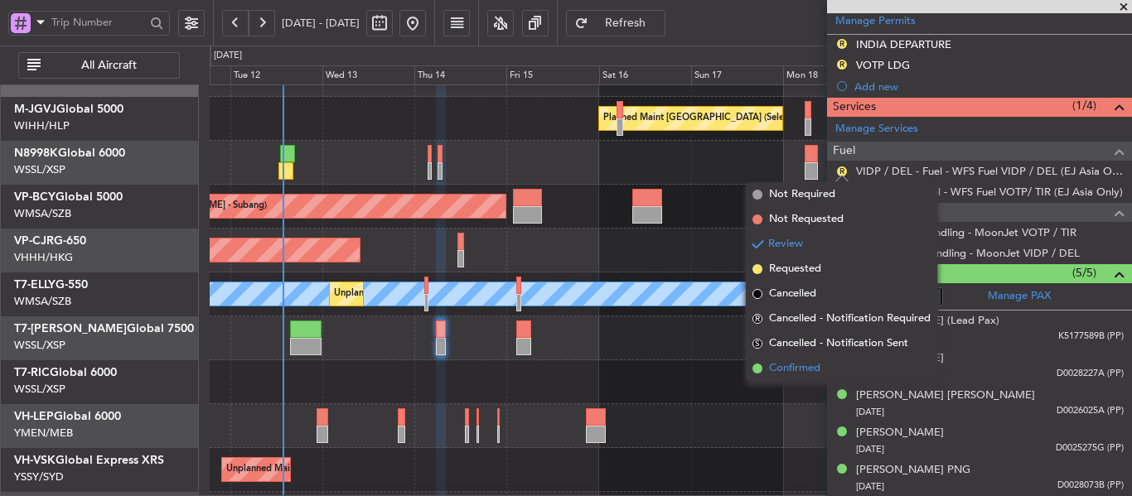
click at [752, 371] on span at bounding box center [757, 369] width 10 height 10
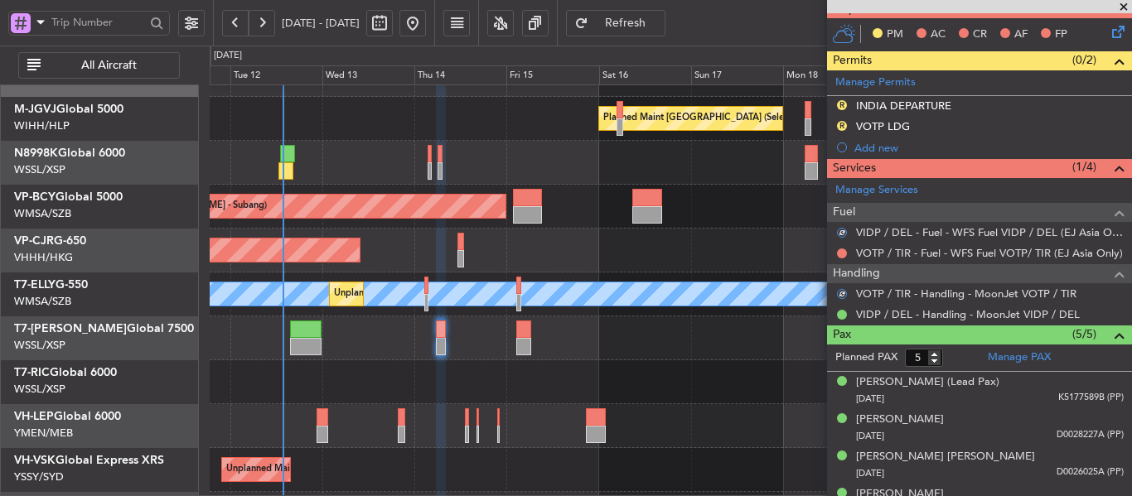
scroll to position [418, 0]
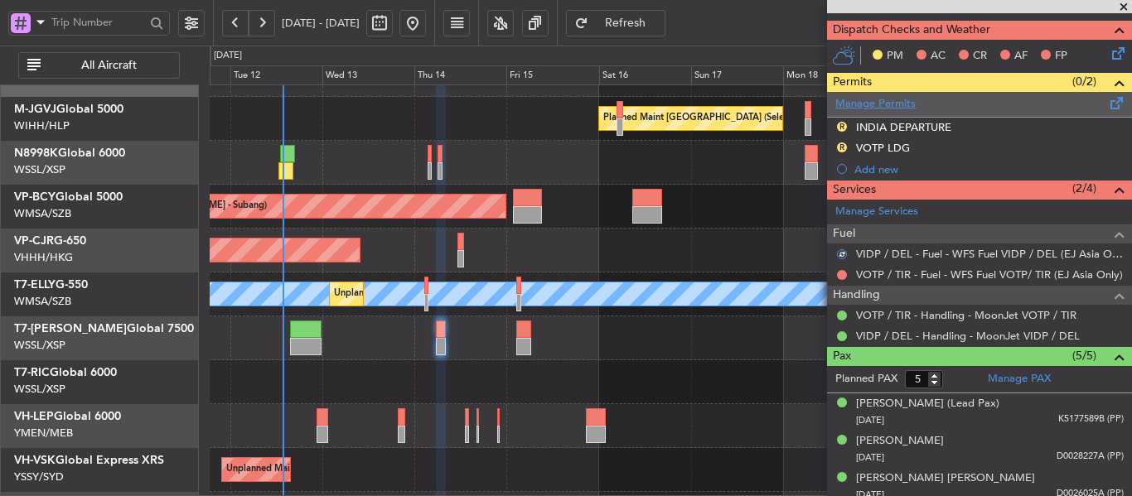
click at [893, 103] on link "Manage Permits" at bounding box center [875, 104] width 80 height 17
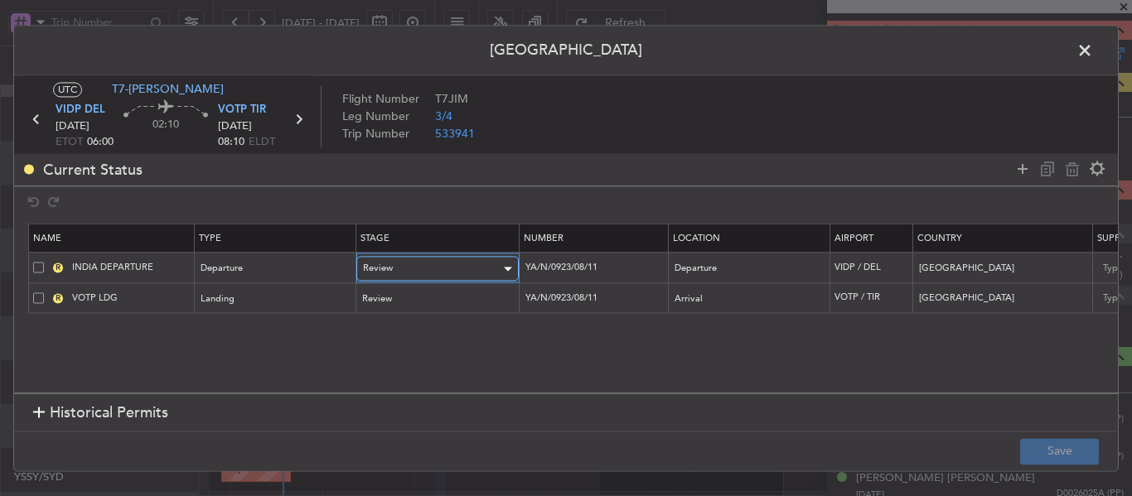
click at [410, 275] on div "Review" at bounding box center [432, 269] width 138 height 25
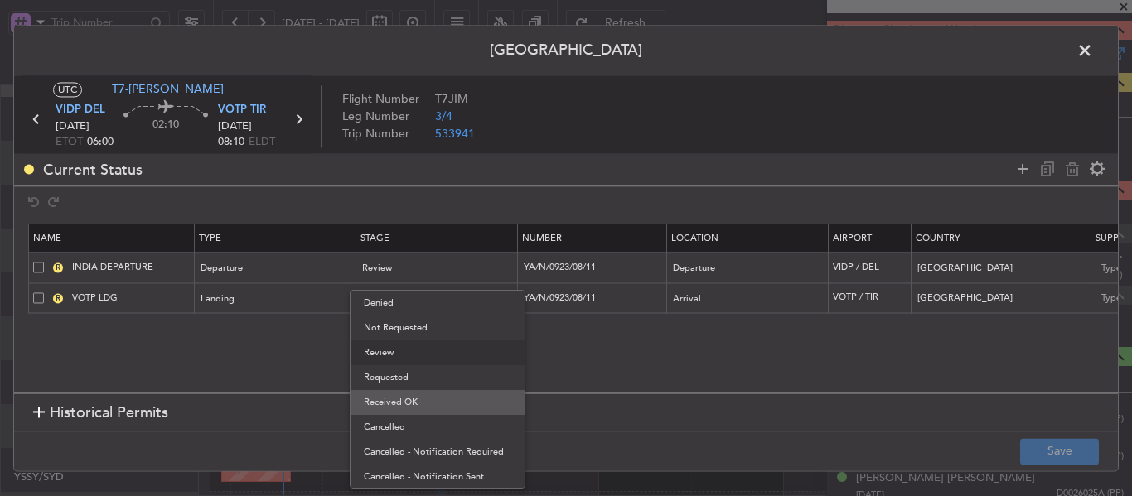
click at [412, 401] on span "Received OK" at bounding box center [437, 402] width 147 height 25
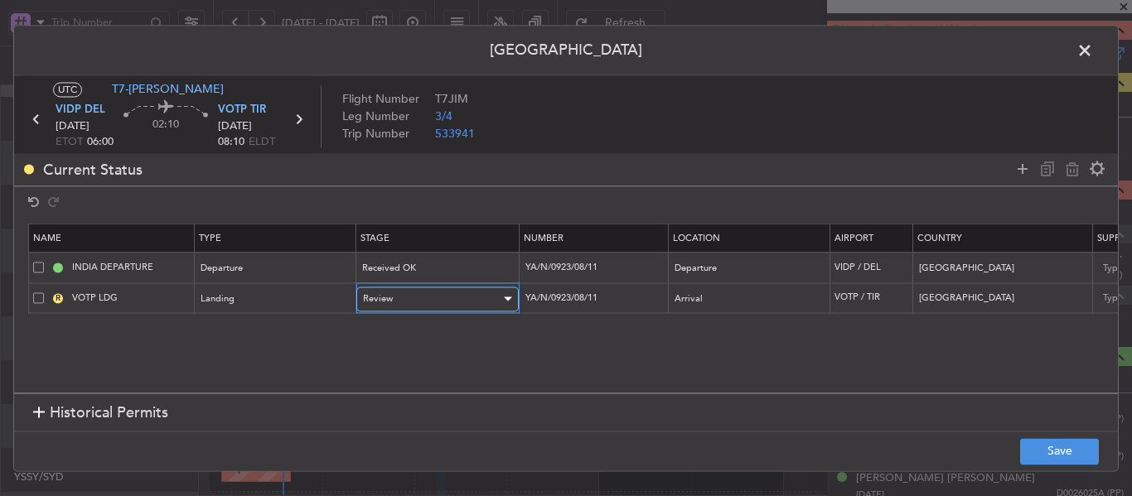
click at [421, 298] on div "Review" at bounding box center [432, 299] width 138 height 25
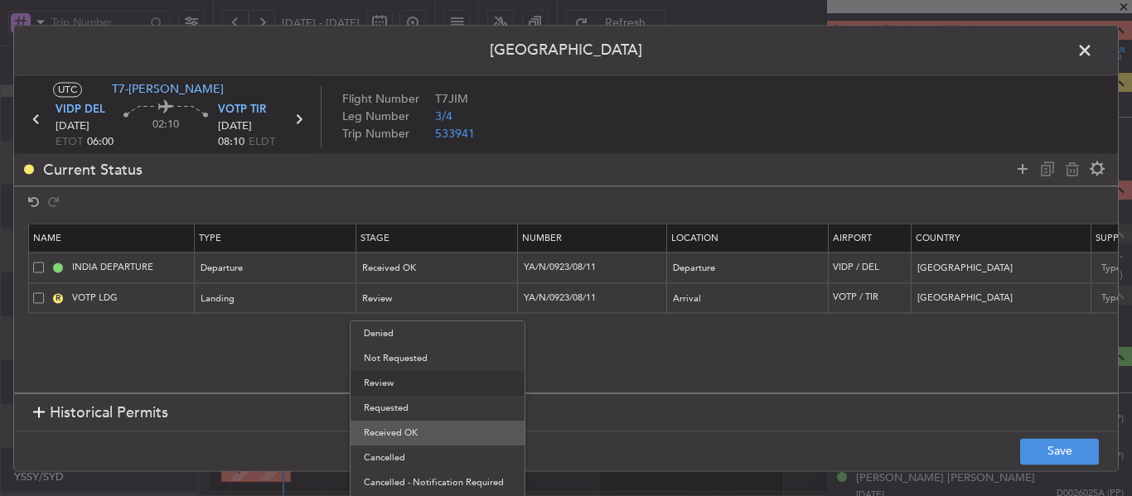
click at [396, 440] on span "Received OK" at bounding box center [437, 433] width 147 height 25
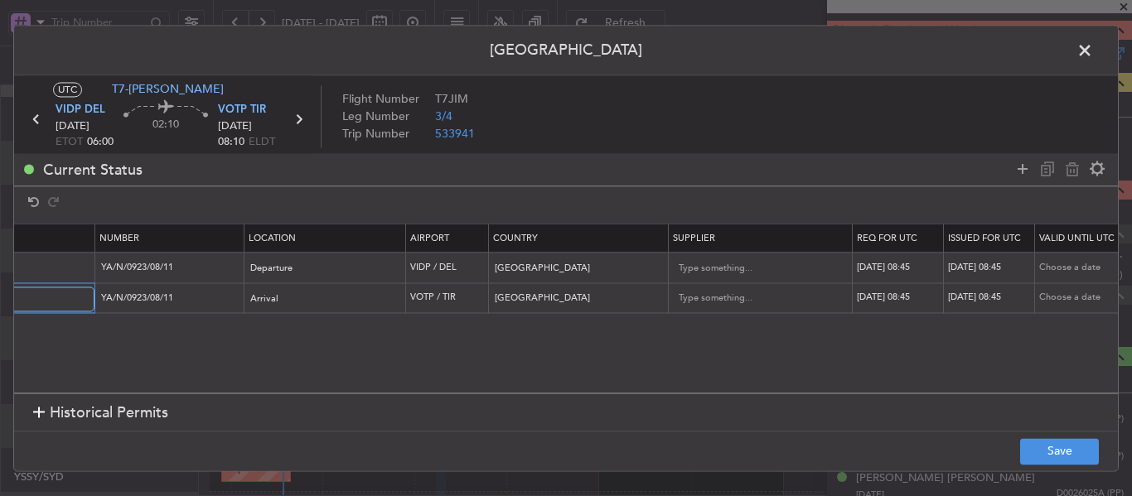
scroll to position [0, 475]
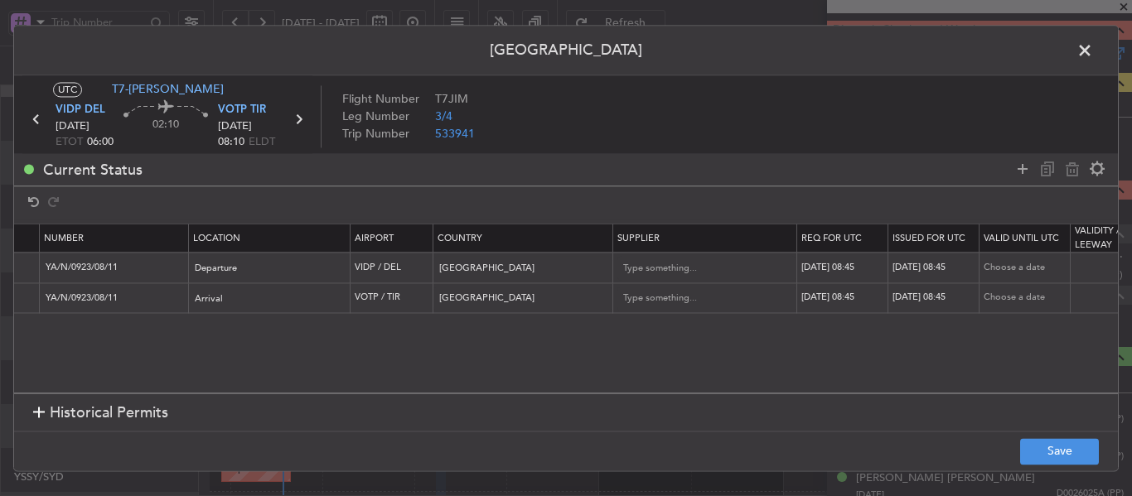
click at [826, 268] on div "[DATE] 08:45" at bounding box center [844, 268] width 86 height 14
select select "8"
select select "2025"
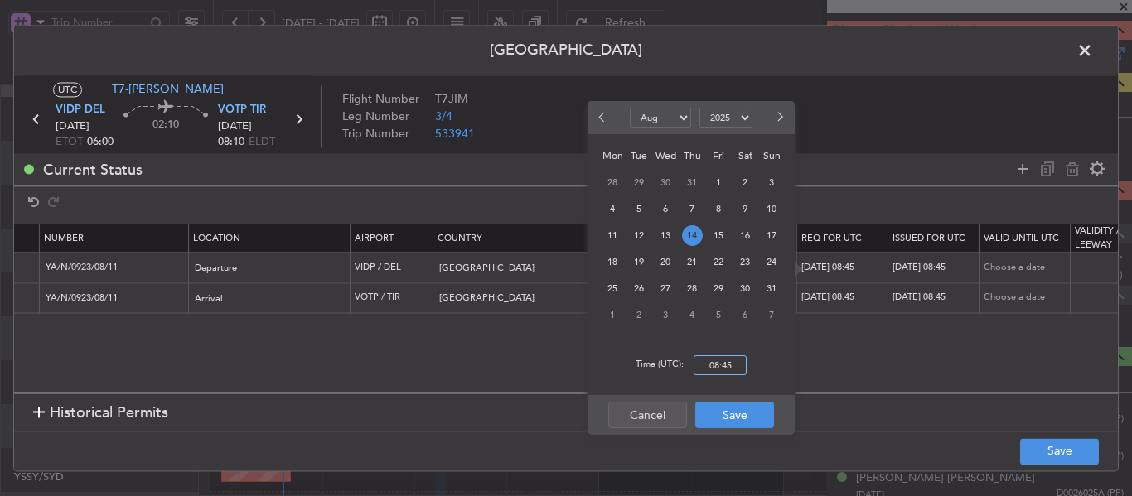
click at [711, 360] on input "08:45" at bounding box center [720, 365] width 53 height 20
type input "06:00"
click at [726, 425] on button "Save" at bounding box center [734, 415] width 79 height 27
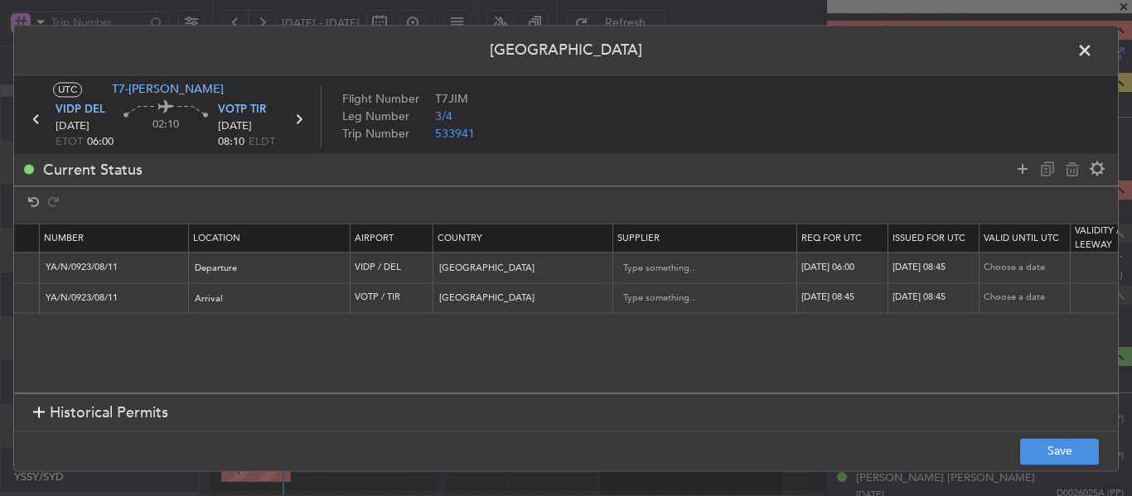
click at [949, 268] on div "[DATE] 08:45" at bounding box center [935, 268] width 86 height 14
select select "8"
select select "2025"
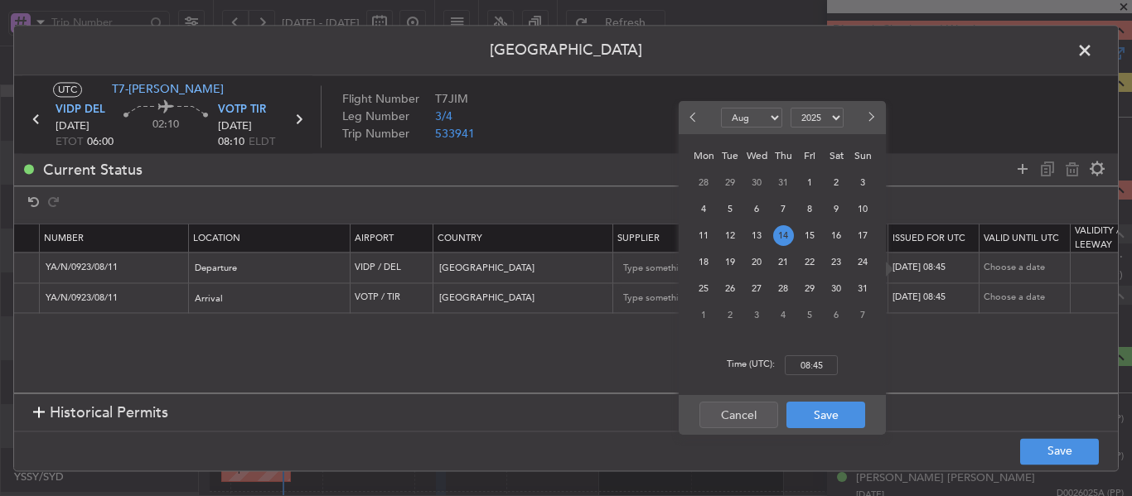
click at [824, 375] on div "Time (UTC): 08:45" at bounding box center [782, 366] width 207 height 60
click at [820, 366] on input "08:45" at bounding box center [811, 365] width 53 height 20
type input "06:00"
click at [800, 413] on button "Save" at bounding box center [825, 415] width 79 height 27
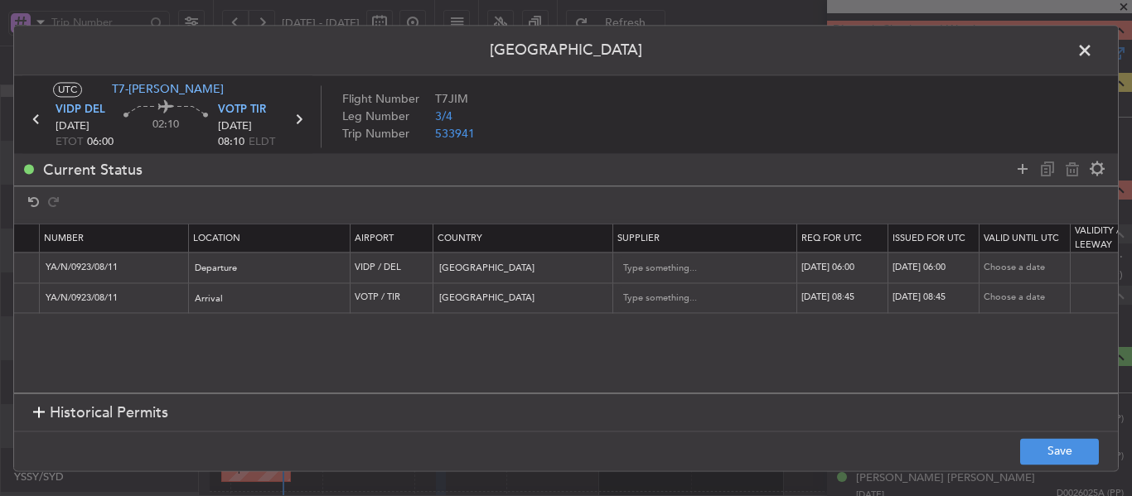
click at [850, 293] on div "[DATE] 08:45" at bounding box center [844, 299] width 86 height 14
select select "8"
select select "2025"
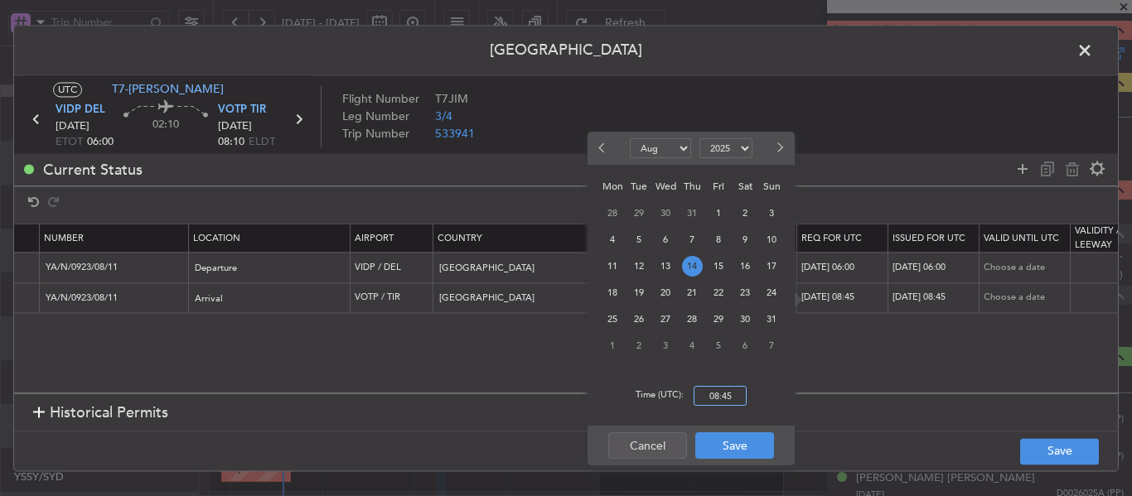
click at [718, 400] on input "08:45" at bounding box center [720, 396] width 53 height 20
type input "06:00"
click at [731, 444] on button "Save" at bounding box center [734, 446] width 79 height 27
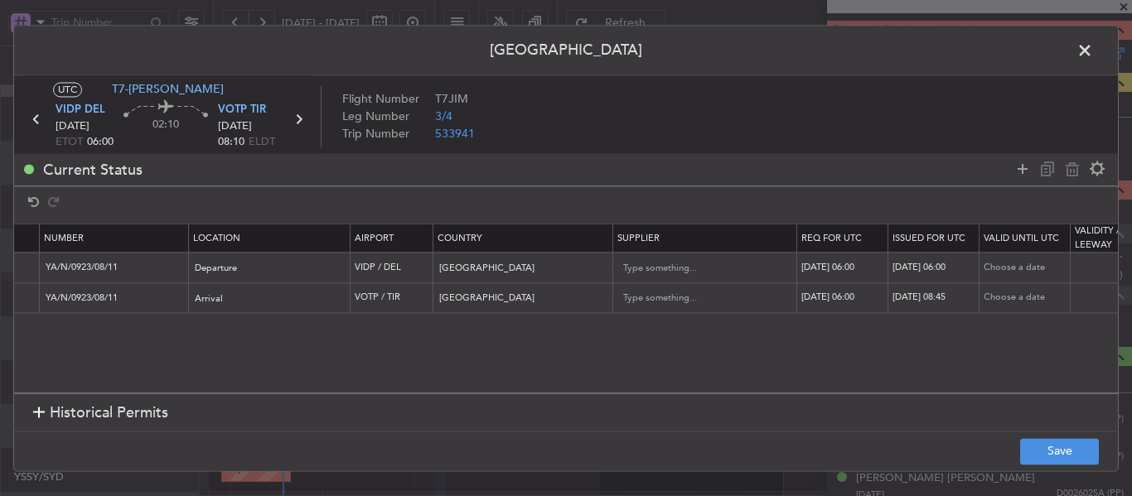
click at [955, 293] on div "[DATE] 08:45" at bounding box center [935, 299] width 86 height 14
select select "8"
select select "2025"
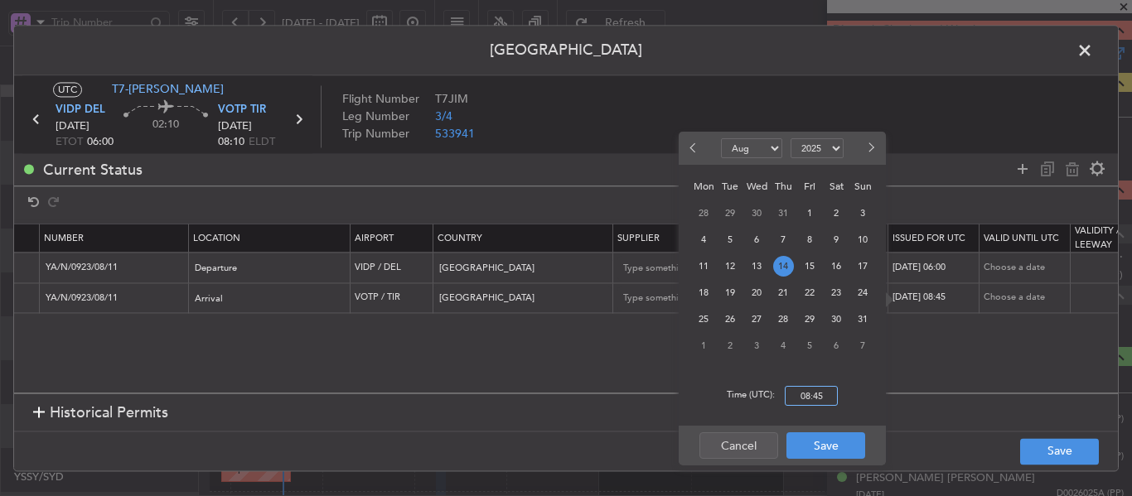
click at [810, 393] on input "08:45" at bounding box center [811, 396] width 53 height 20
type input "06:00"
click at [813, 442] on button "Save" at bounding box center [825, 446] width 79 height 27
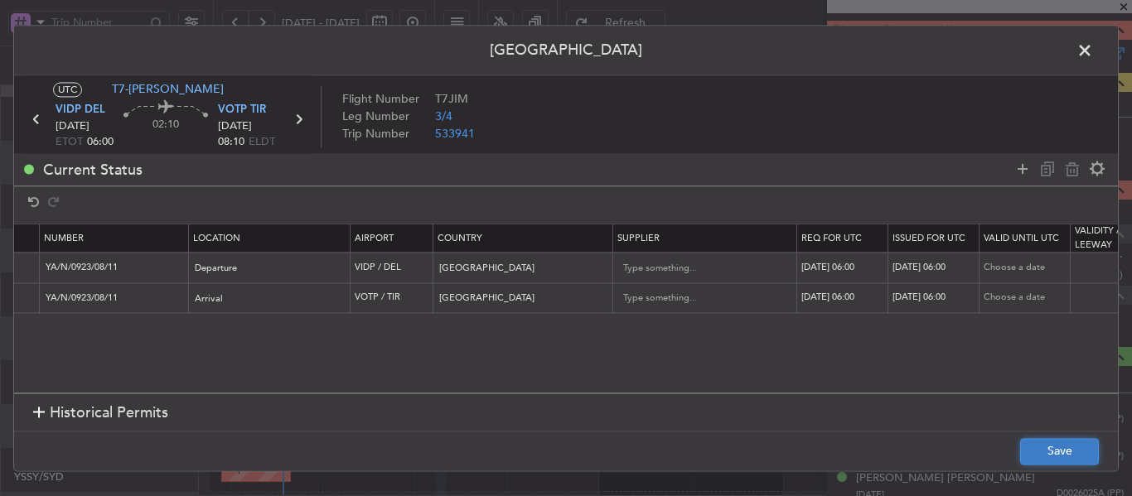
click at [1065, 452] on button "Save" at bounding box center [1059, 451] width 79 height 27
click at [1093, 51] on span at bounding box center [1093, 54] width 0 height 33
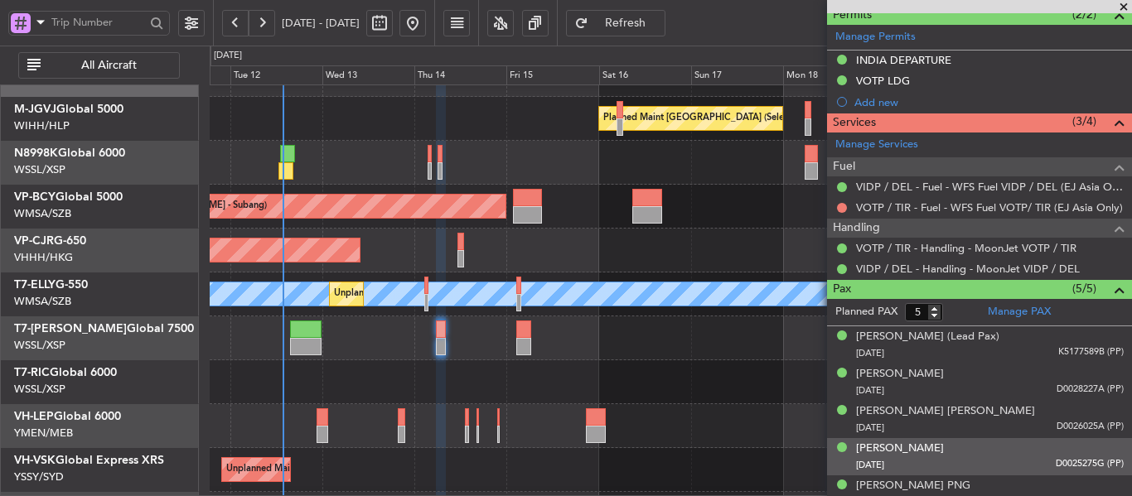
scroll to position [501, 0]
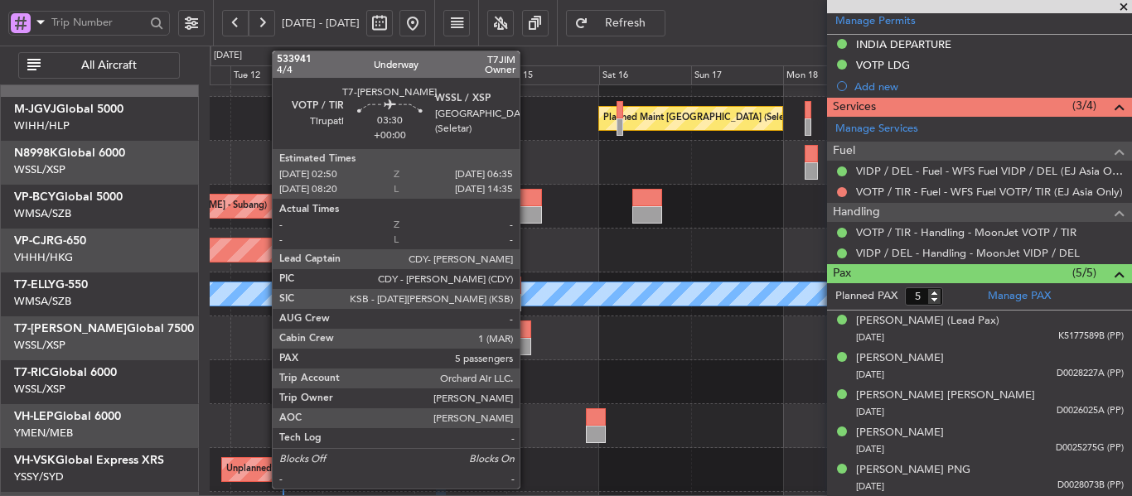
click at [527, 339] on div at bounding box center [523, 346] width 15 height 17
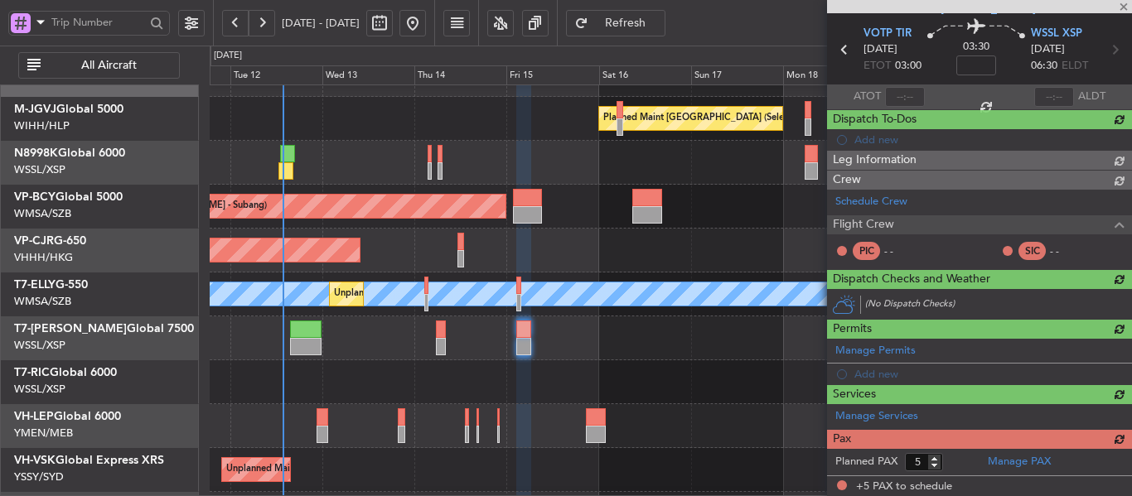
scroll to position [0, 0]
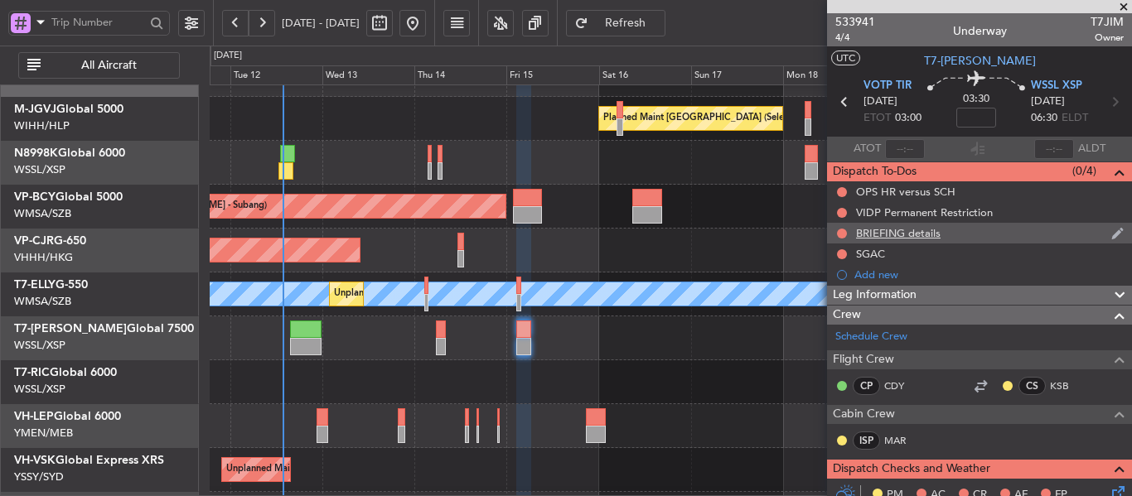
click at [926, 240] on div "BRIEFING details" at bounding box center [979, 233] width 305 height 21
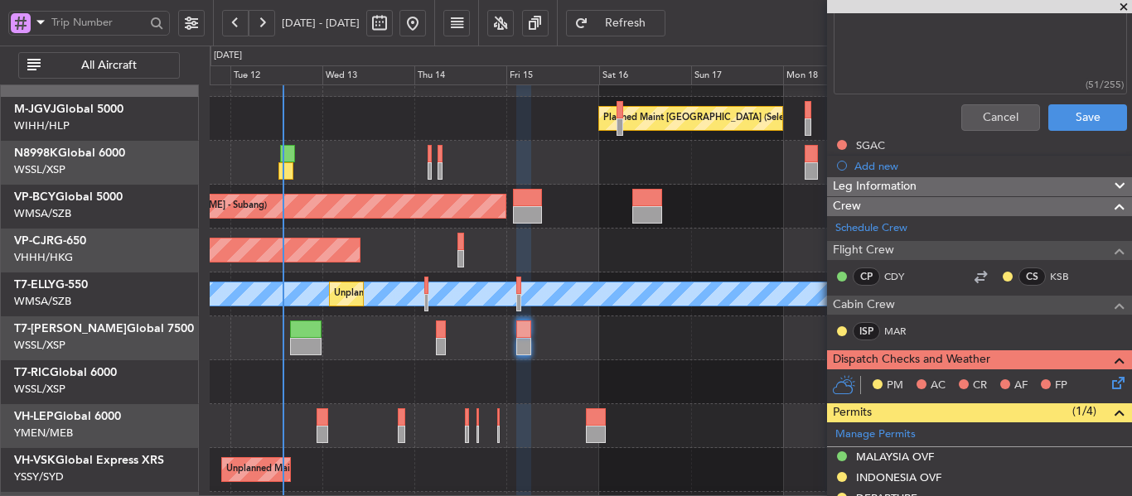
scroll to position [414, 0]
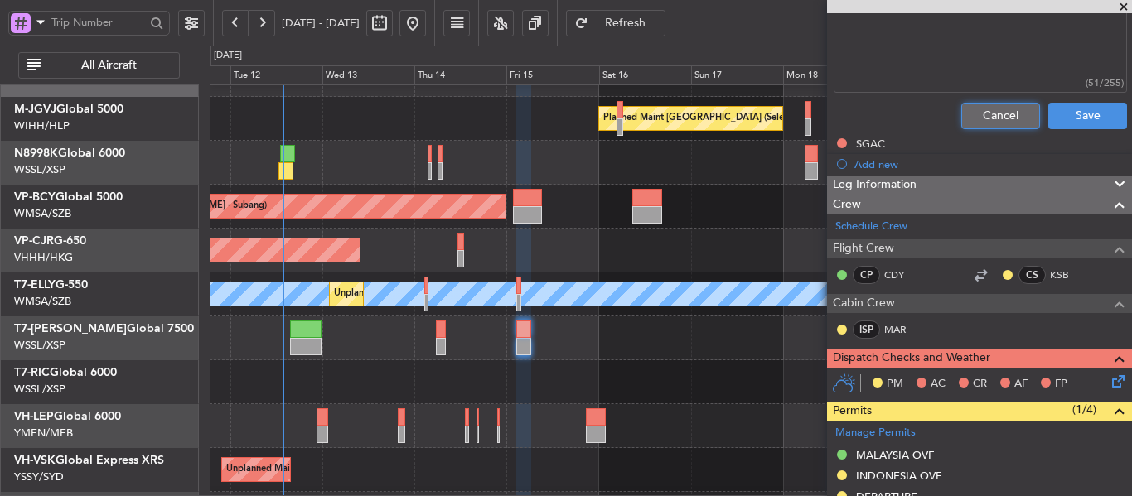
click at [980, 119] on button "Cancel" at bounding box center [1000, 116] width 79 height 27
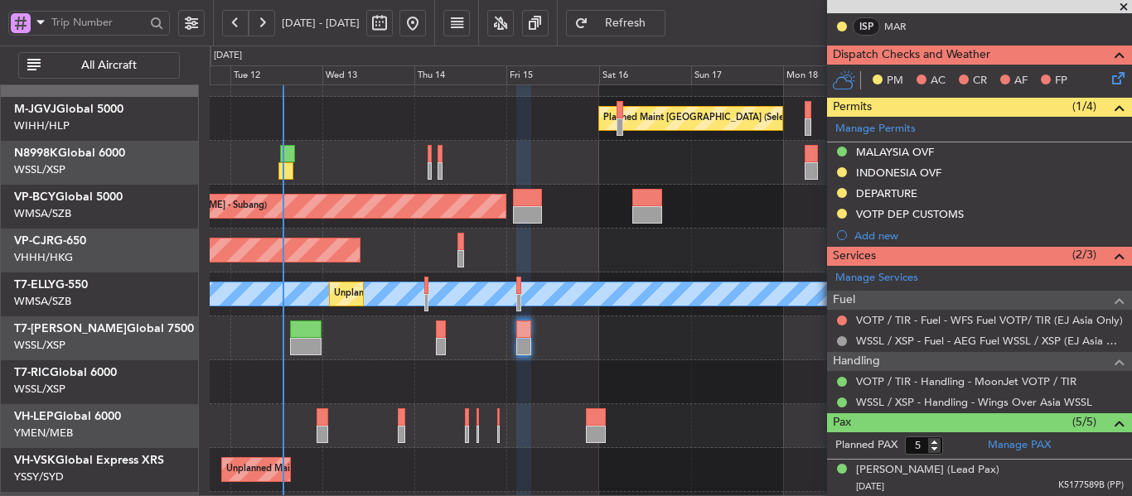
click at [1124, 6] on span at bounding box center [1123, 7] width 17 height 15
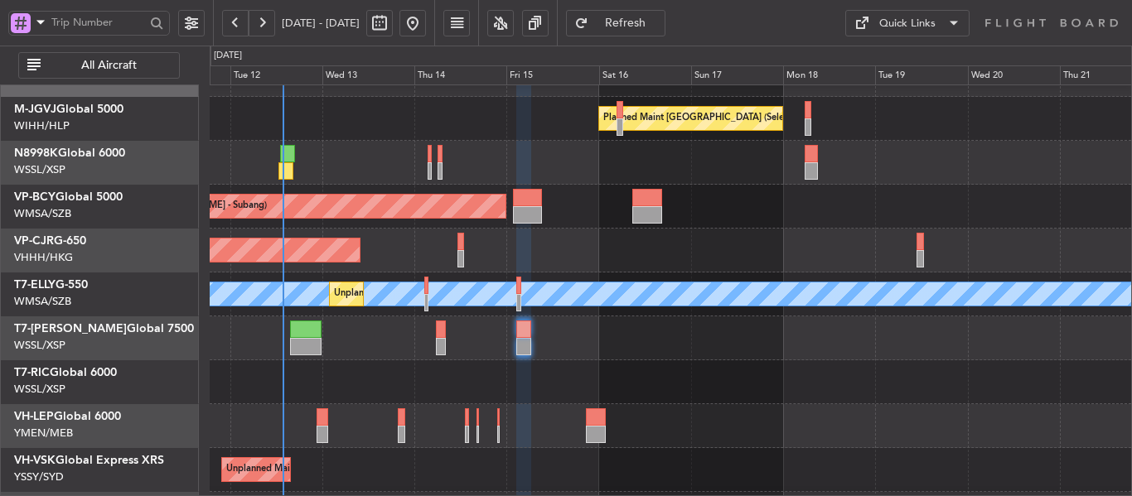
type input "0"
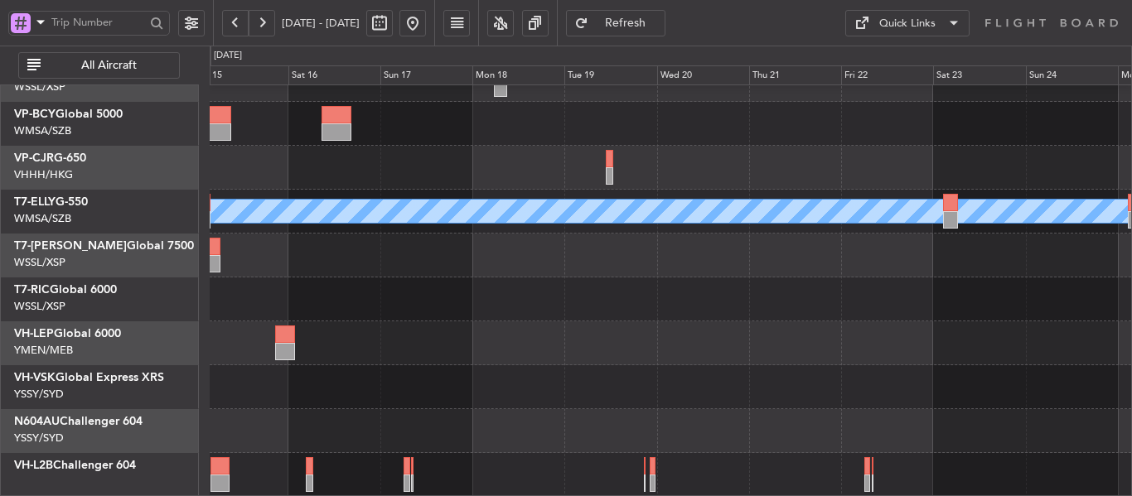
click at [413, 137] on div "Planned Maint [GEOGRAPHIC_DATA] (Sultan [PERSON_NAME] [PERSON_NAME] - Subang) P…" at bounding box center [670, 233] width 921 height 527
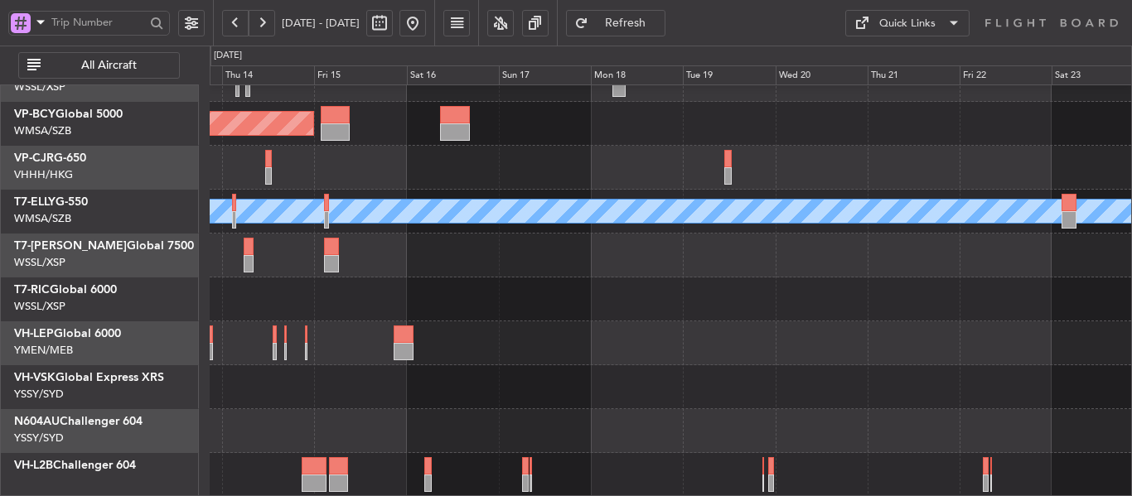
click at [954, 153] on div "Planned Maint [GEOGRAPHIC_DATA] (Sultan [PERSON_NAME] [PERSON_NAME] - Subang) P…" at bounding box center [670, 233] width 921 height 527
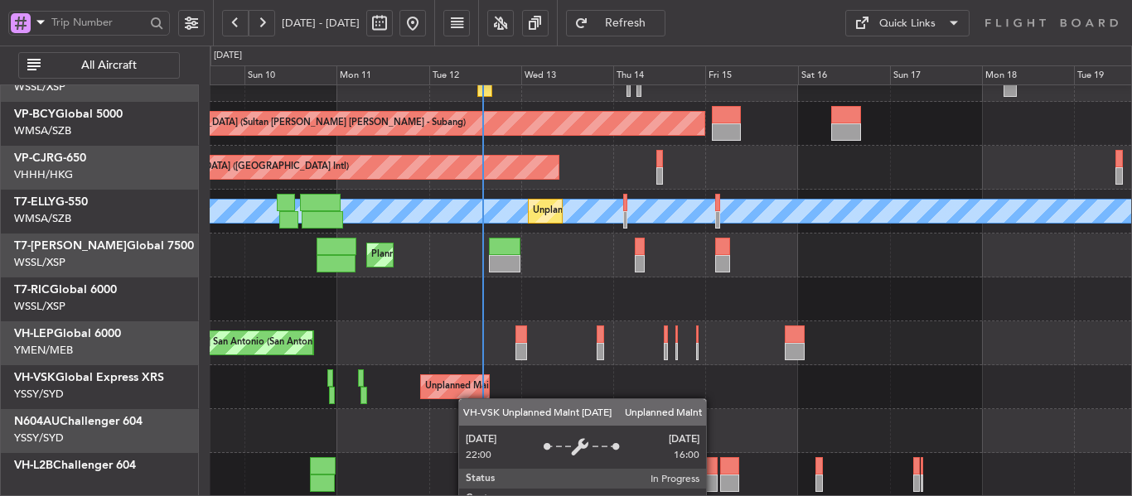
click at [463, 395] on div "Planned Maint [GEOGRAPHIC_DATA] (Sultan [PERSON_NAME] [PERSON_NAME] - Subang) P…" at bounding box center [670, 233] width 921 height 527
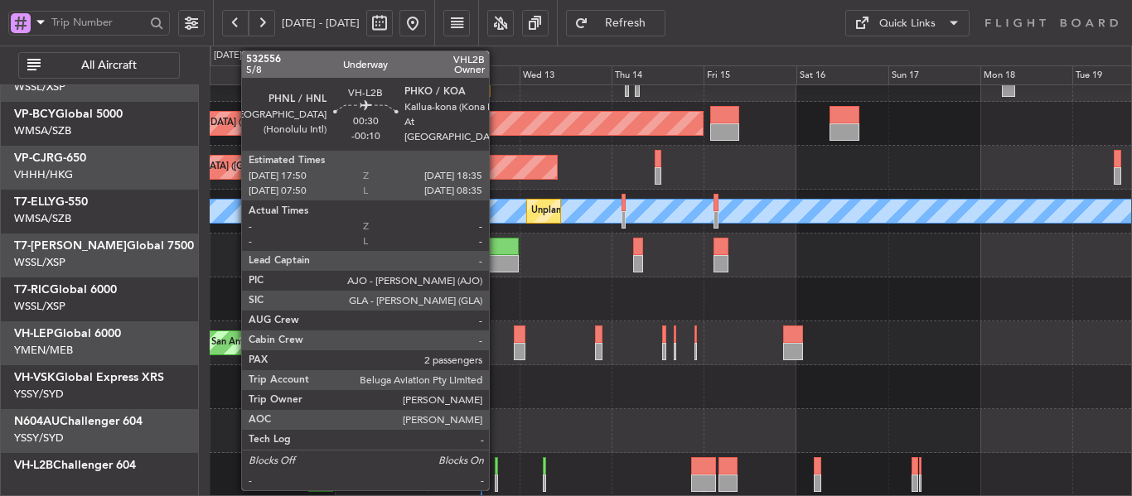
click at [496, 467] on div at bounding box center [496, 465] width 3 height 17
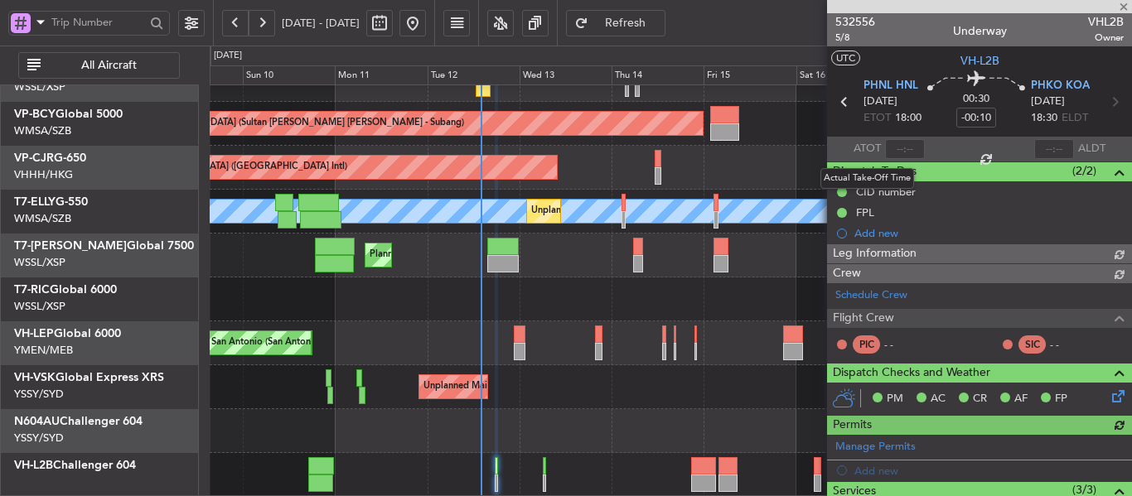
type input "[PERSON_NAME] (BTA)"
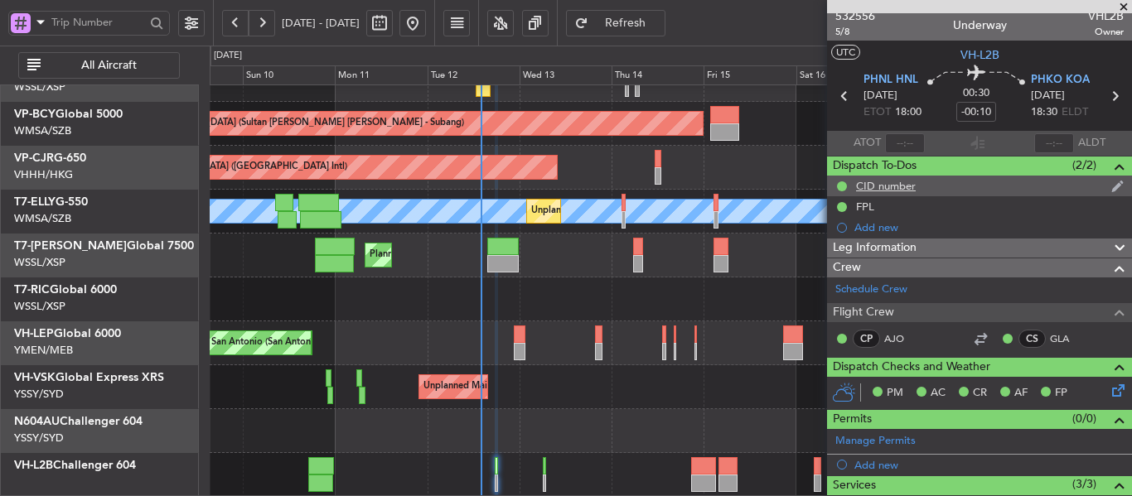
scroll to position [0, 0]
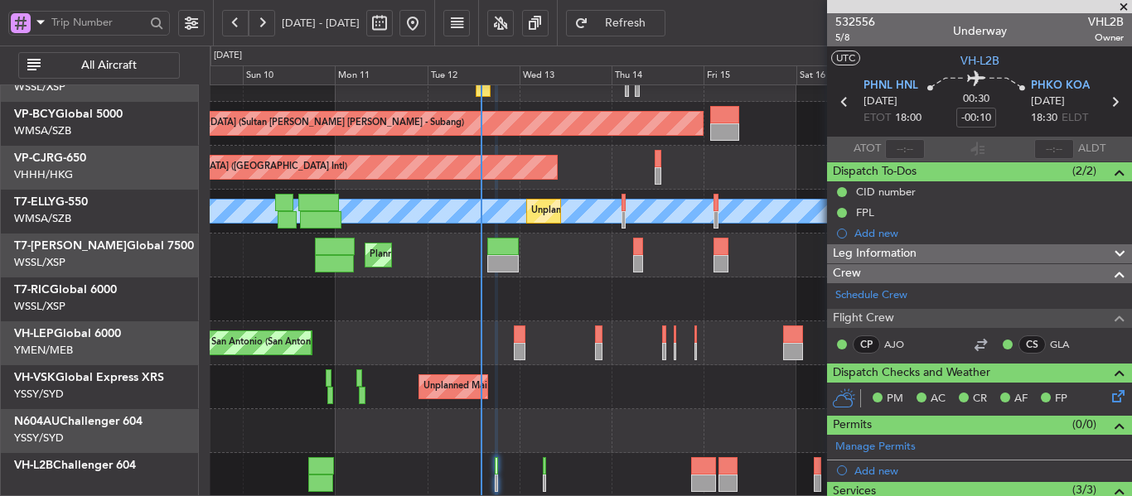
click at [1124, 5] on span at bounding box center [1123, 7] width 17 height 15
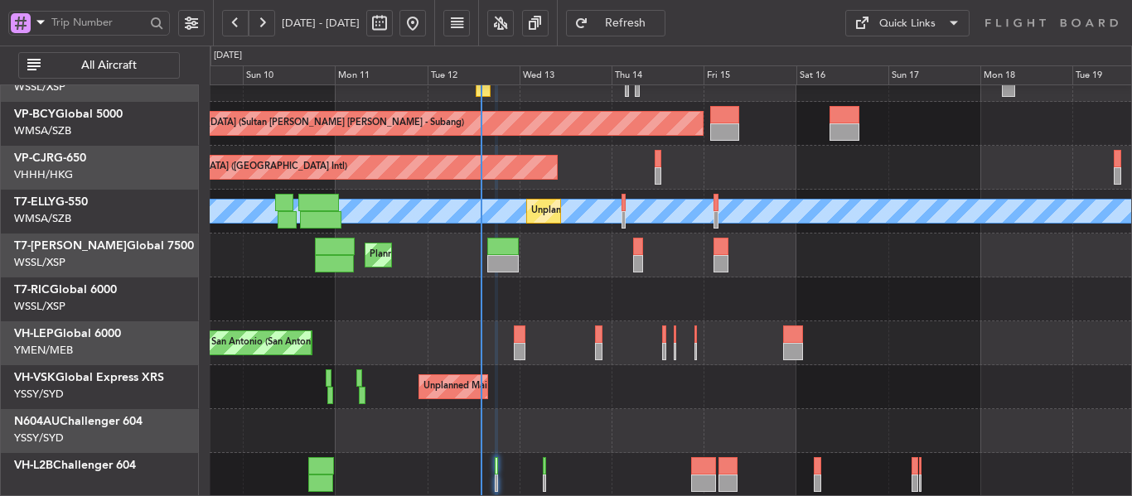
type input "0"
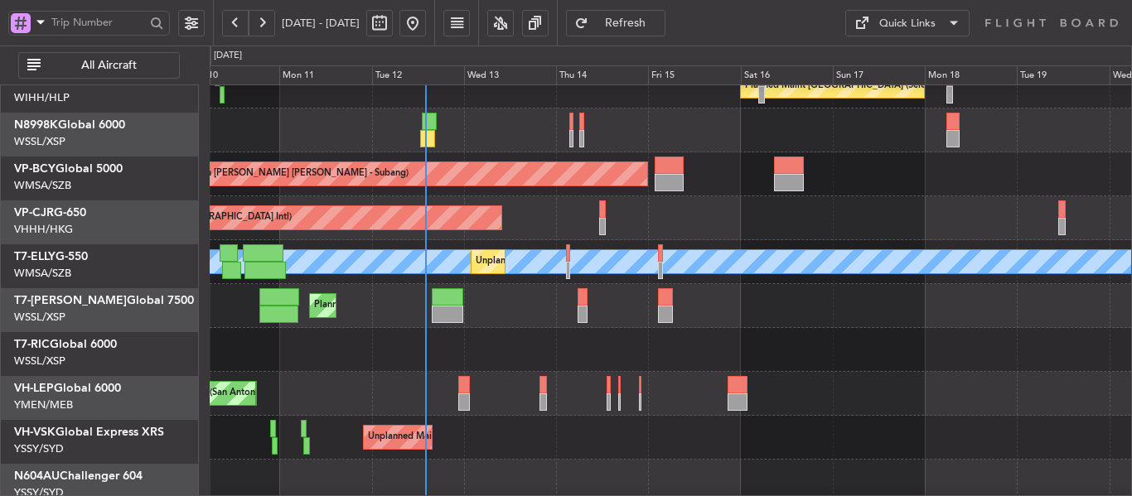
scroll to position [65, 0]
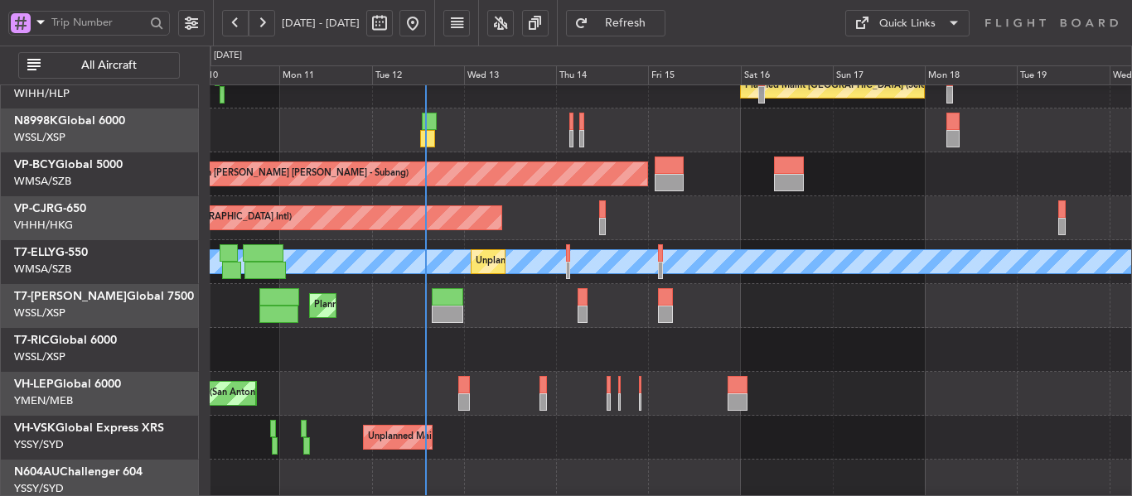
click at [511, 324] on div "Planned Maint [GEOGRAPHIC_DATA] ([GEOGRAPHIC_DATA])" at bounding box center [670, 306] width 921 height 44
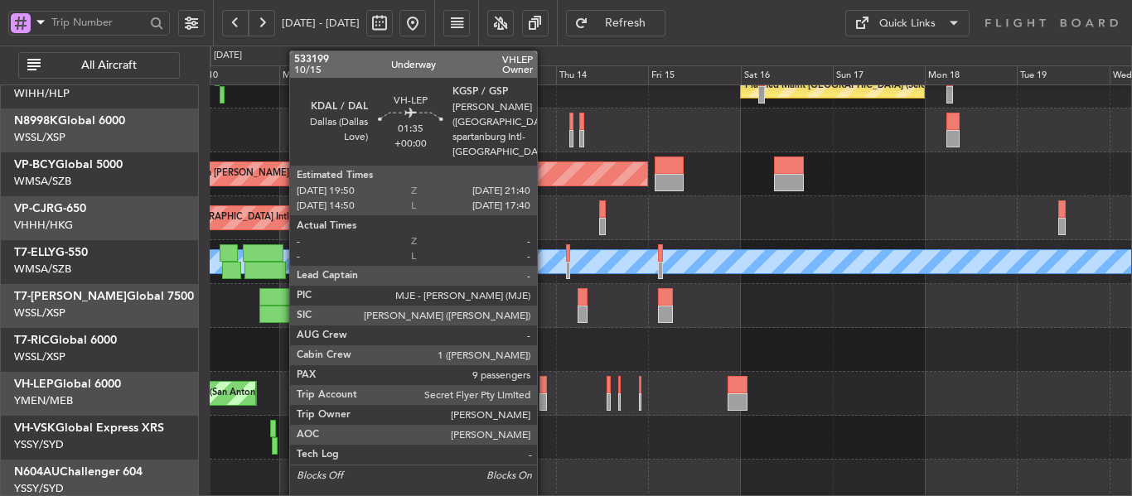
click at [544, 394] on div at bounding box center [542, 402] width 7 height 17
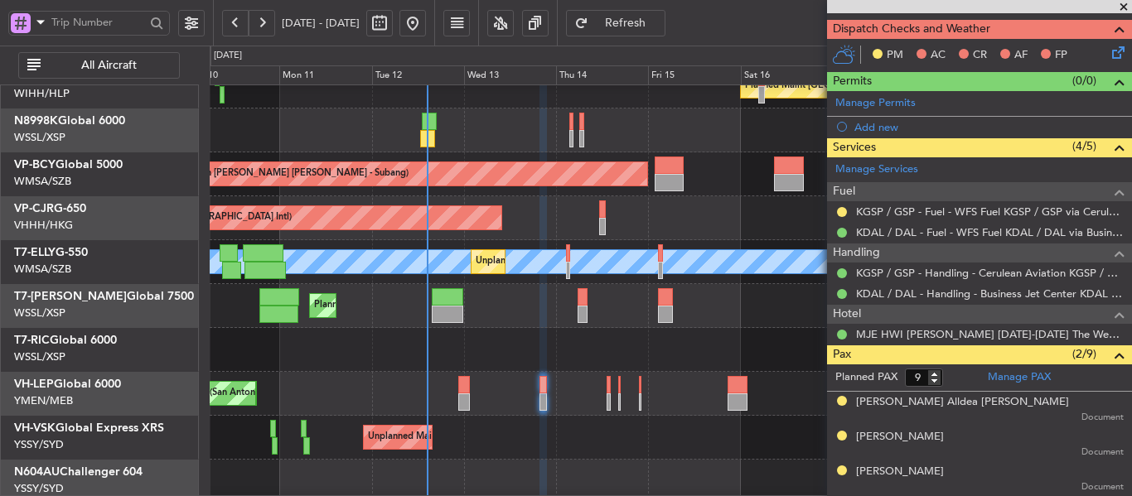
scroll to position [414, 0]
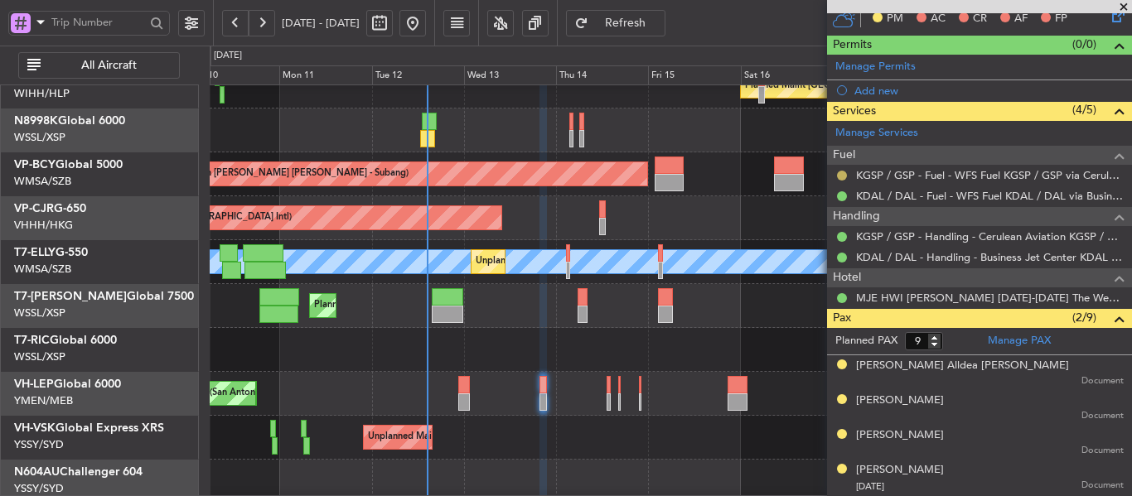
click at [840, 180] on mat-tooltip-component "Requested" at bounding box center [842, 202] width 75 height 44
click at [840, 172] on button at bounding box center [842, 176] width 10 height 10
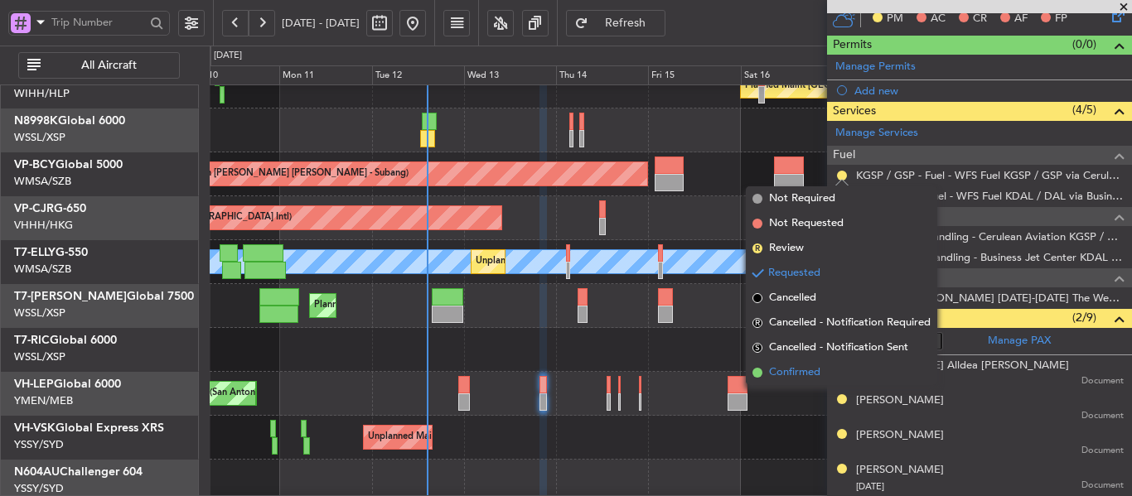
click at [752, 371] on span at bounding box center [757, 373] width 10 height 10
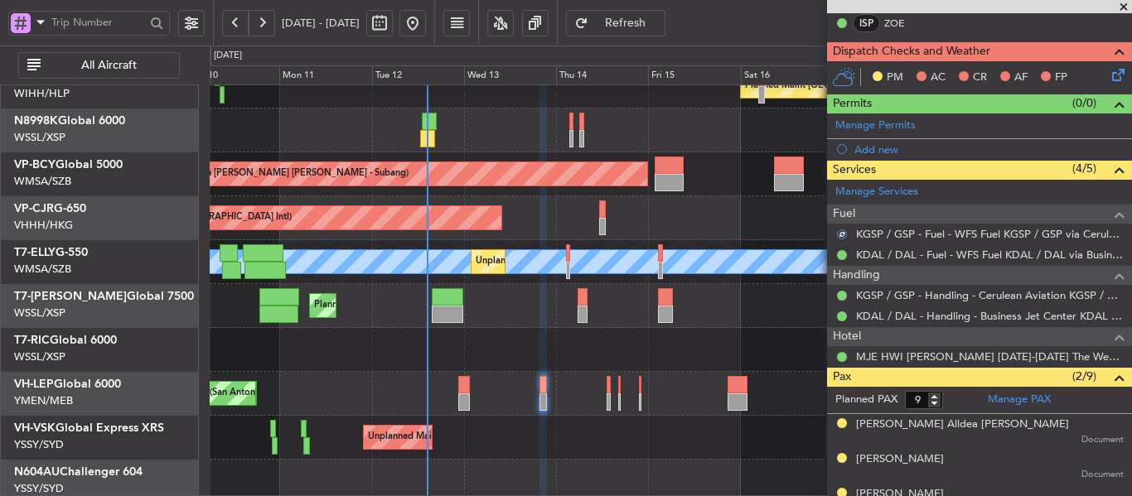
scroll to position [331, 0]
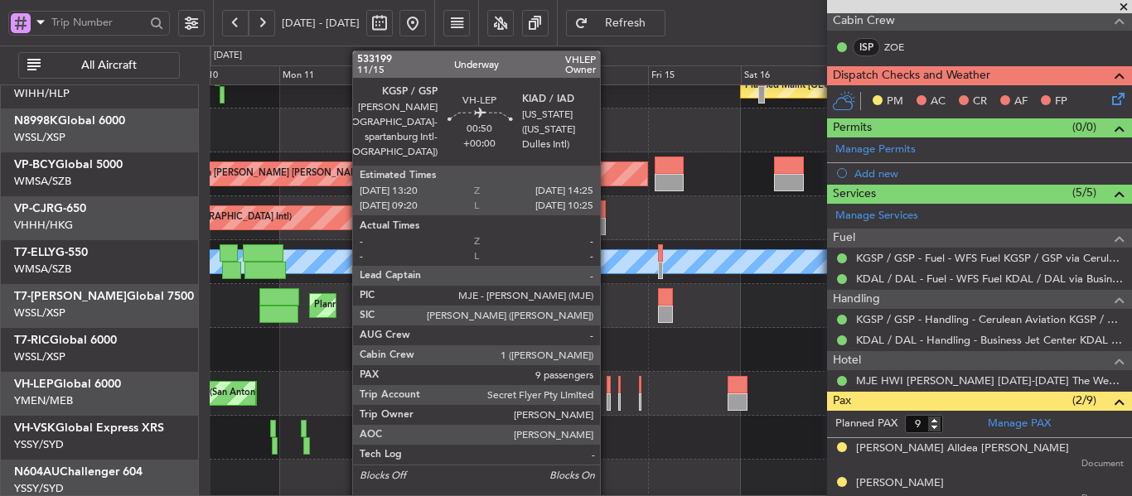
click at [607, 398] on div at bounding box center [609, 402] width 5 height 17
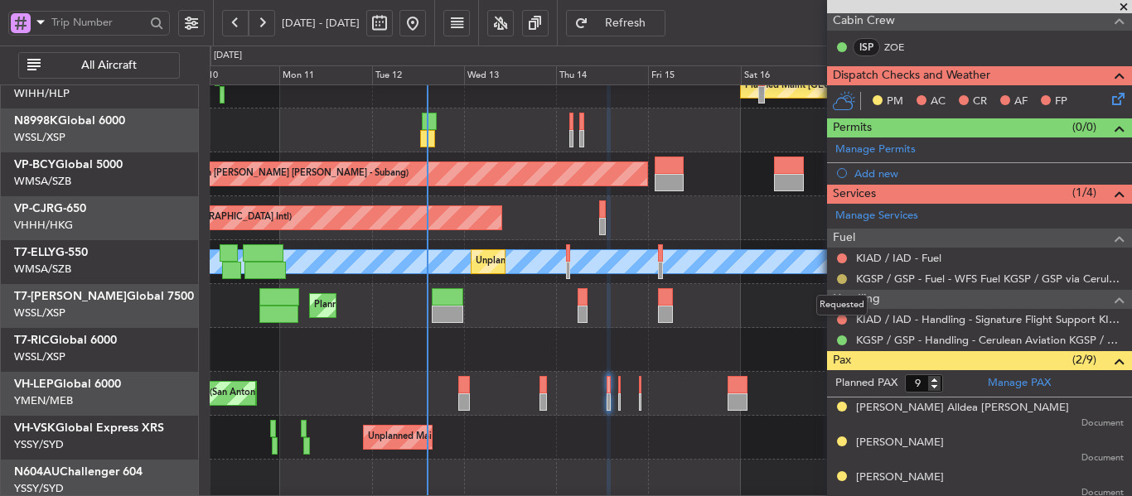
click at [842, 277] on button at bounding box center [842, 279] width 10 height 10
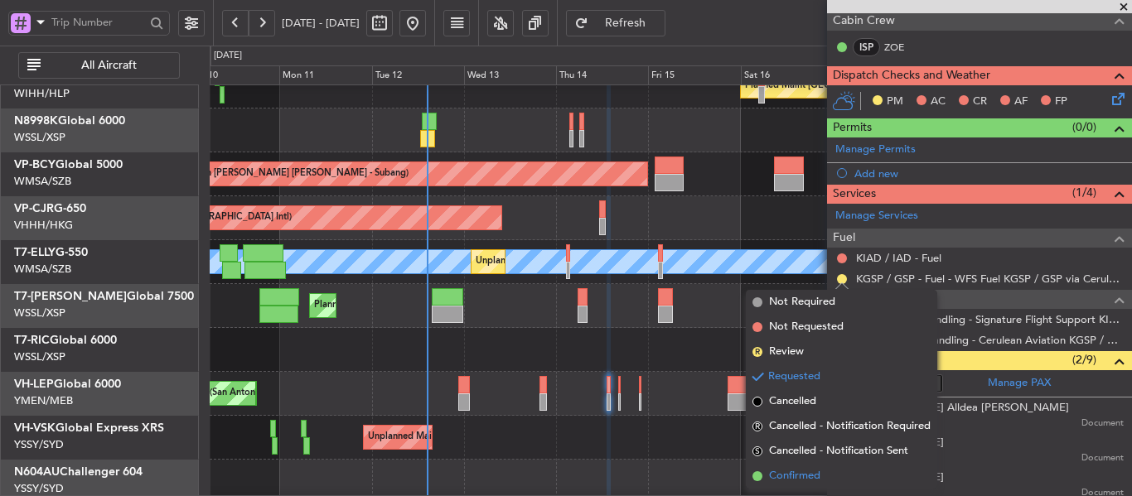
click at [755, 476] on span at bounding box center [757, 476] width 10 height 10
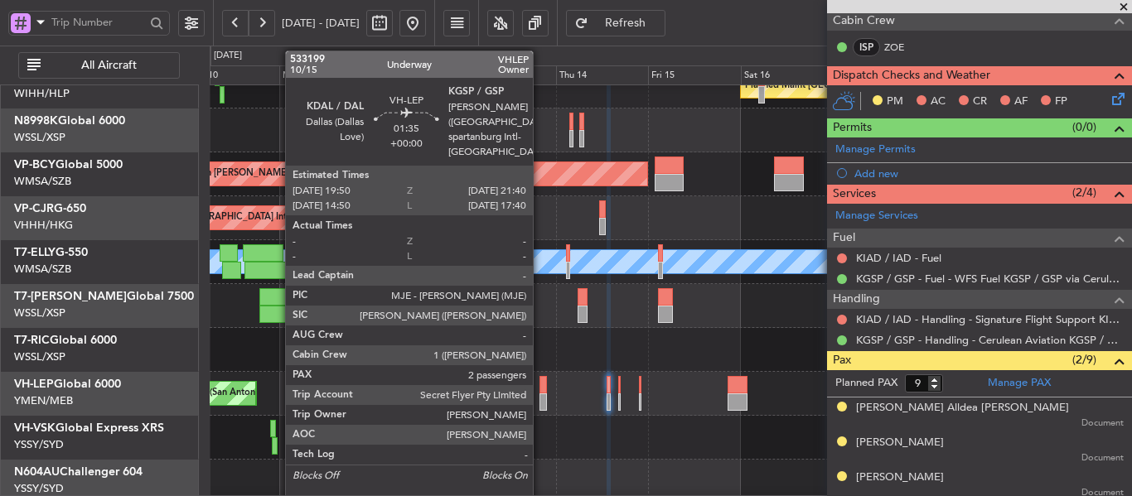
click at [540, 394] on div at bounding box center [542, 402] width 7 height 17
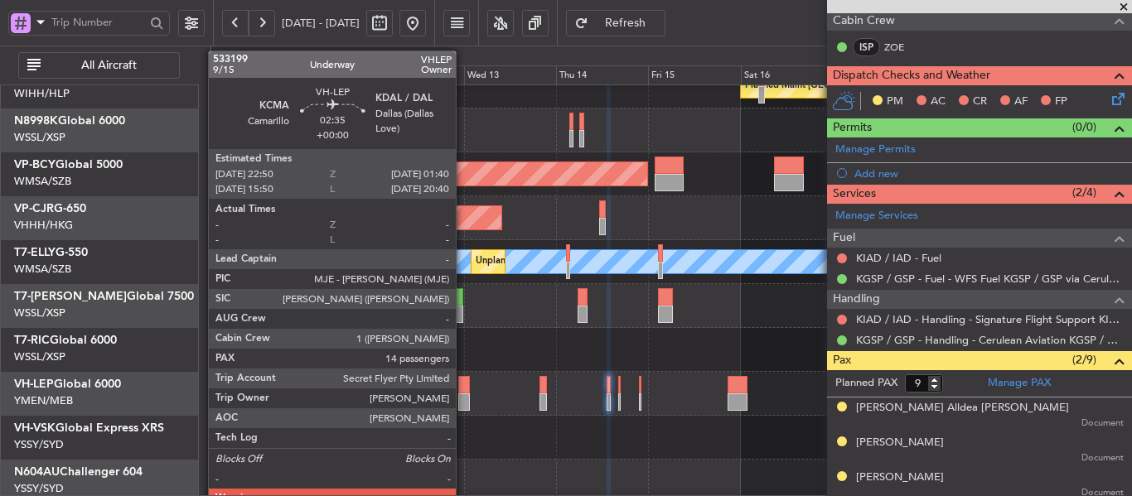
click at [463, 387] on div at bounding box center [464, 384] width 12 height 17
click at [463, 386] on div at bounding box center [464, 384] width 12 height 17
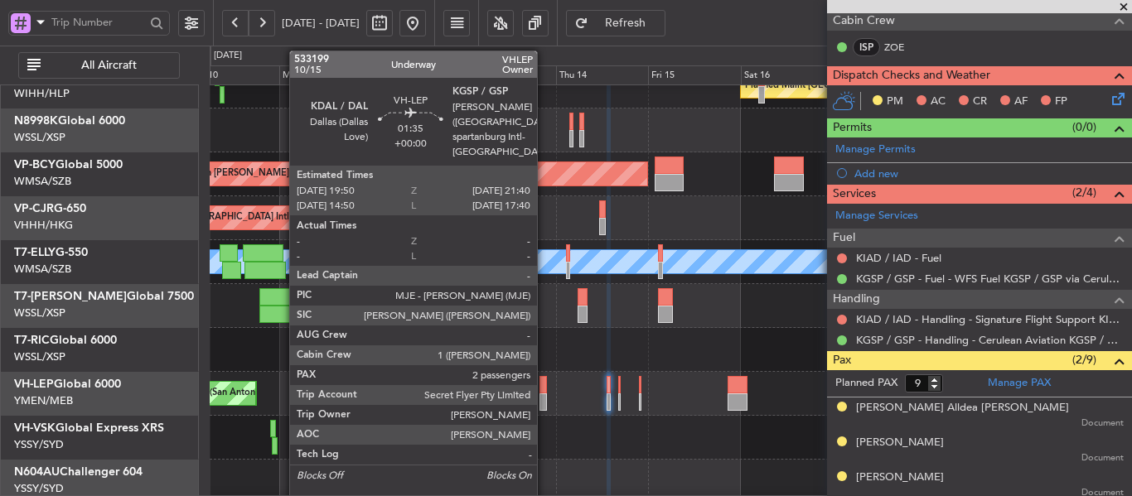
click at [544, 392] on div at bounding box center [542, 384] width 7 height 17
click at [546, 392] on div at bounding box center [542, 384] width 7 height 17
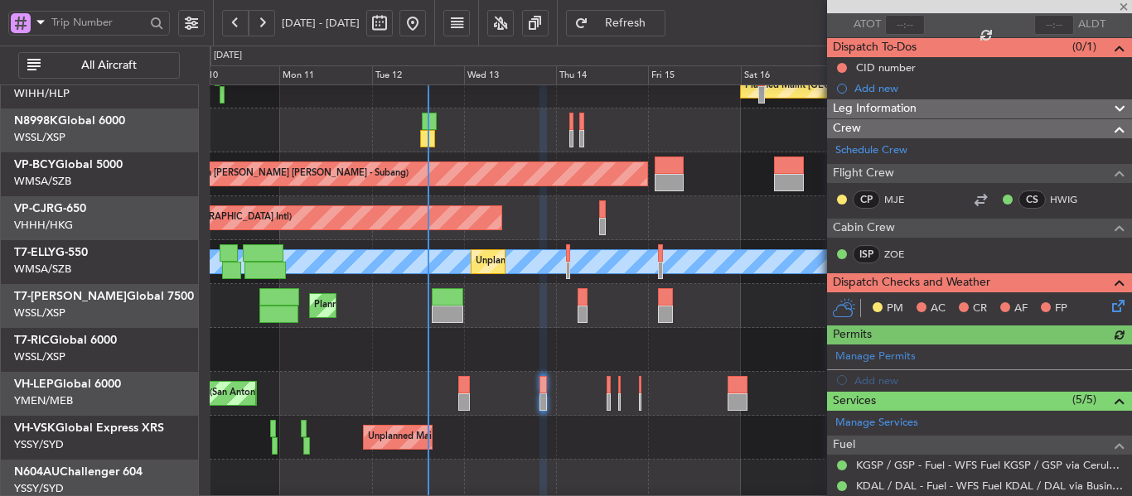
scroll to position [0, 0]
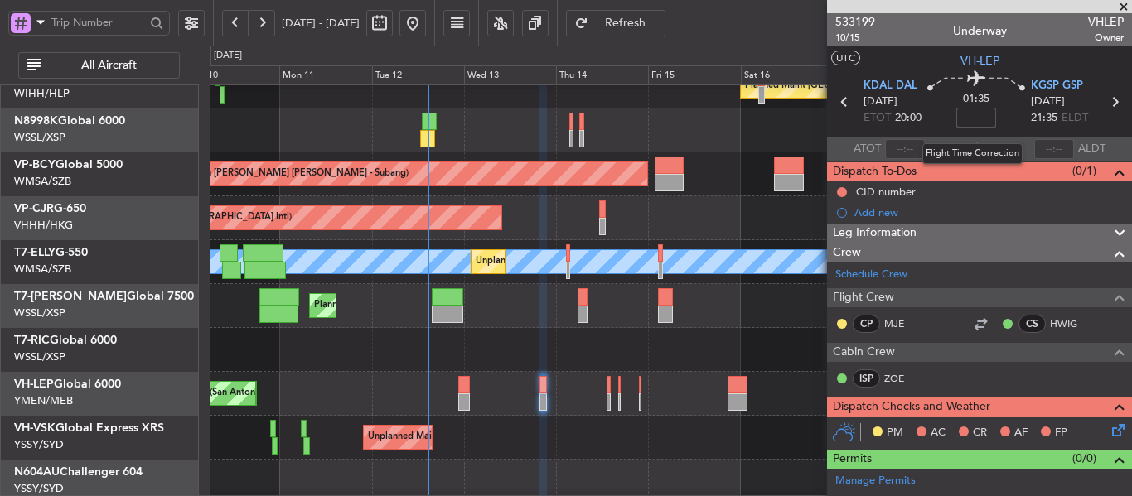
click at [963, 119] on input at bounding box center [976, 118] width 40 height 20
click at [946, 117] on div "01:35 10" at bounding box center [975, 101] width 109 height 61
type input "+00:10"
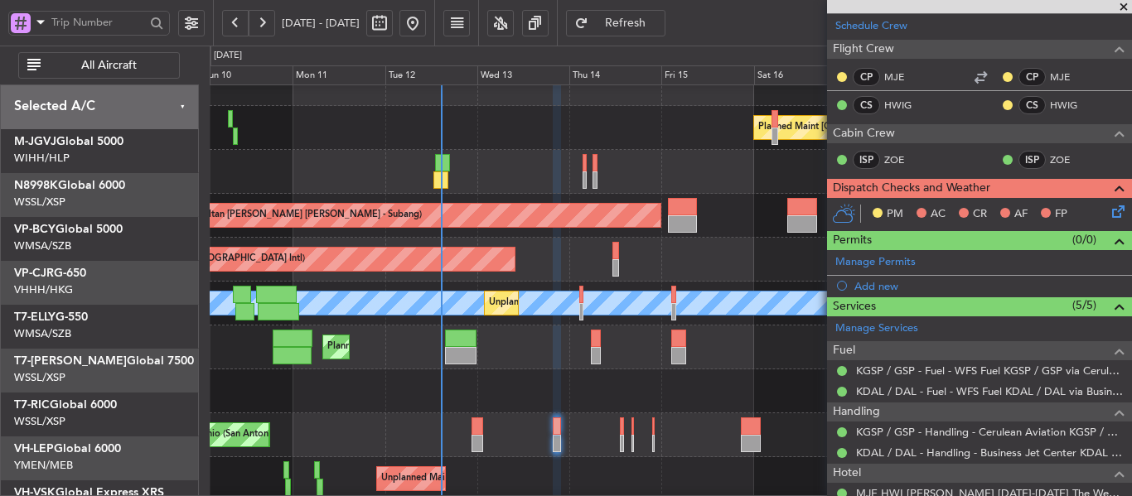
click at [510, 385] on div "Planned Maint [GEOGRAPHIC_DATA] (Seletar) Planned Maint [GEOGRAPHIC_DATA] (Sult…" at bounding box center [670, 325] width 921 height 527
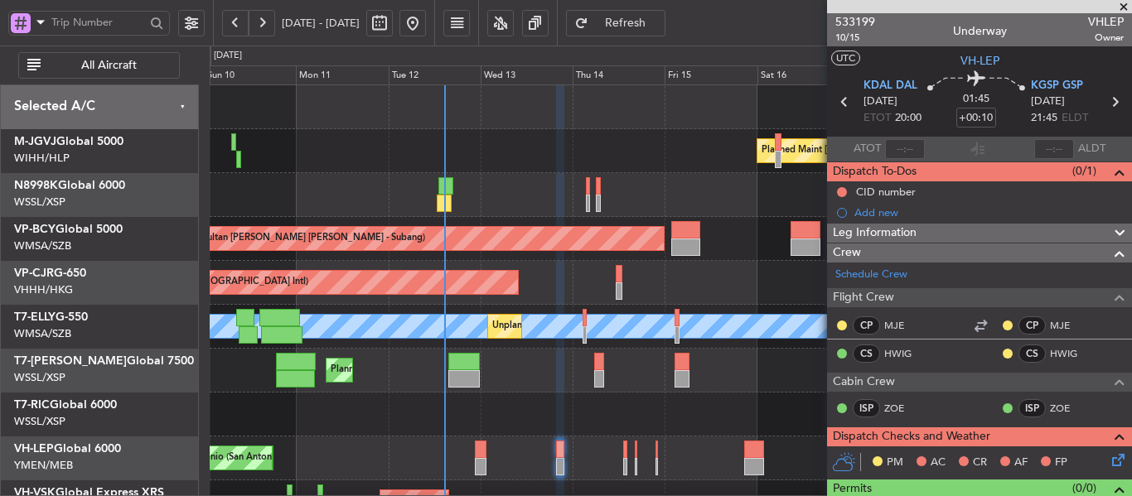
click at [1121, 8] on span at bounding box center [1123, 7] width 17 height 15
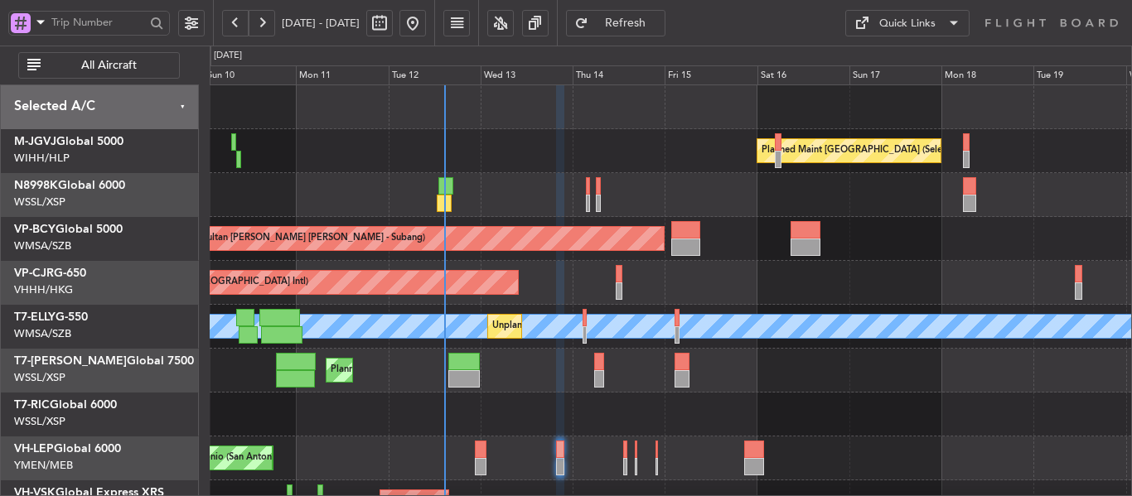
type input "0"
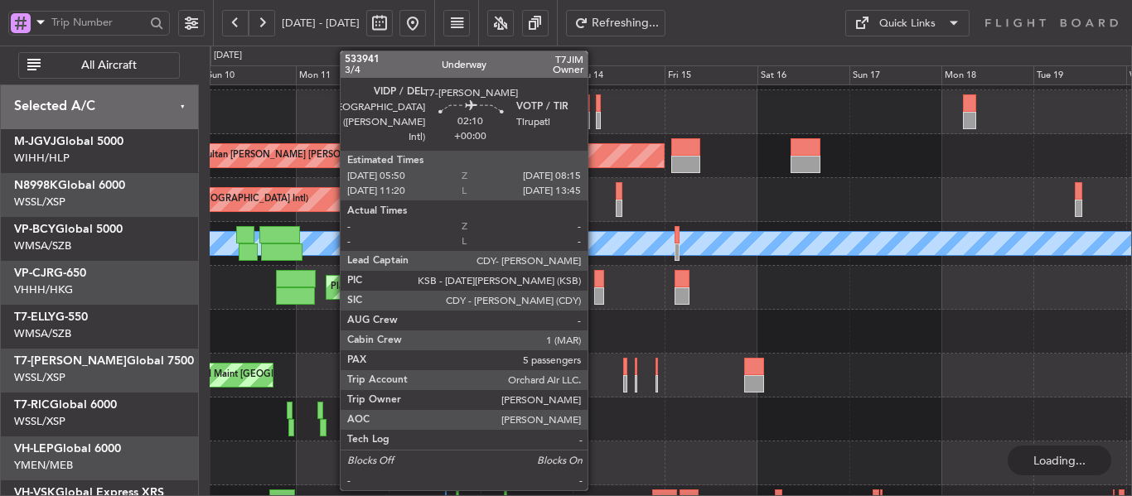
scroll to position [83, 0]
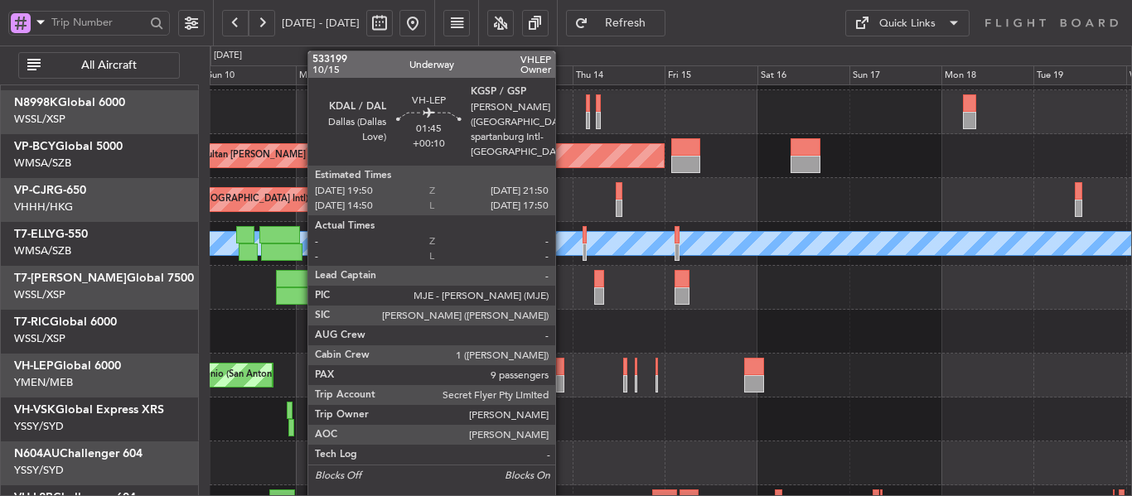
click at [563, 377] on div at bounding box center [560, 383] width 8 height 17
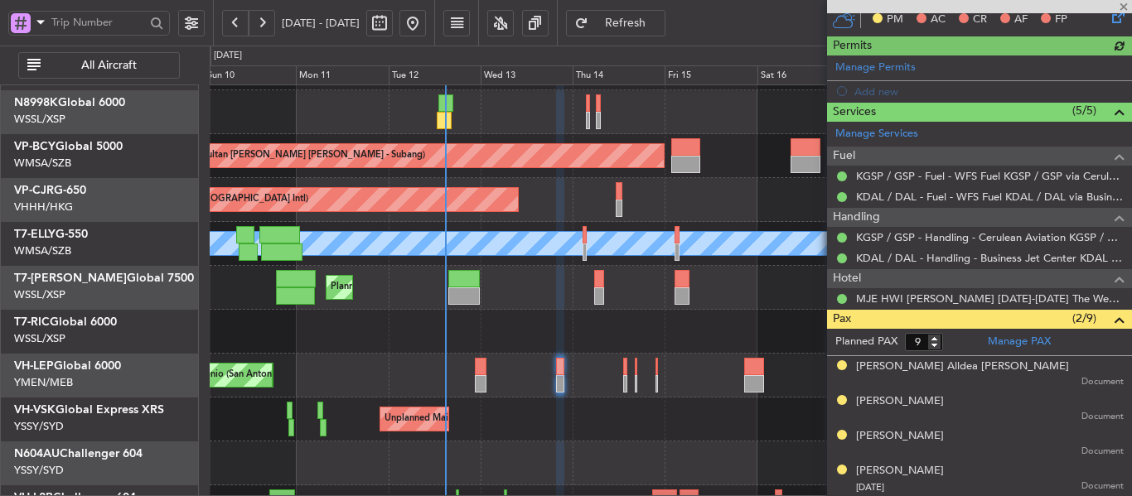
scroll to position [414, 0]
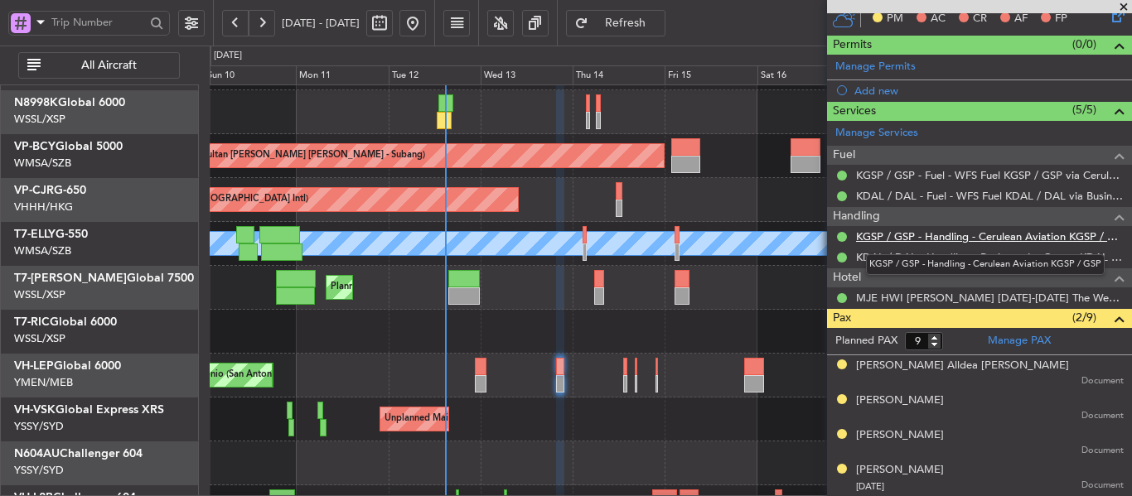
click at [908, 230] on link "KGSP / GSP - Handling - Cerulean Aviation KGSP / GSP" at bounding box center [990, 237] width 268 height 14
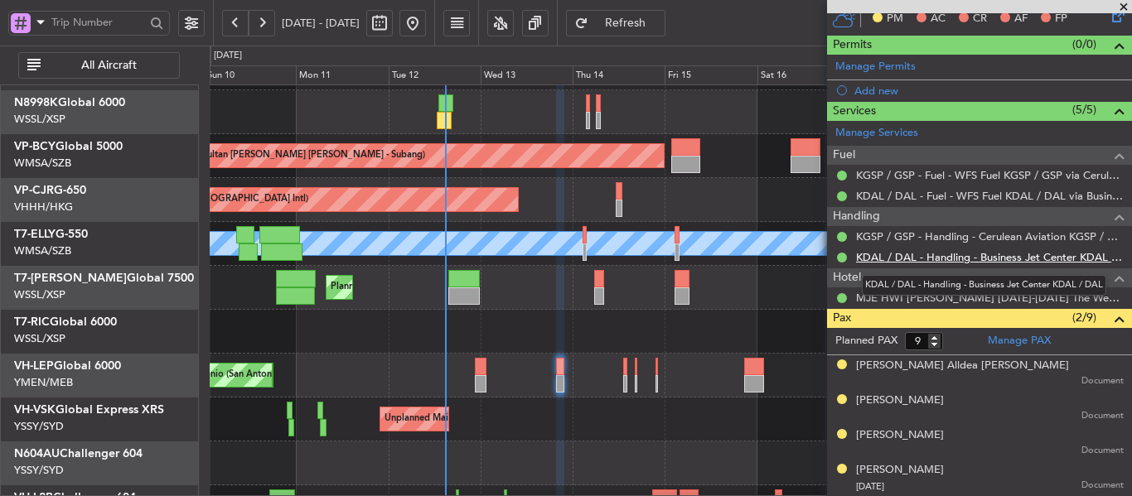
click at [891, 262] on link "KDAL / DAL - Handling - Business Jet Center KDAL / DAL" at bounding box center [990, 257] width 268 height 14
